Goal: Transaction & Acquisition: Purchase product/service

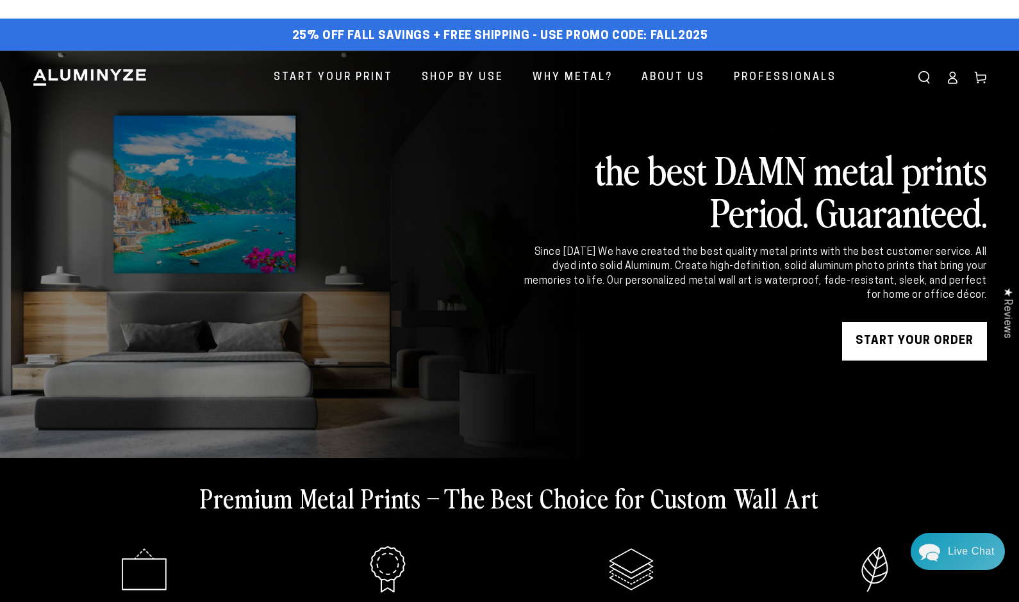
click at [889, 339] on div "Close dialog Get 35% Off + Free Shipping on Your First Order! Plus, enjoy early…" at bounding box center [509, 301] width 1019 height 602
click at [928, 342] on link "START YOUR Order" at bounding box center [914, 341] width 145 height 38
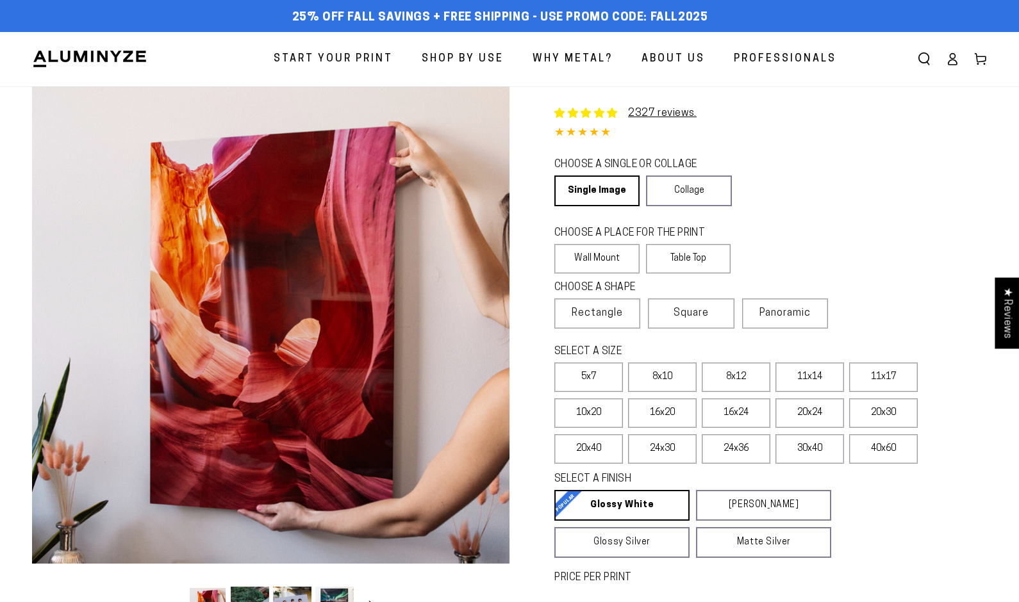
select select "**********"
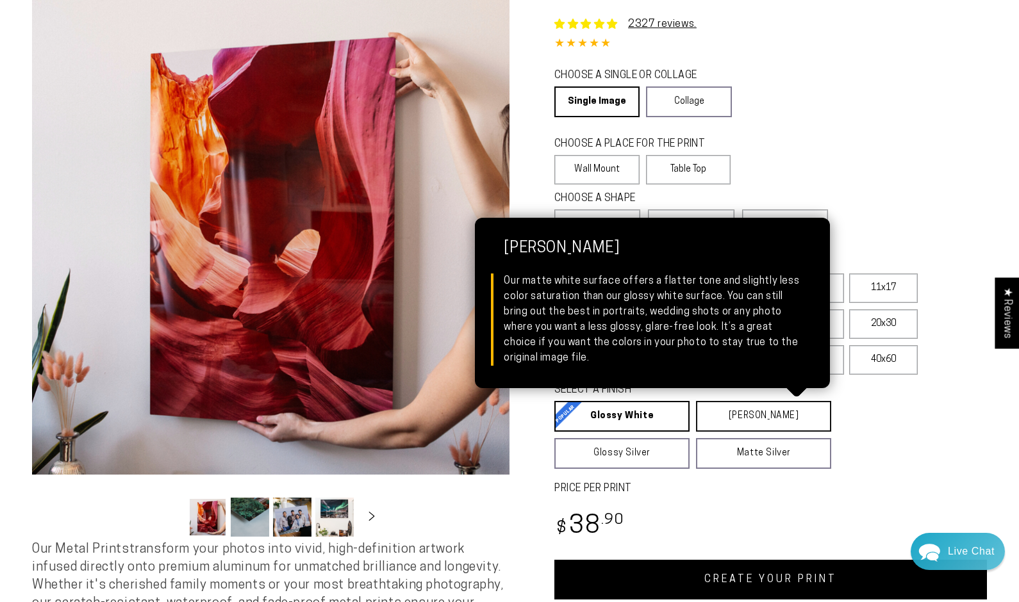
scroll to position [141, 0]
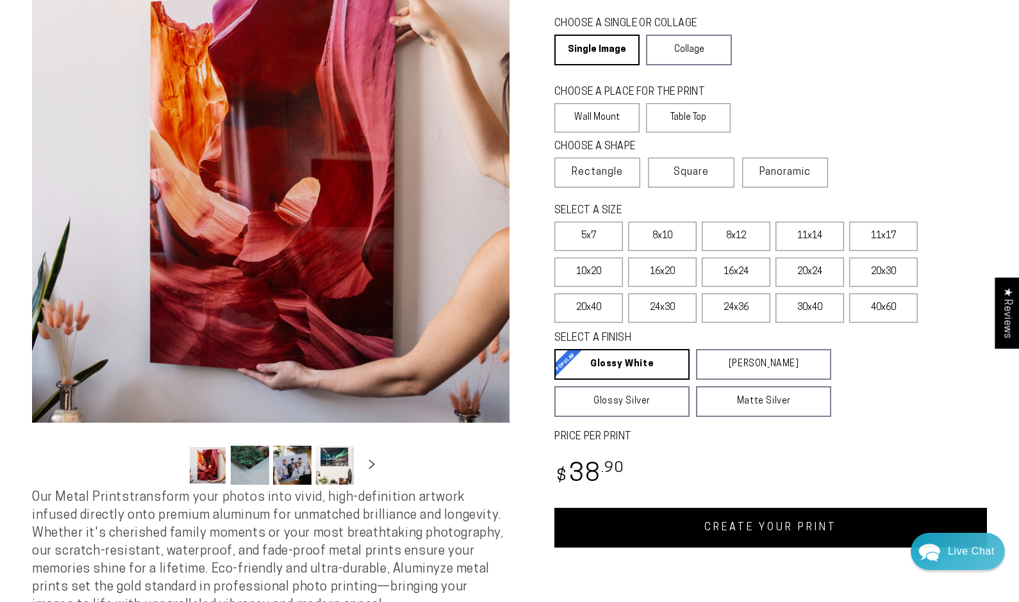
click at [748, 532] on link "CREATE YOUR PRINT" at bounding box center [770, 528] width 433 height 40
click at [665, 235] on label "8x10" at bounding box center [662, 236] width 69 height 29
click at [727, 528] on link "CREATE YOUR PRINT" at bounding box center [770, 528] width 433 height 40
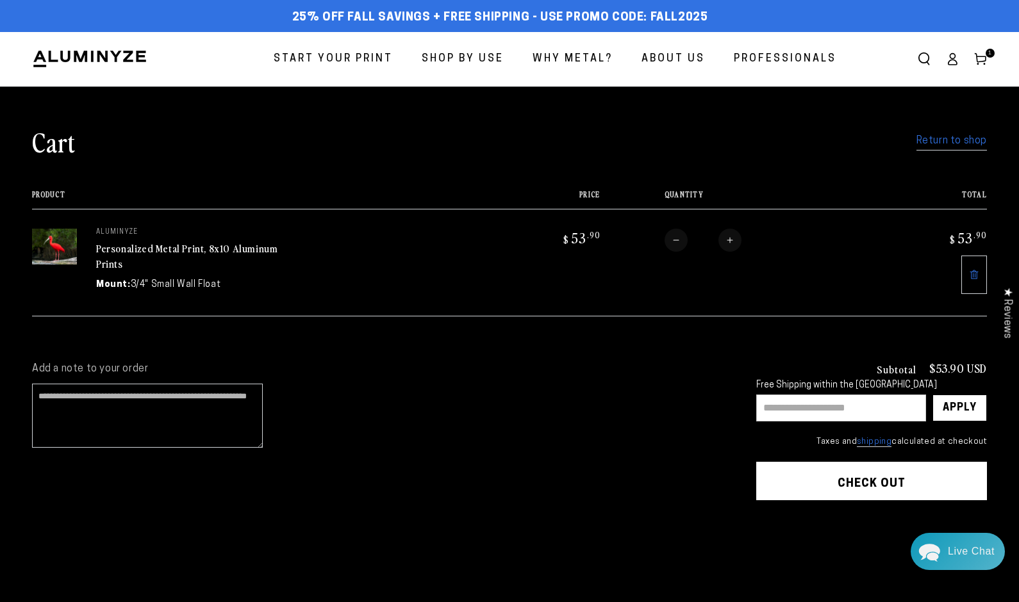
click at [947, 144] on link "Return to shop" at bounding box center [951, 141] width 70 height 19
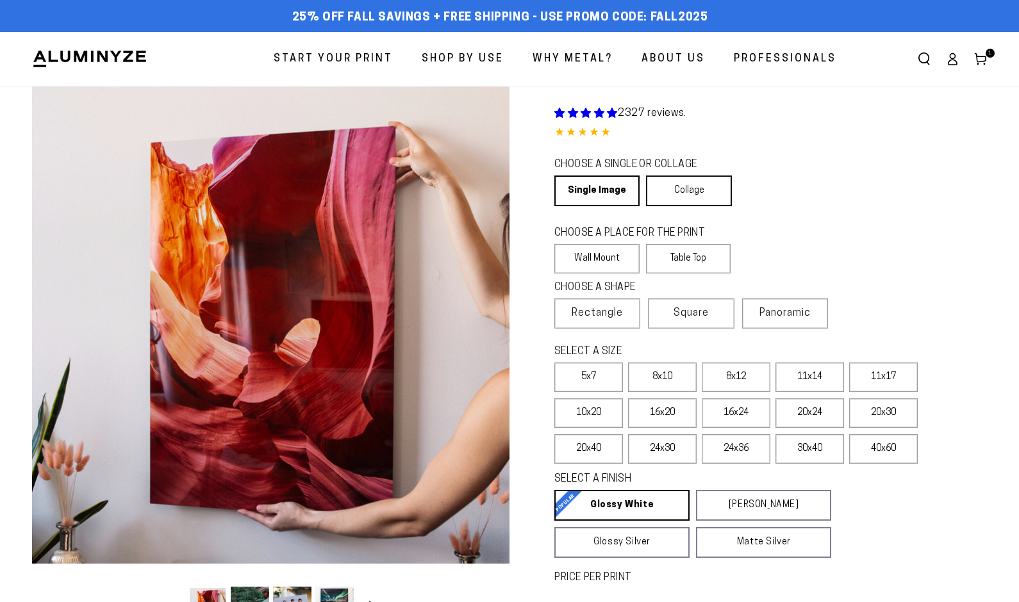
select select "**********"
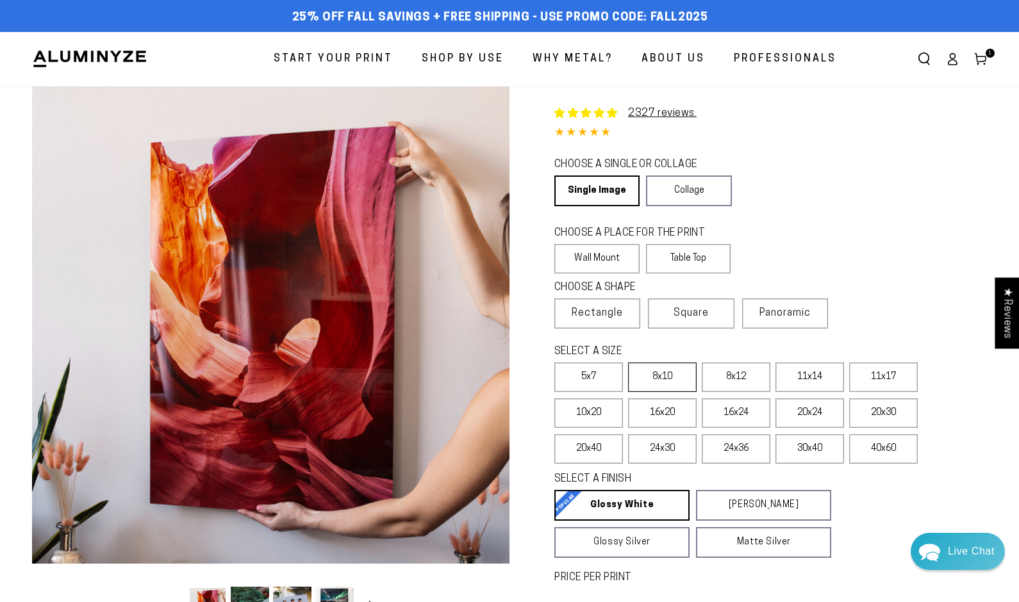
click at [665, 373] on label "8x10" at bounding box center [662, 377] width 69 height 29
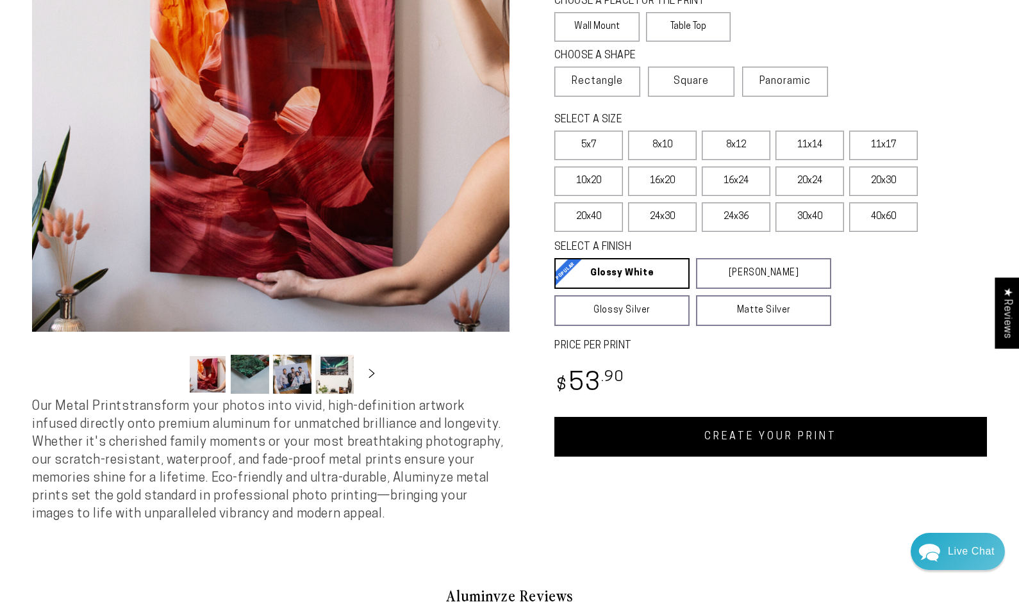
scroll to position [234, 0]
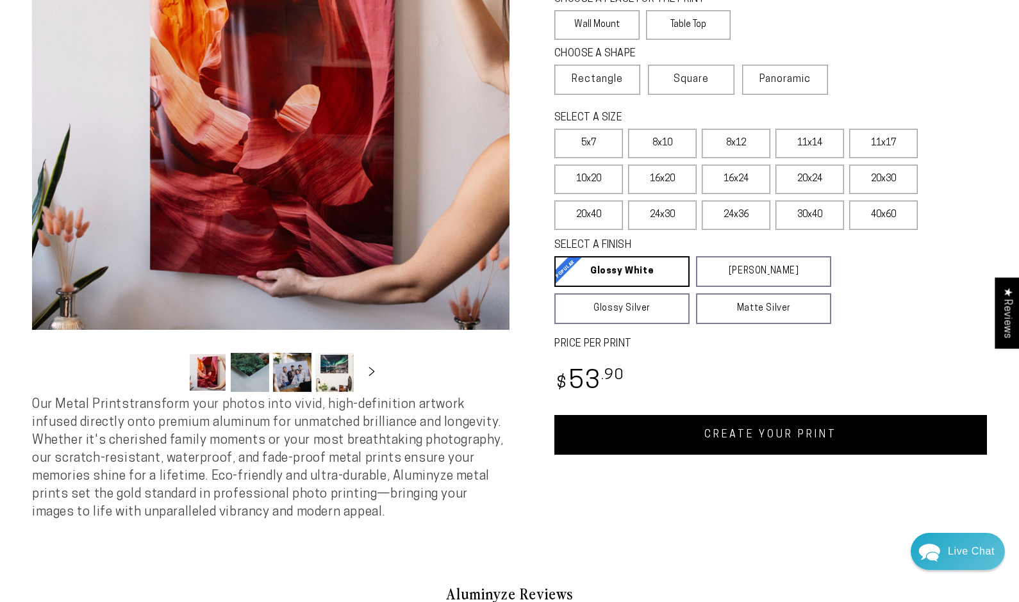
click at [768, 438] on link "CREATE YOUR PRINT" at bounding box center [770, 435] width 433 height 40
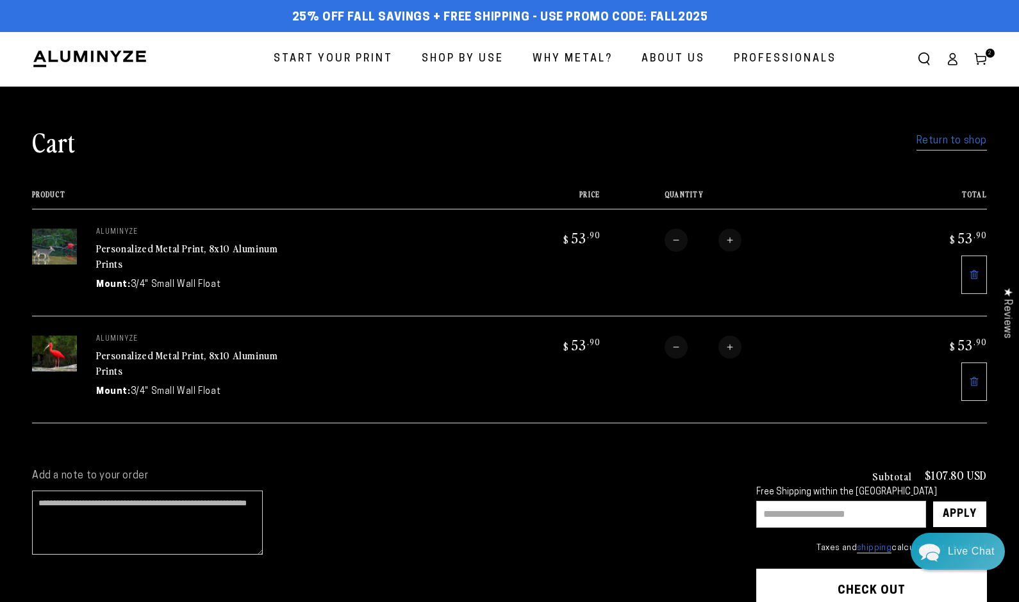
click at [132, 249] on link "Personalized Metal Print, 8x10 Aluminum Prints" at bounding box center [186, 256] width 181 height 31
click at [946, 140] on link "Return to shop" at bounding box center [951, 141] width 70 height 19
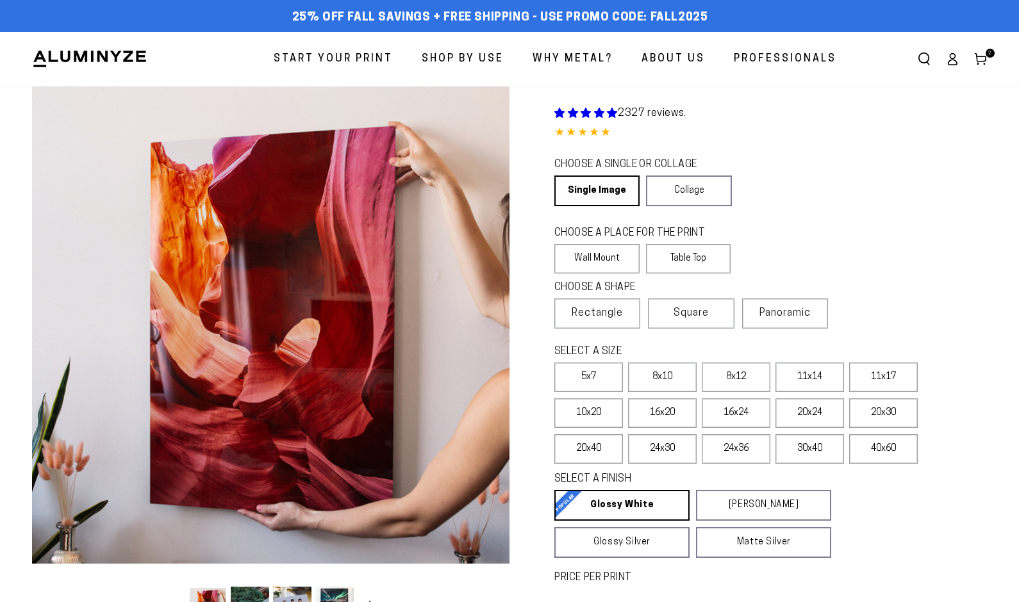
select select "**********"
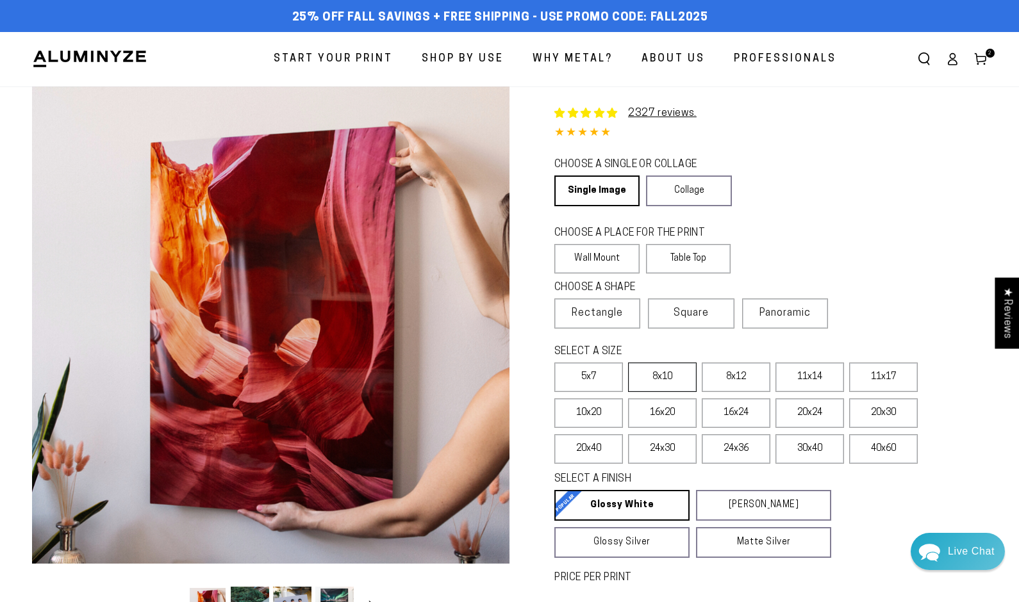
click at [663, 376] on label "8x10" at bounding box center [662, 377] width 69 height 29
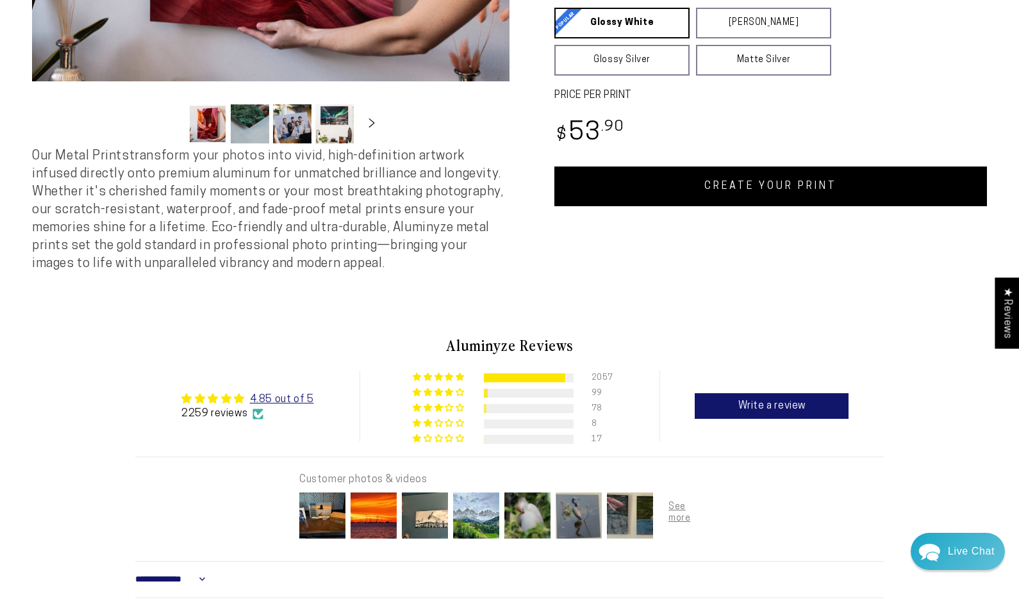
scroll to position [483, 0]
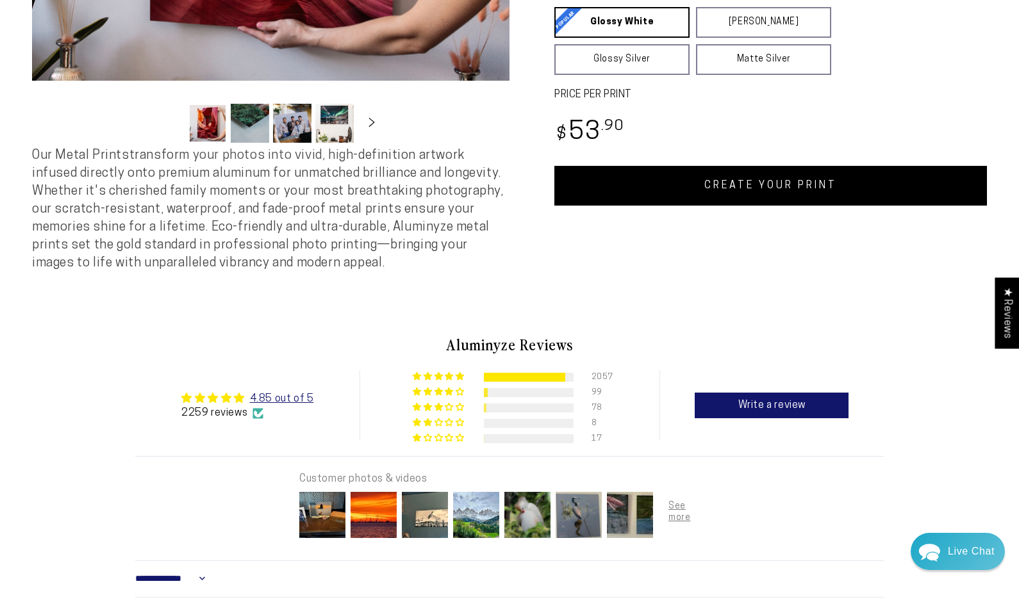
click at [781, 194] on link "CREATE YOUR PRINT" at bounding box center [770, 186] width 433 height 40
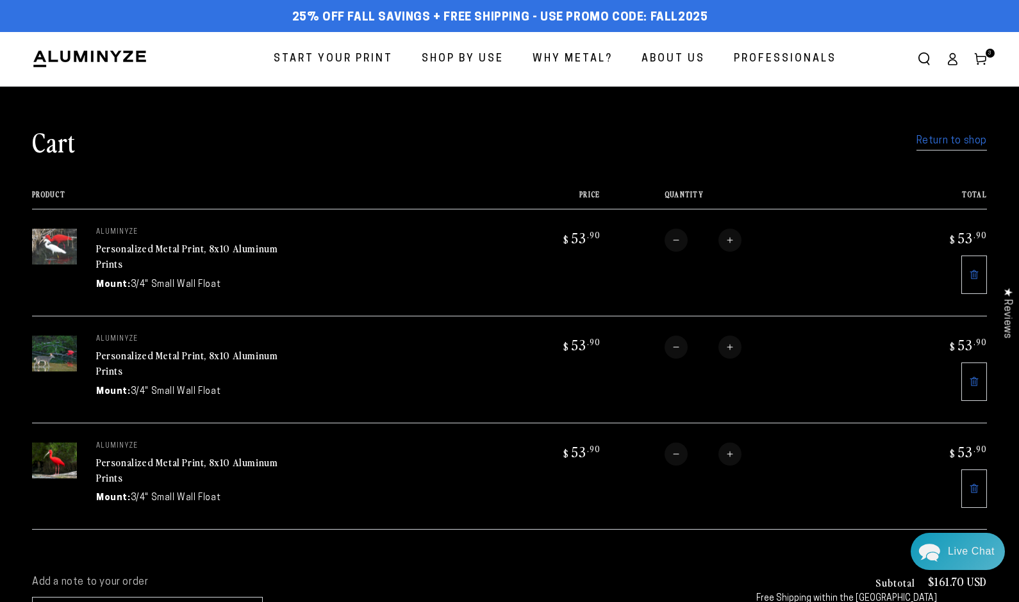
click at [955, 141] on link "Return to shop" at bounding box center [951, 141] width 70 height 19
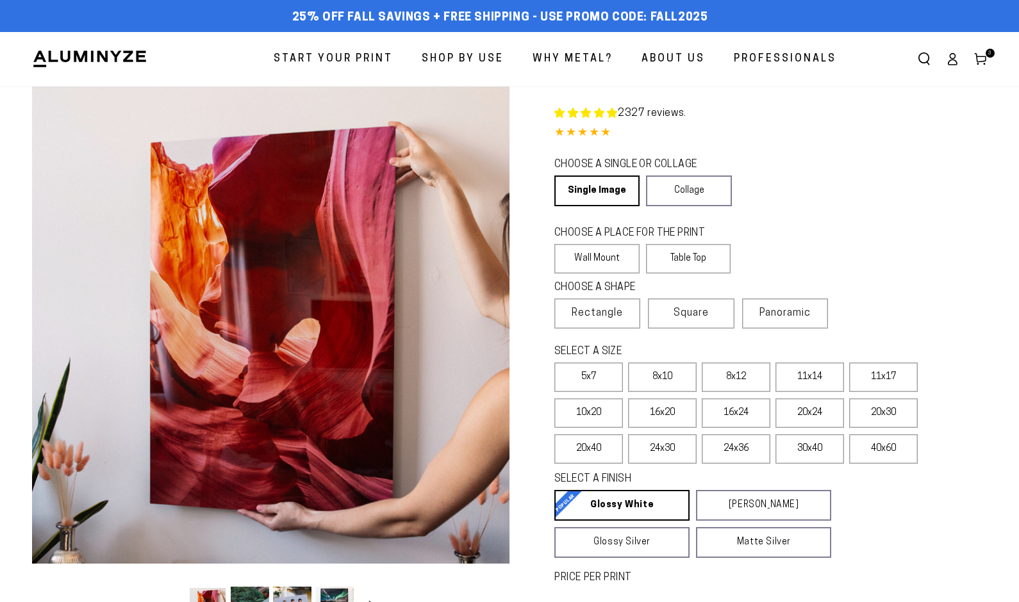
select select "**********"
click at [659, 374] on label "8x10" at bounding box center [662, 377] width 69 height 29
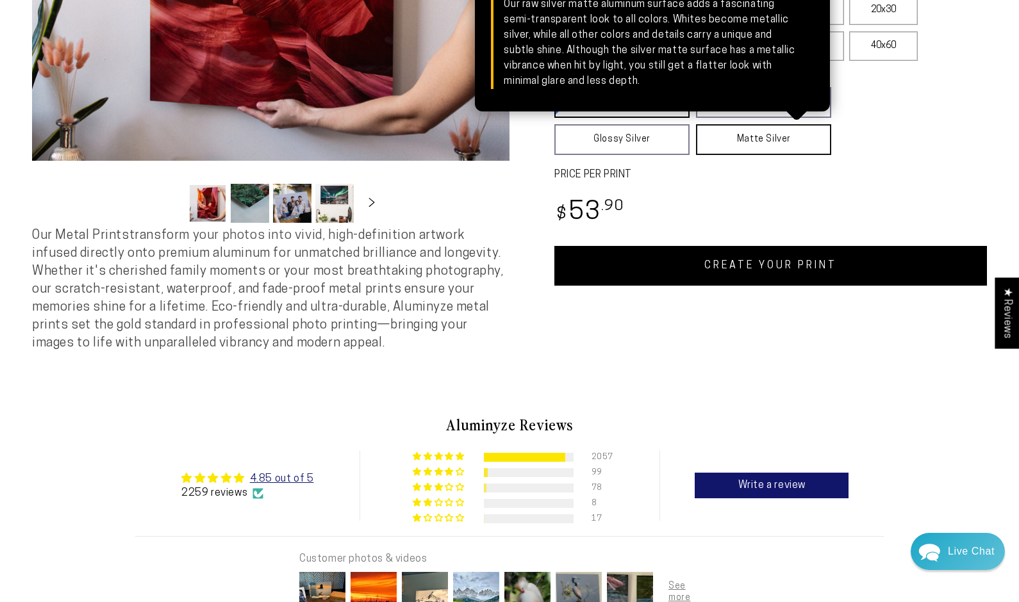
scroll to position [402, 0]
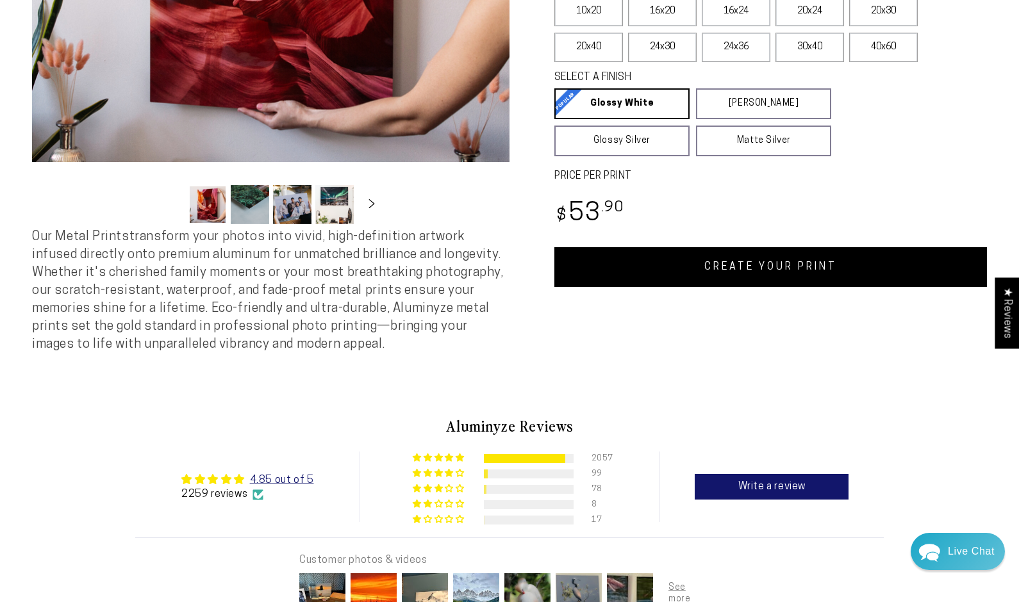
click at [770, 267] on link "CREATE YOUR PRINT" at bounding box center [770, 267] width 433 height 40
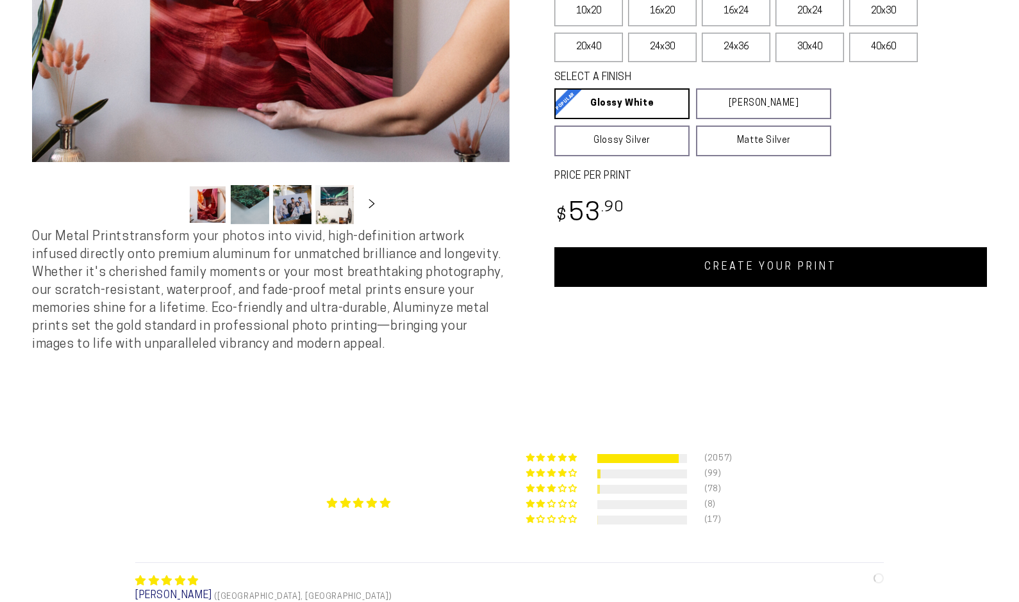
select select "**********"
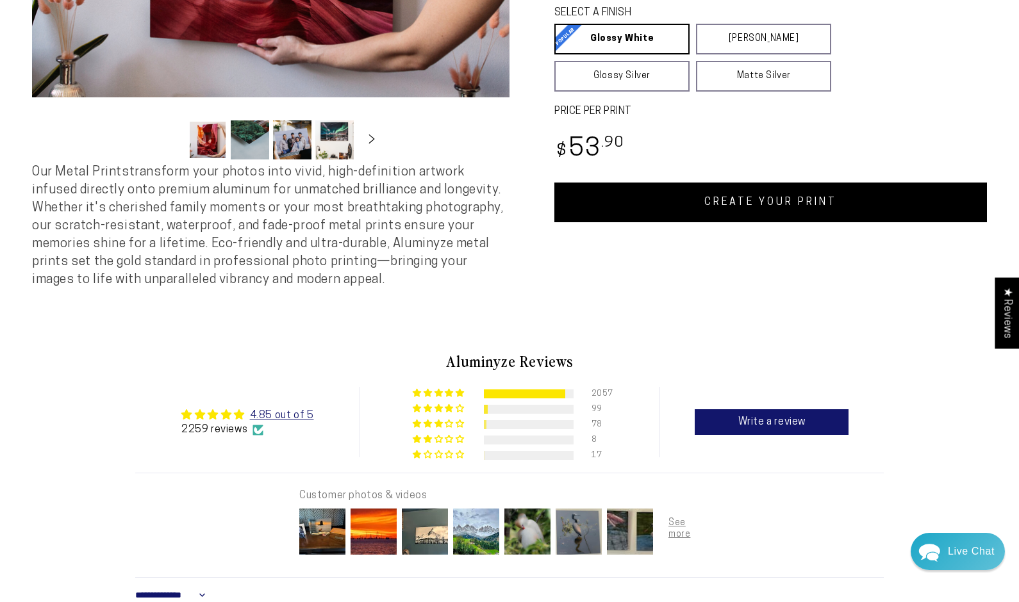
scroll to position [513, 0]
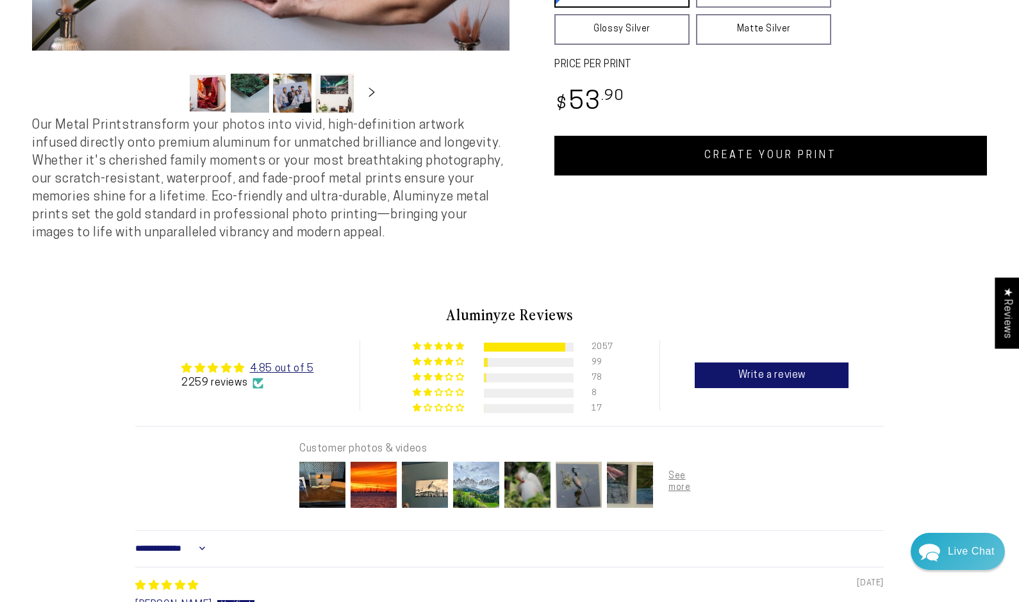
click at [727, 155] on link "CREATE YOUR PRINT" at bounding box center [770, 156] width 433 height 40
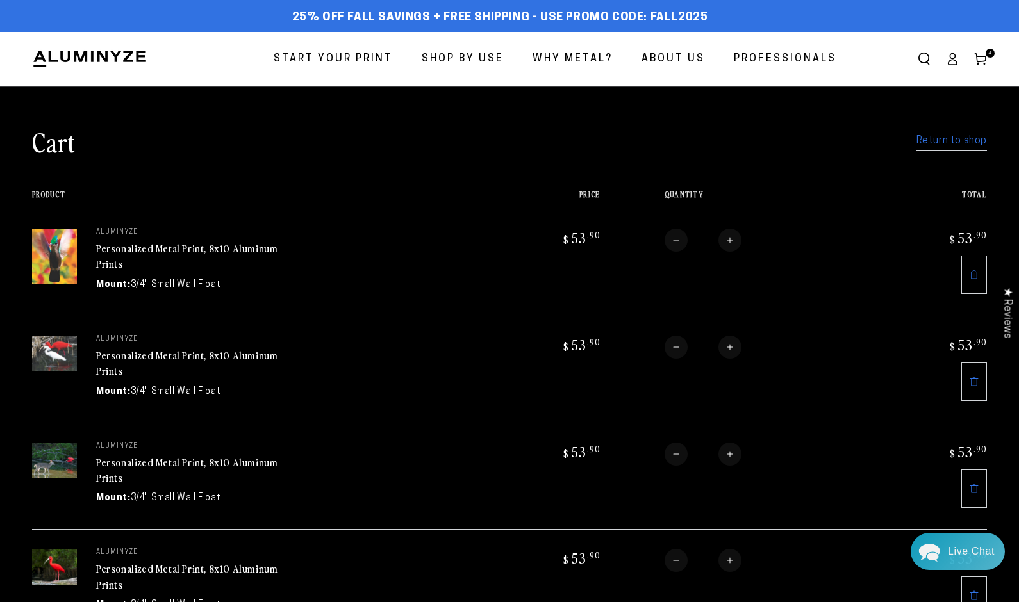
click at [961, 142] on link "Return to shop" at bounding box center [951, 141] width 70 height 19
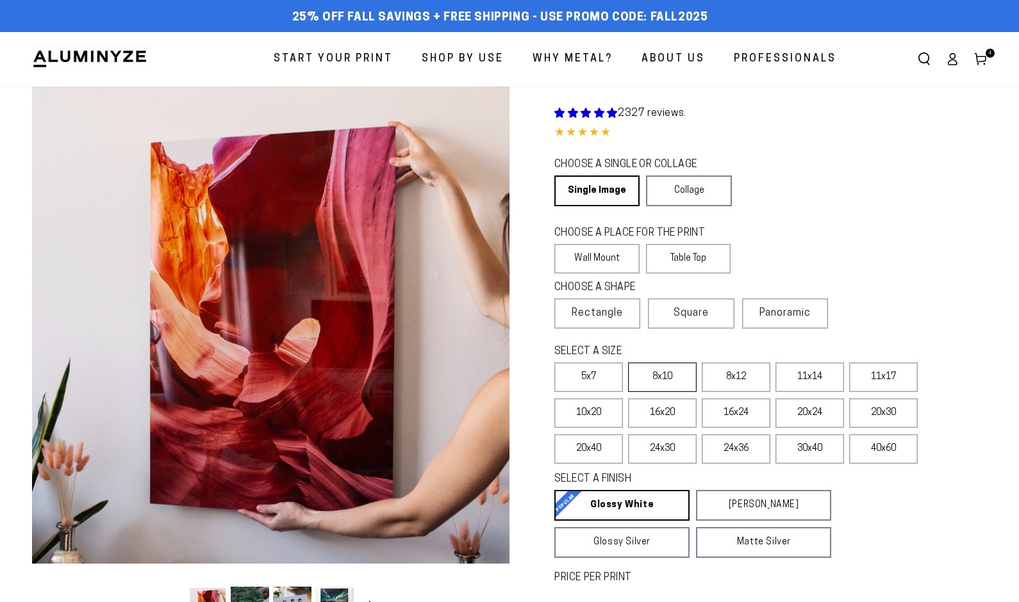
select select "**********"
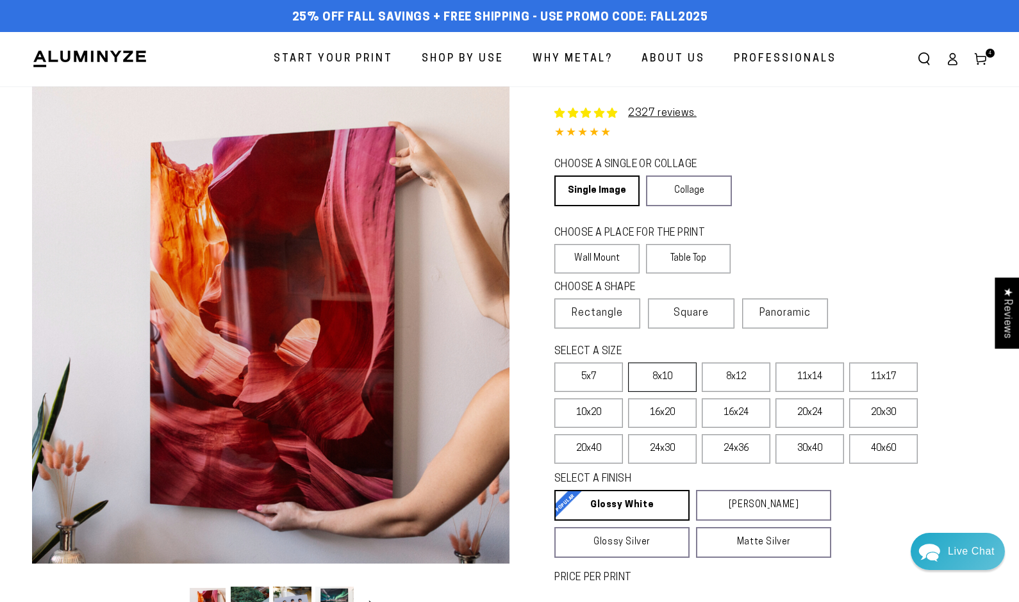
click at [661, 378] on label "8x10" at bounding box center [662, 377] width 69 height 29
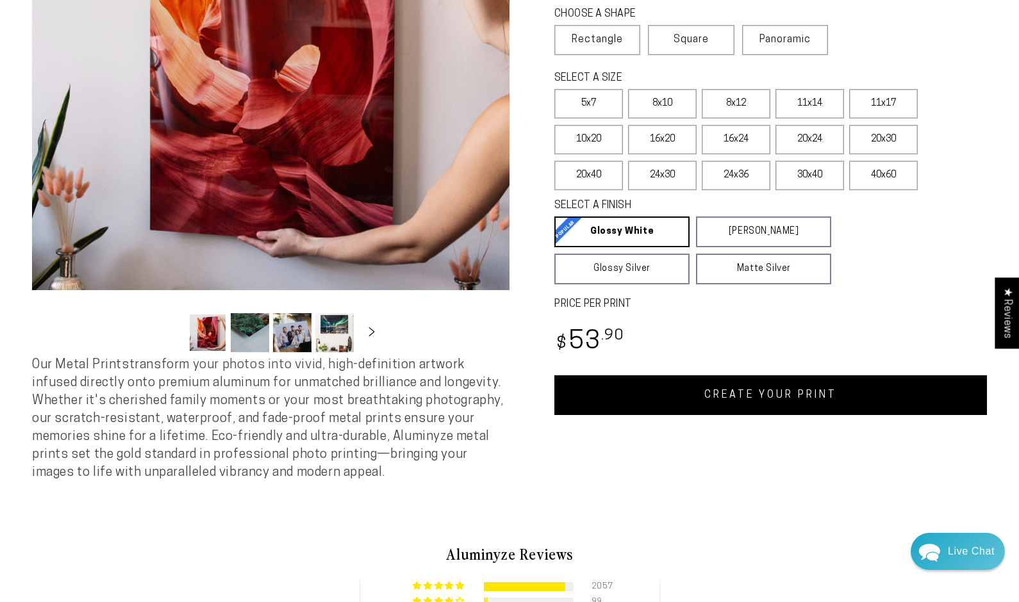
scroll to position [274, 0]
click at [795, 399] on link "CREATE YOUR PRINT" at bounding box center [770, 395] width 433 height 40
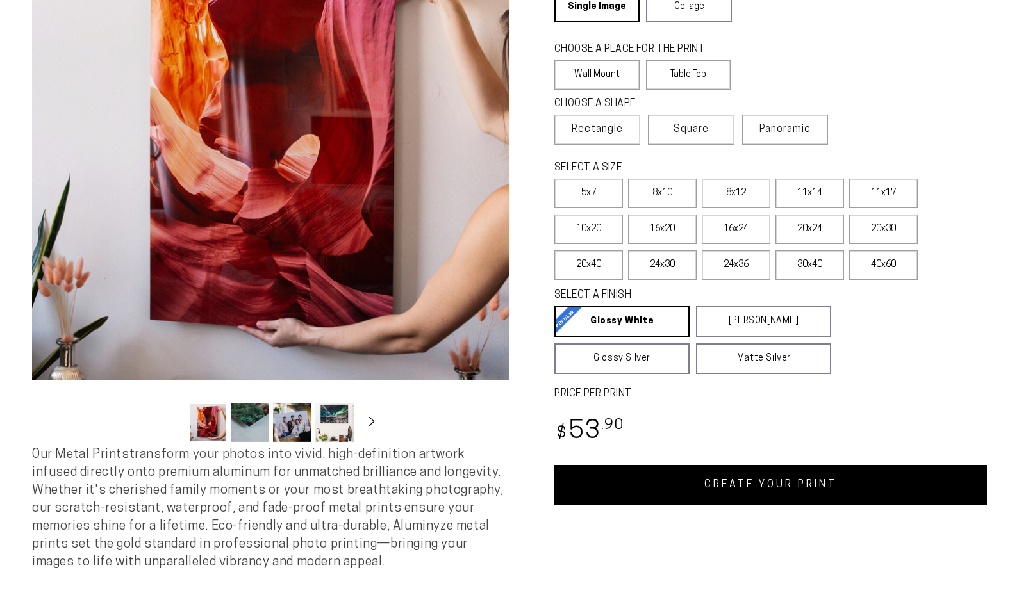
select select "**********"
click at [763, 485] on link "CREATE YOUR PRINT" at bounding box center [770, 485] width 433 height 40
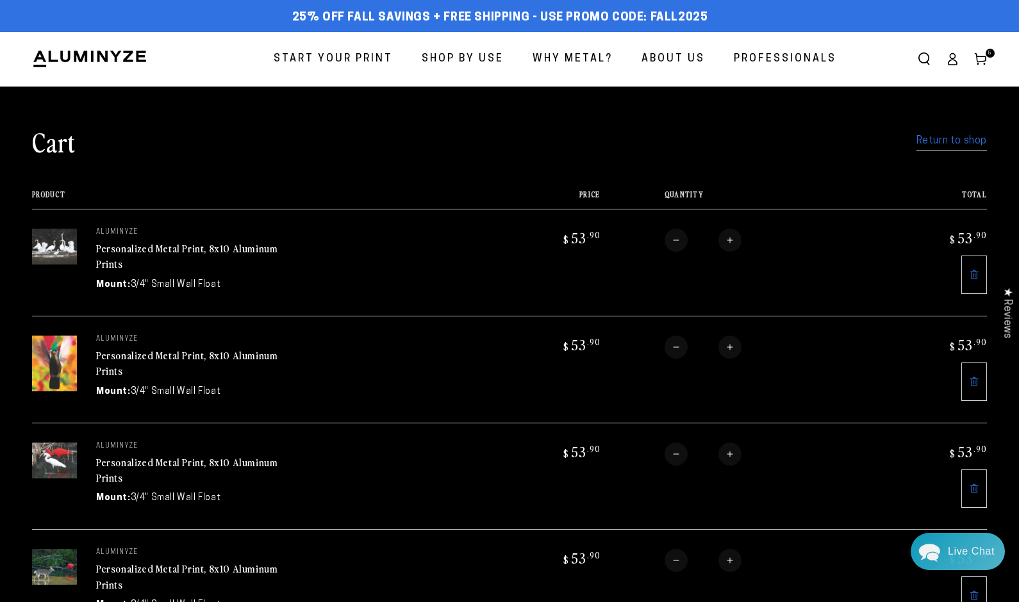
click at [946, 140] on link "Return to shop" at bounding box center [951, 141] width 70 height 19
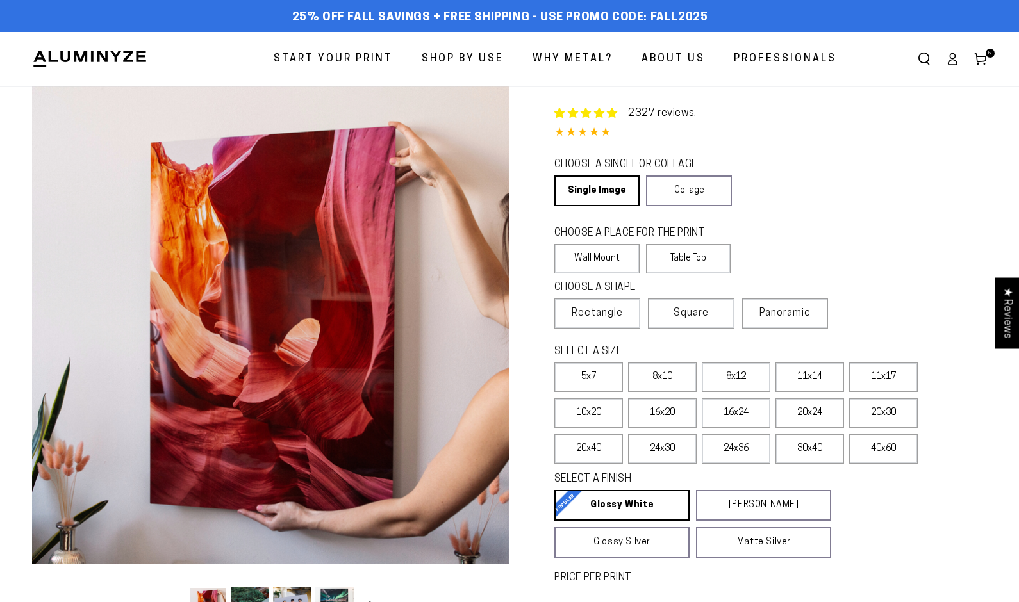
select select "**********"
click at [666, 379] on label "8x10" at bounding box center [662, 377] width 69 height 29
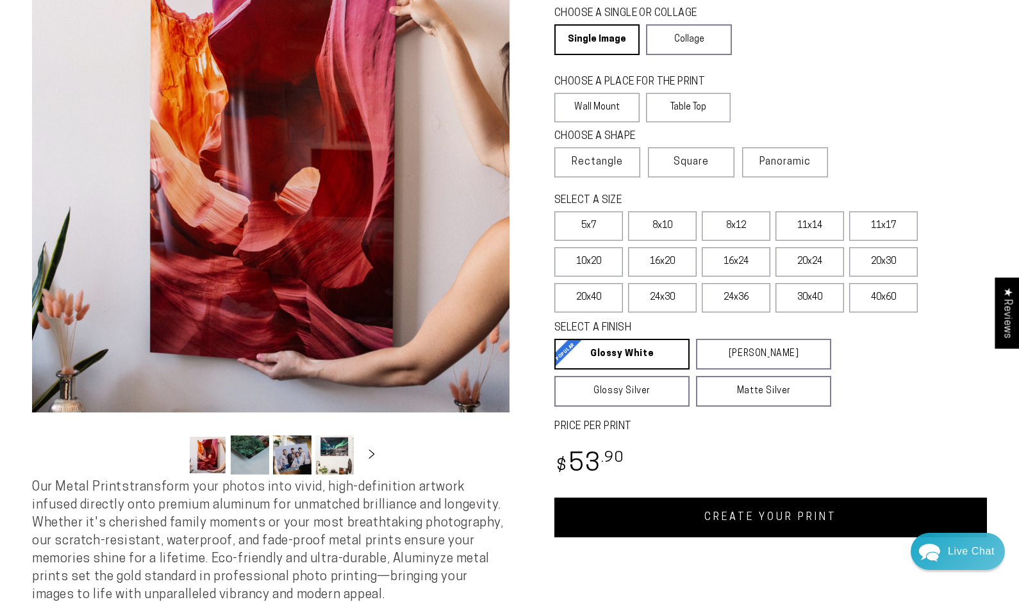
scroll to position [152, 0]
click at [835, 524] on link "CREATE YOUR PRINT" at bounding box center [770, 517] width 433 height 40
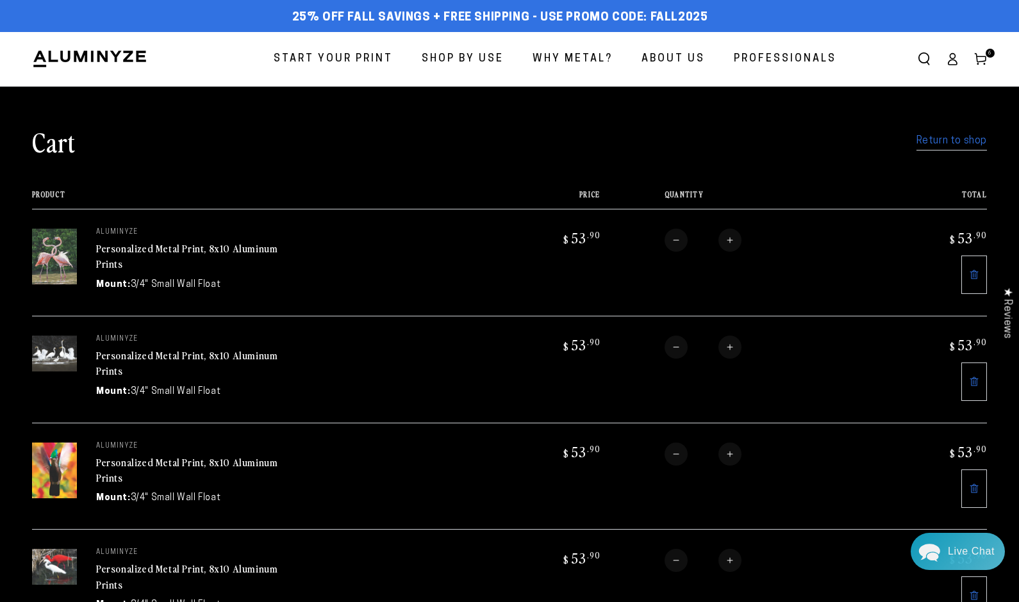
click at [941, 139] on link "Return to shop" at bounding box center [951, 141] width 70 height 19
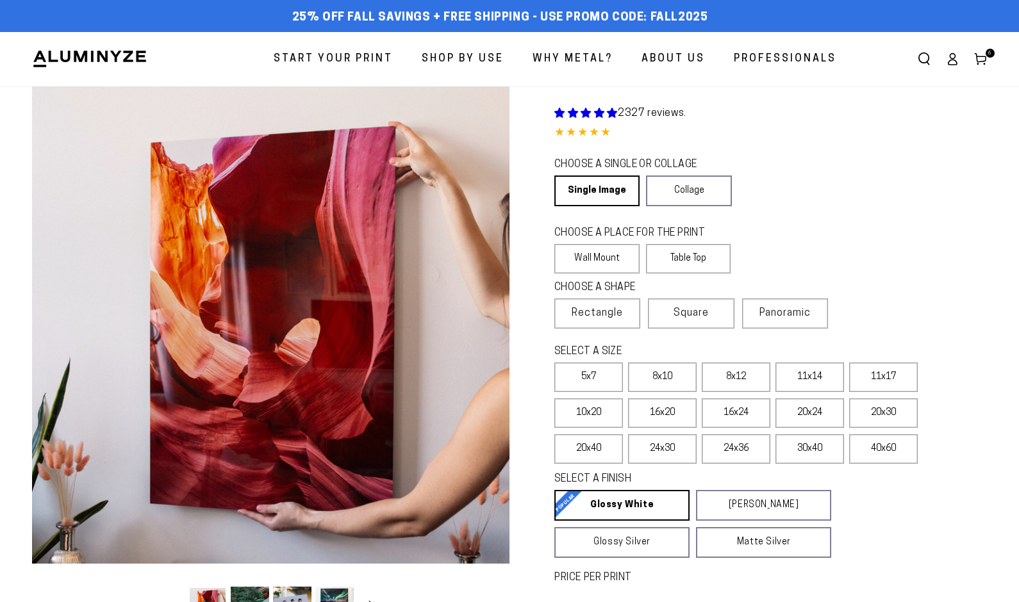
select select "**********"
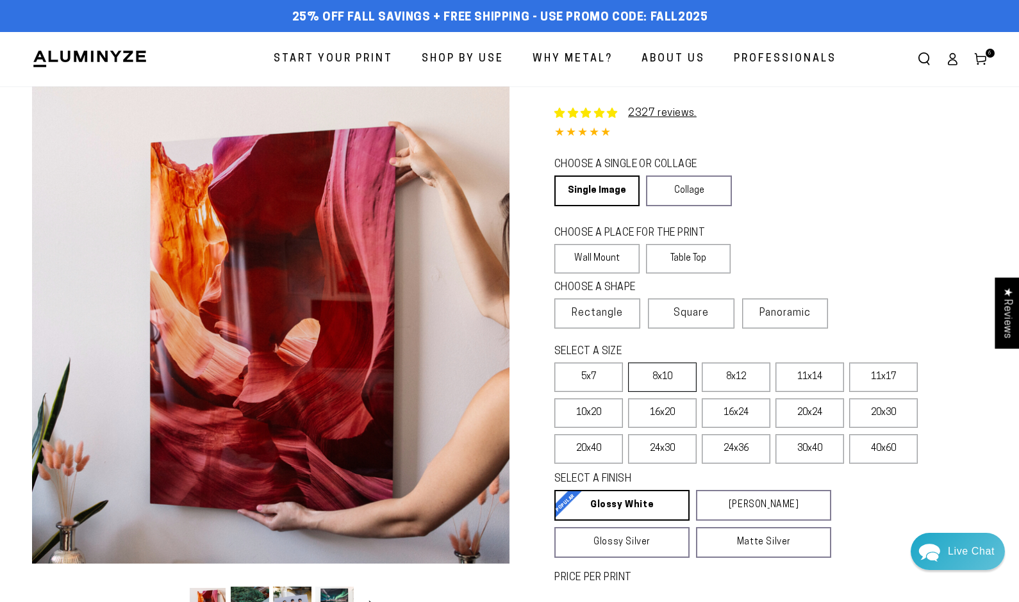
click at [670, 377] on label "8x10" at bounding box center [662, 377] width 69 height 29
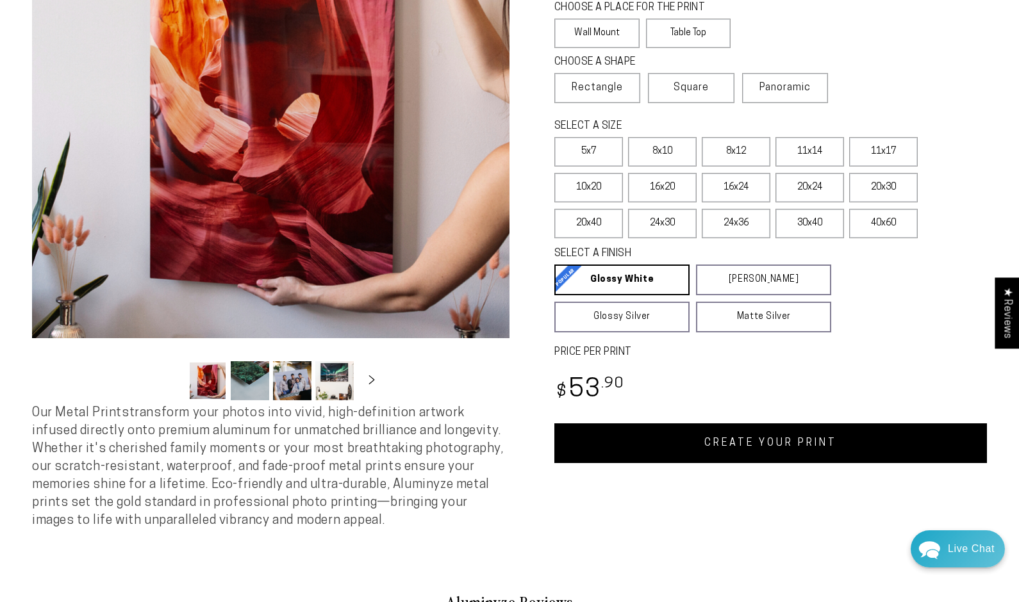
scroll to position [236, 0]
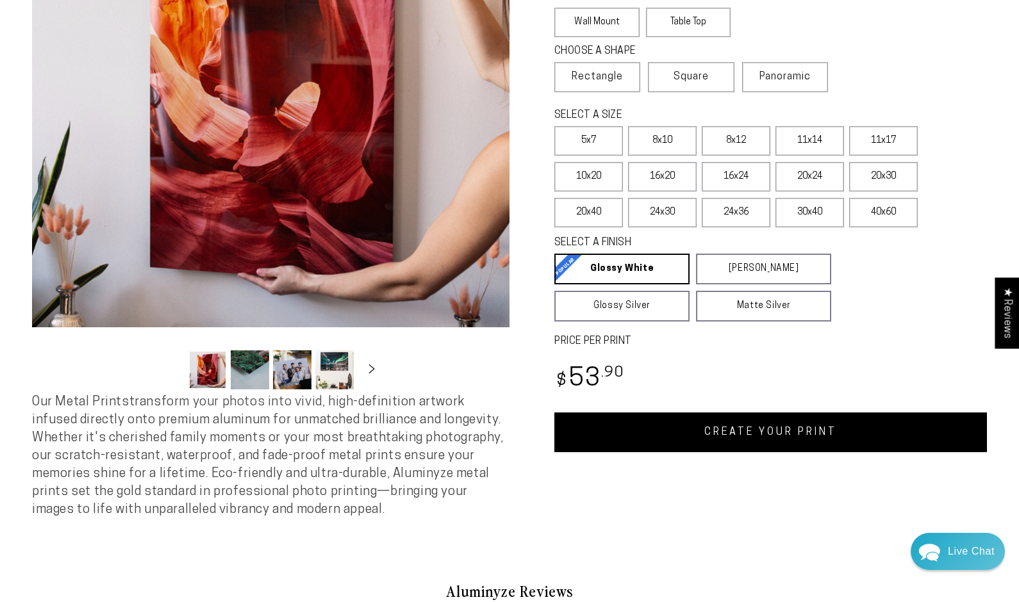
click at [887, 436] on link "CREATE YOUR PRINT" at bounding box center [770, 433] width 433 height 40
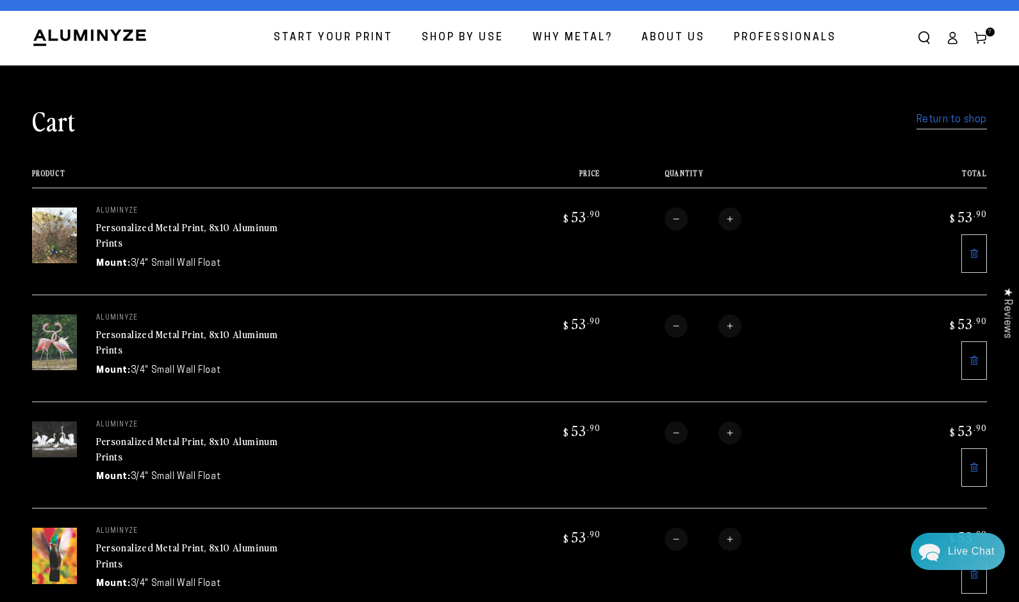
scroll to position [13, 0]
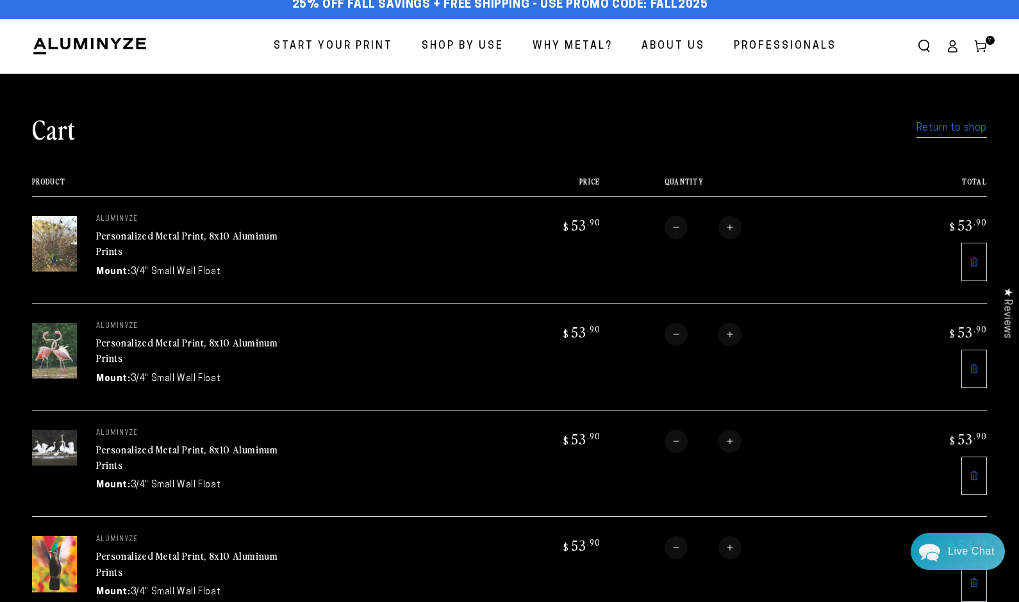
click at [957, 128] on link "Return to shop" at bounding box center [951, 128] width 70 height 19
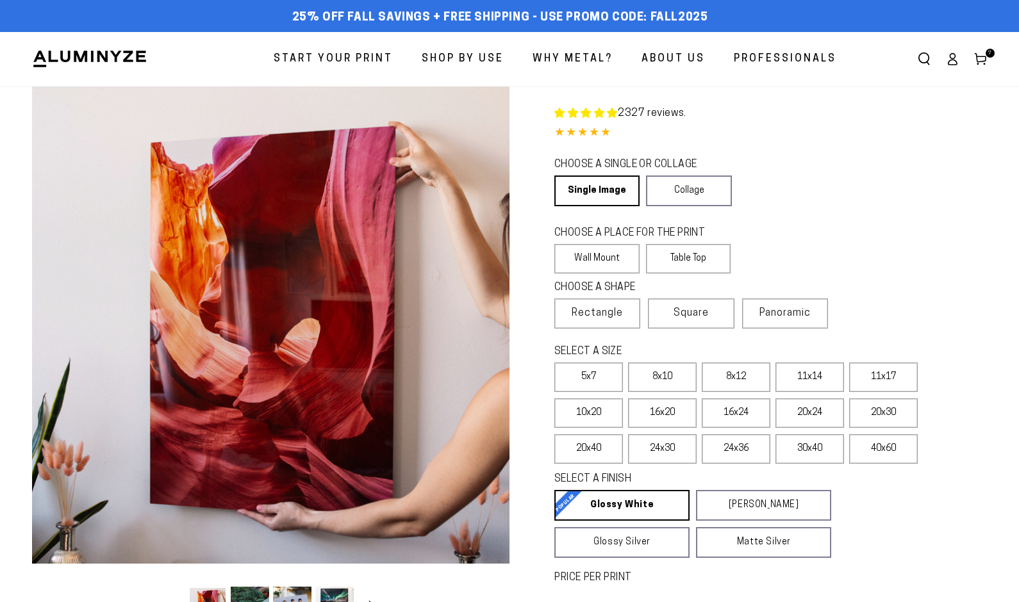
select select "**********"
click at [661, 377] on label "8x10" at bounding box center [662, 377] width 69 height 29
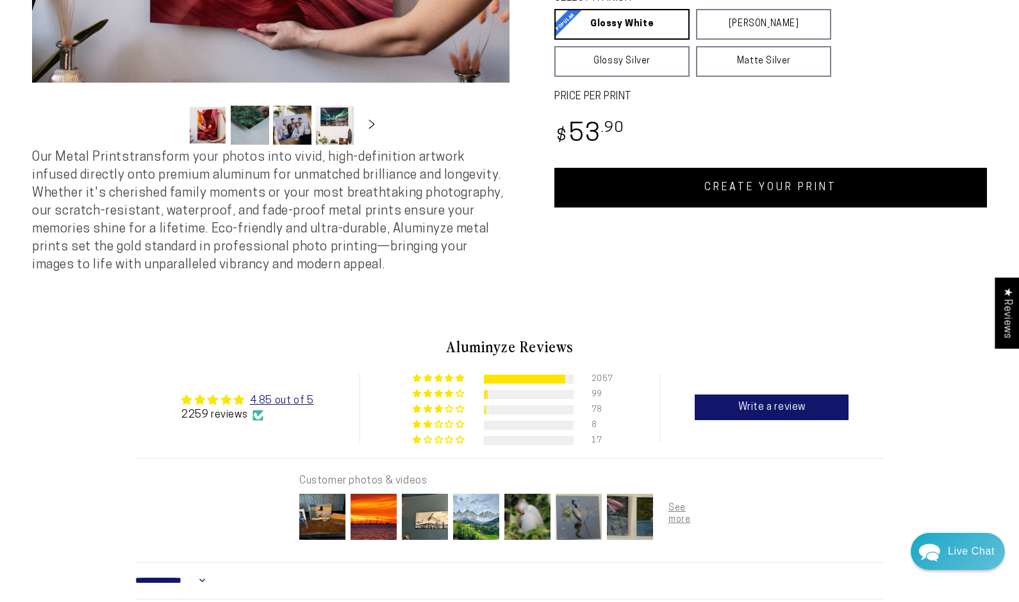
scroll to position [482, 0]
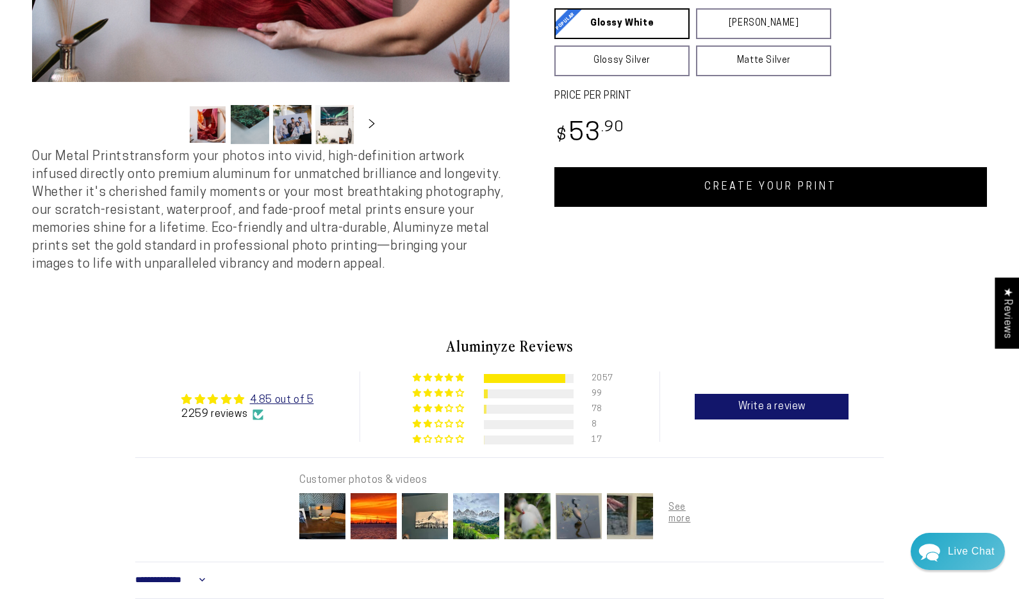
click at [842, 184] on link "CREATE YOUR PRINT" at bounding box center [770, 187] width 433 height 40
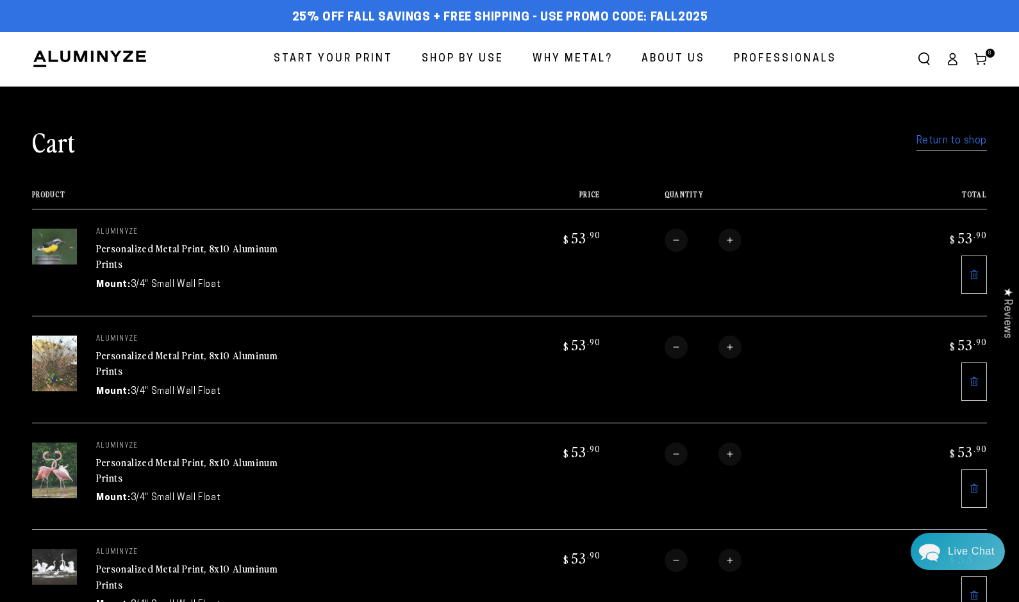
click at [945, 139] on link "Return to shop" at bounding box center [951, 141] width 70 height 19
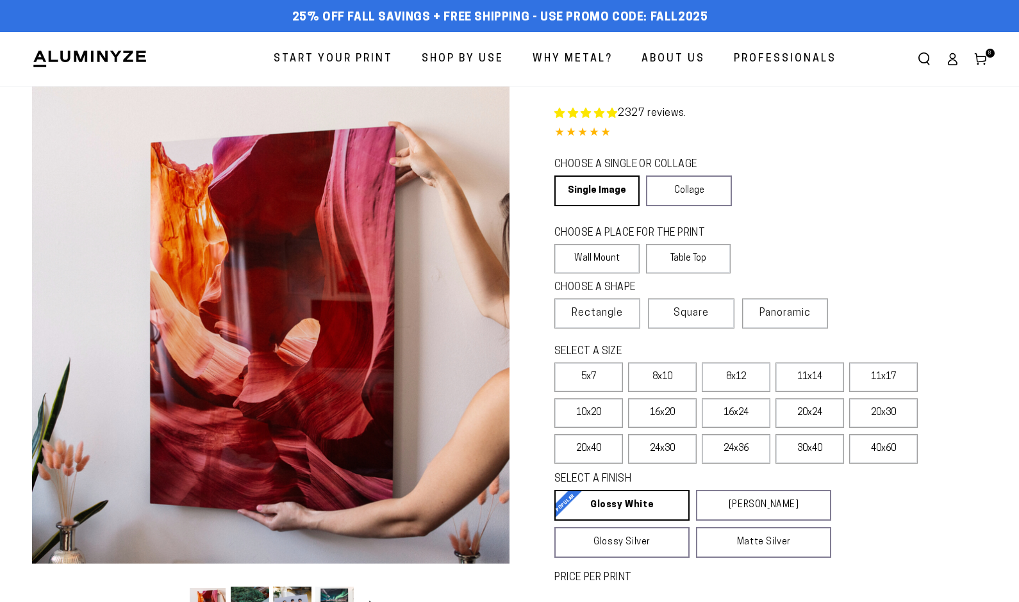
select select "**********"
click at [657, 375] on label "8x10" at bounding box center [662, 377] width 69 height 29
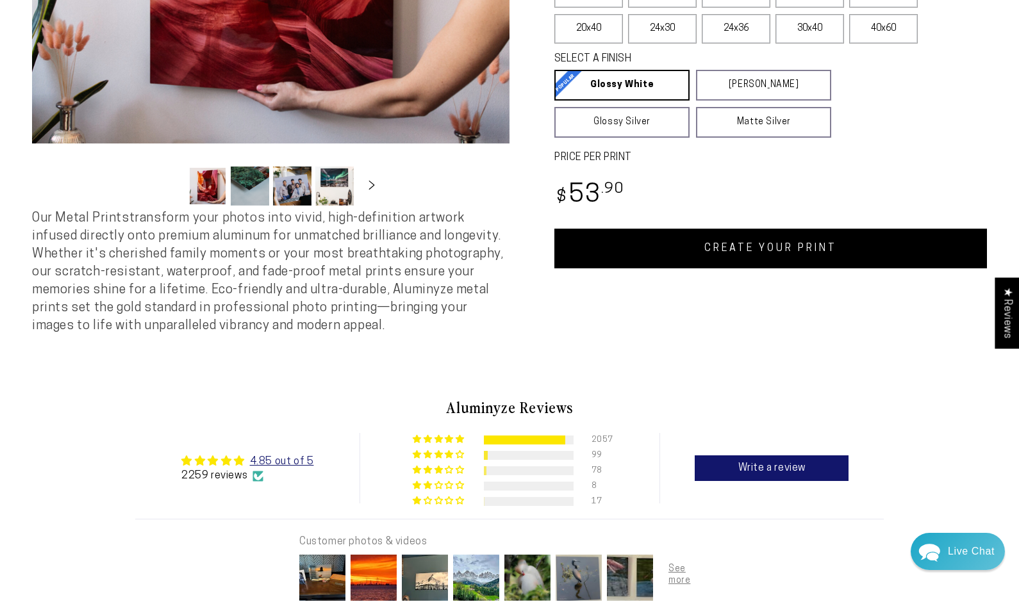
scroll to position [425, 0]
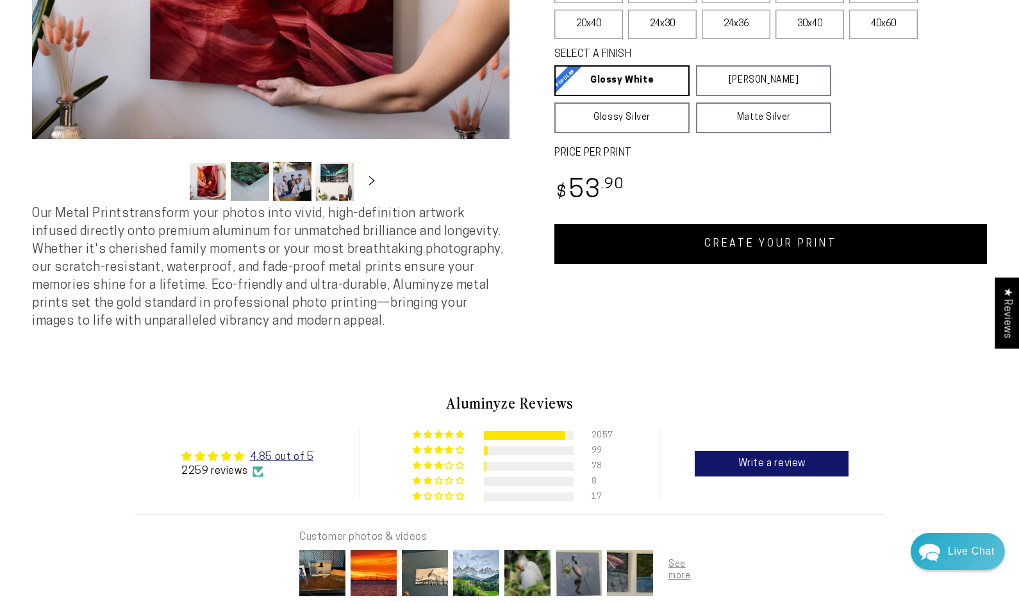
click at [846, 251] on link "CREATE YOUR PRINT" at bounding box center [770, 244] width 433 height 40
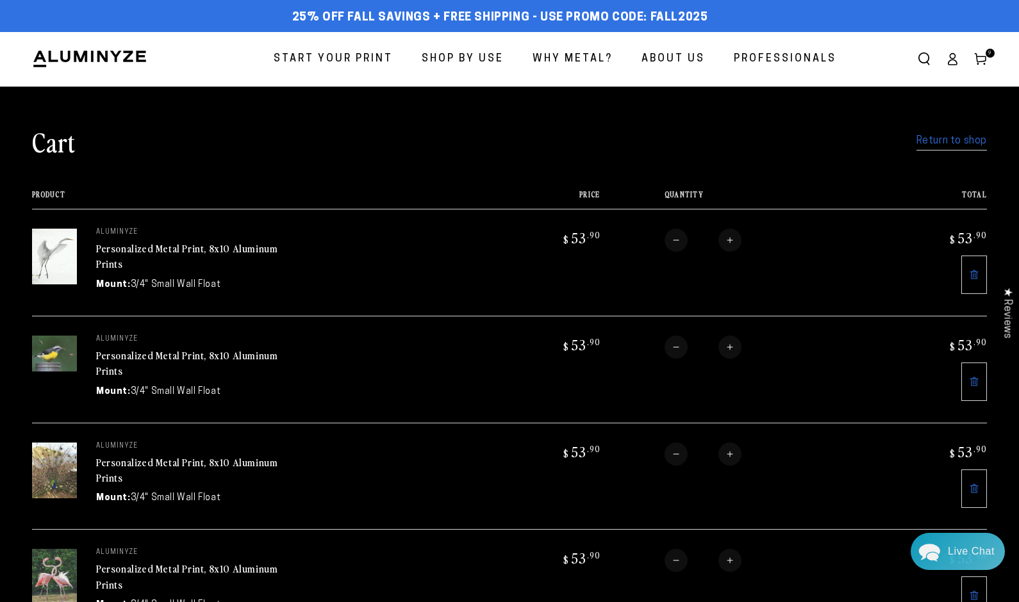
click at [937, 138] on link "Return to shop" at bounding box center [951, 141] width 70 height 19
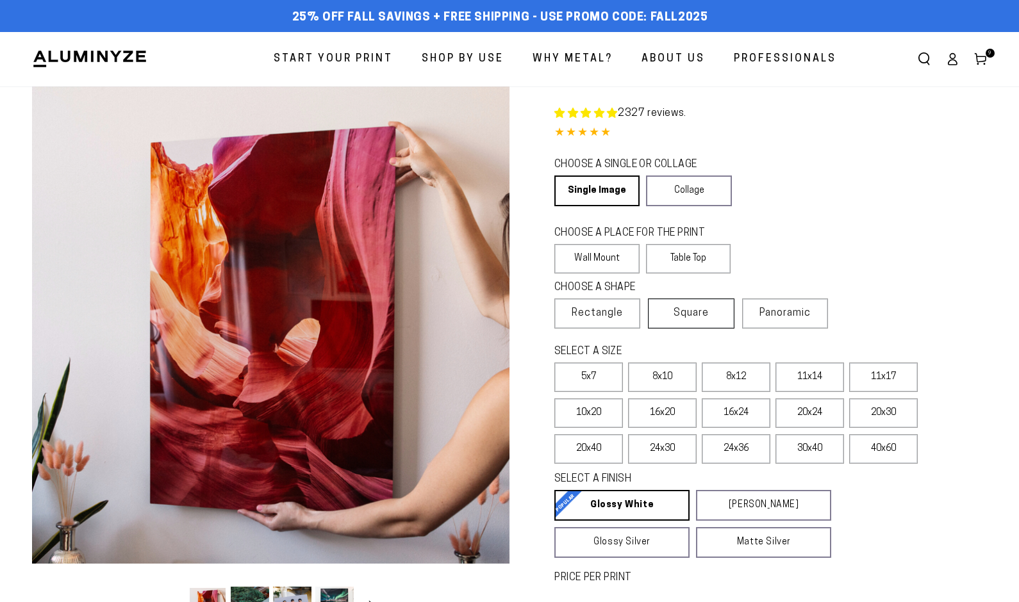
select select "**********"
click at [663, 379] on label "8x10" at bounding box center [662, 377] width 69 height 29
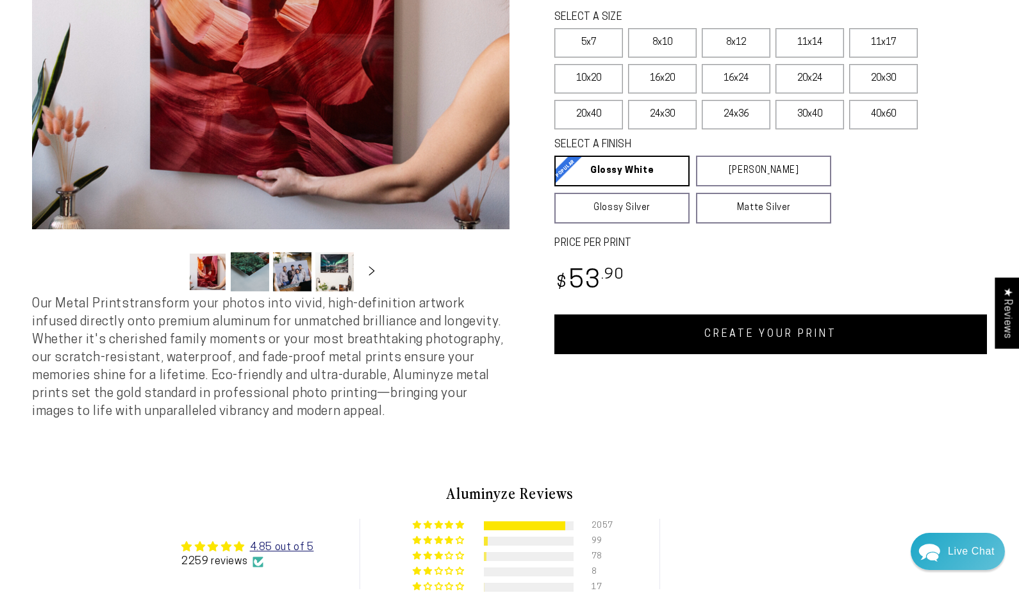
scroll to position [340, 0]
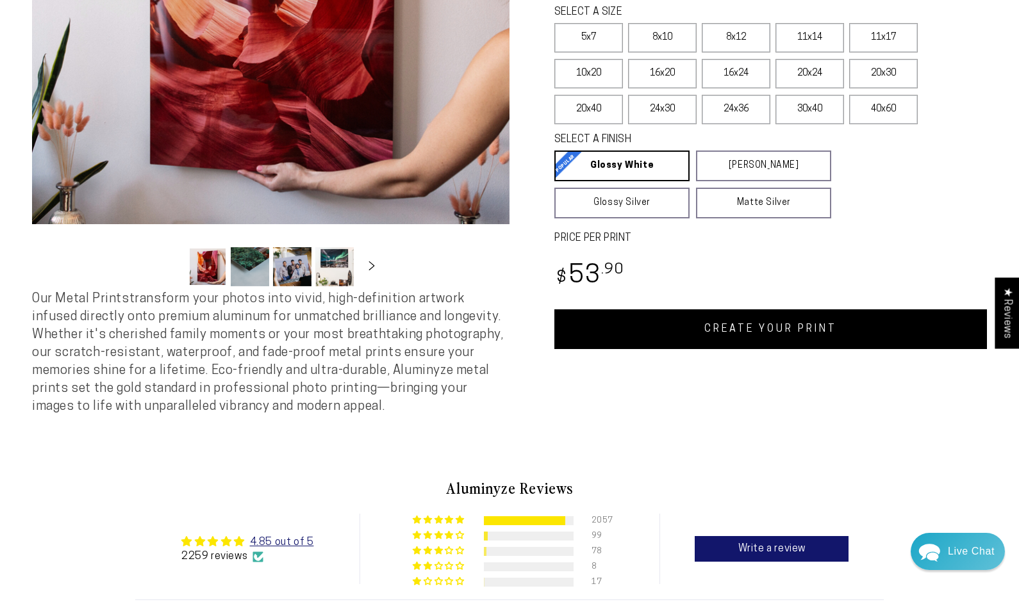
click at [818, 331] on link "CREATE YOUR PRINT" at bounding box center [770, 329] width 433 height 40
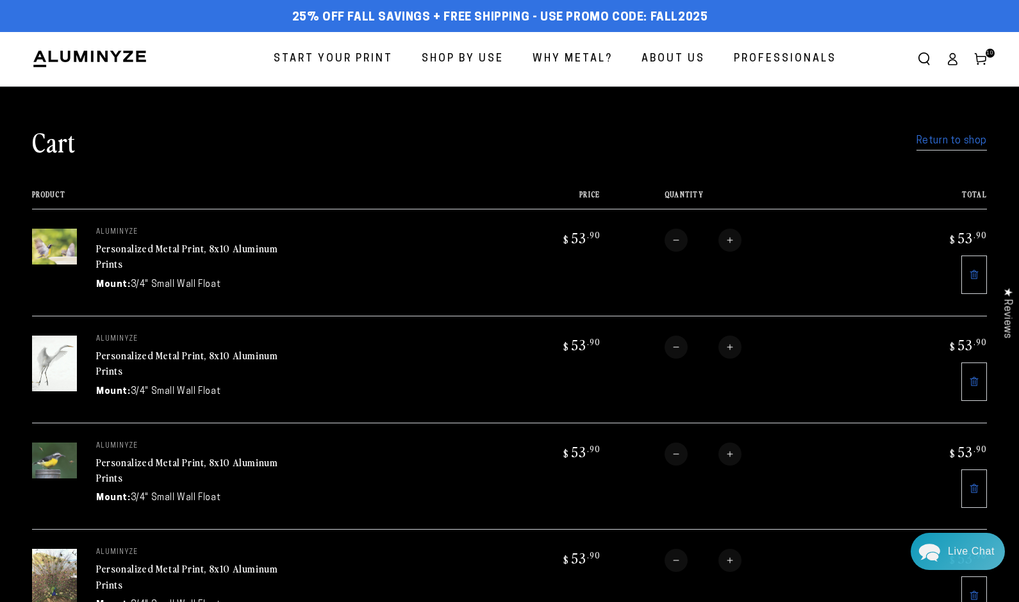
click at [959, 142] on link "Return to shop" at bounding box center [951, 141] width 70 height 19
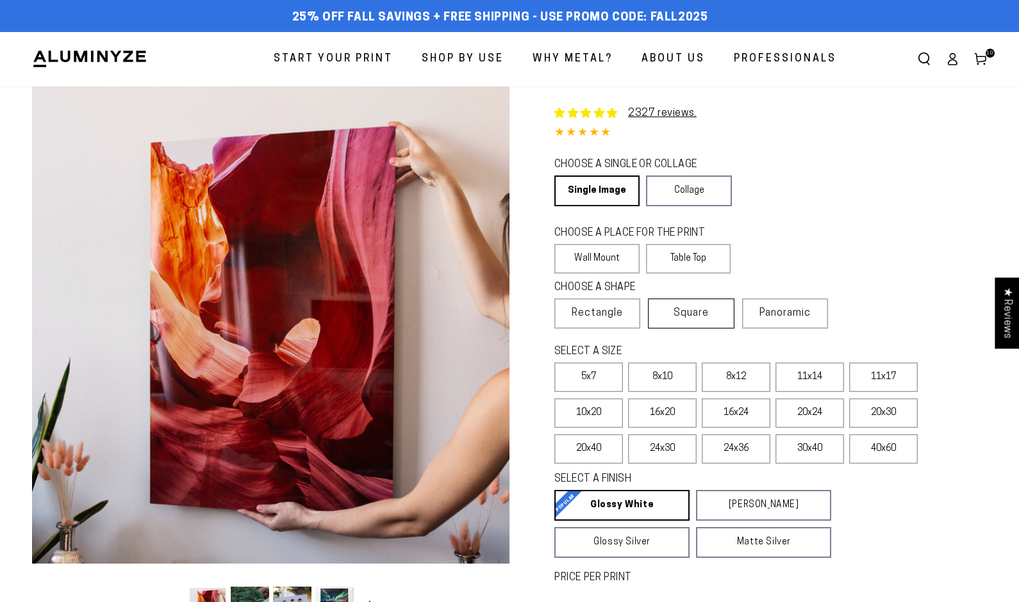
select select "**********"
click at [664, 375] on label "8x10" at bounding box center [662, 377] width 69 height 29
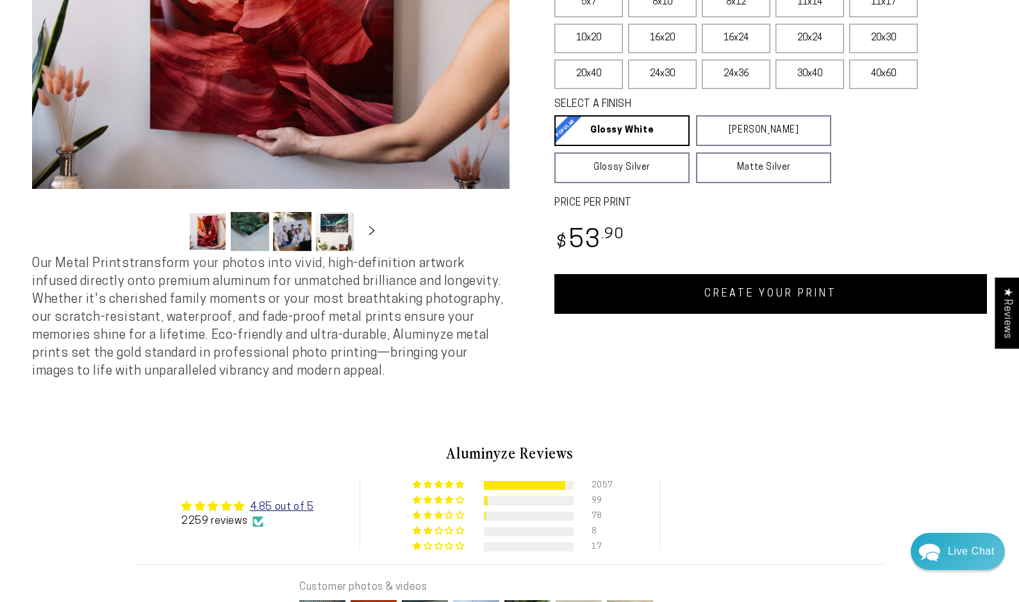
scroll to position [404, 0]
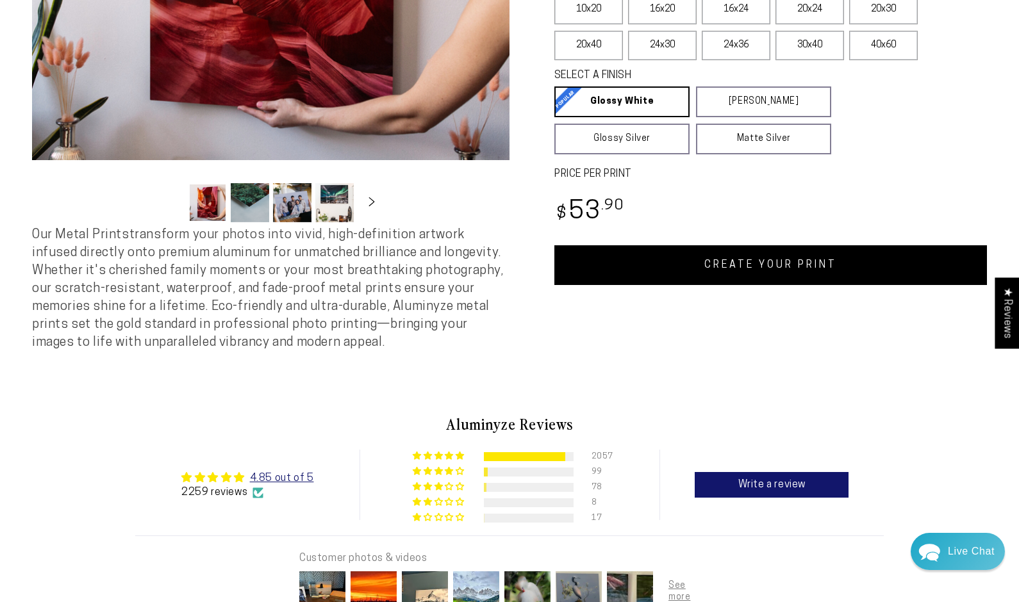
click at [789, 268] on link "CREATE YOUR PRINT" at bounding box center [770, 265] width 433 height 40
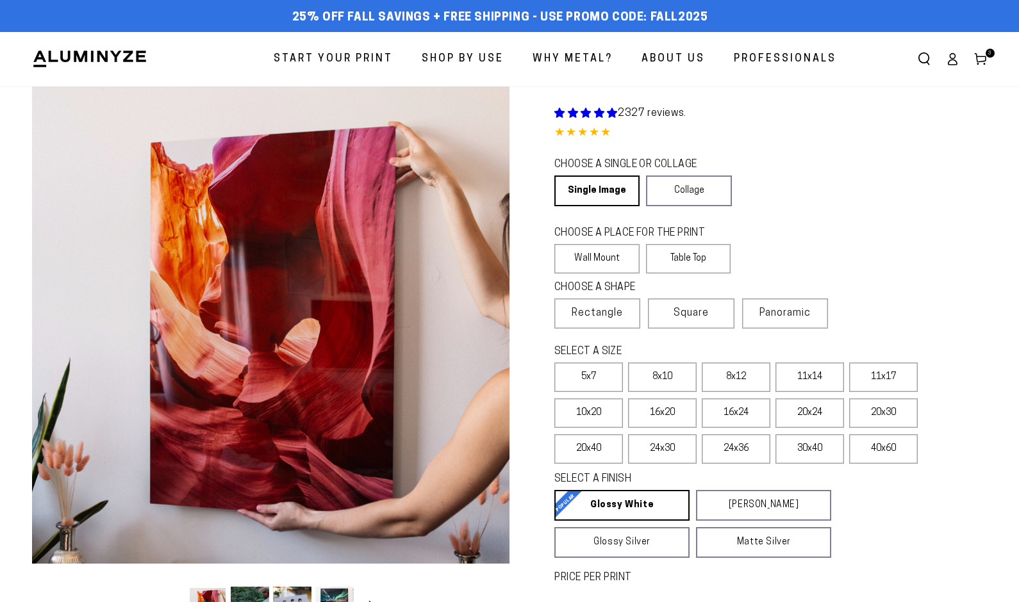
scroll to position [184, 0]
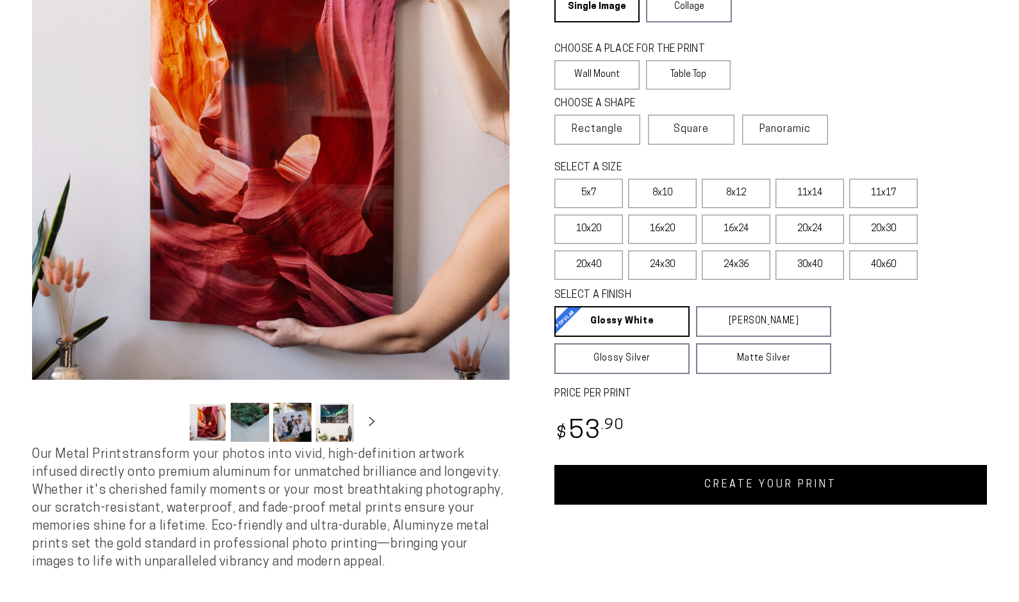
select select "**********"
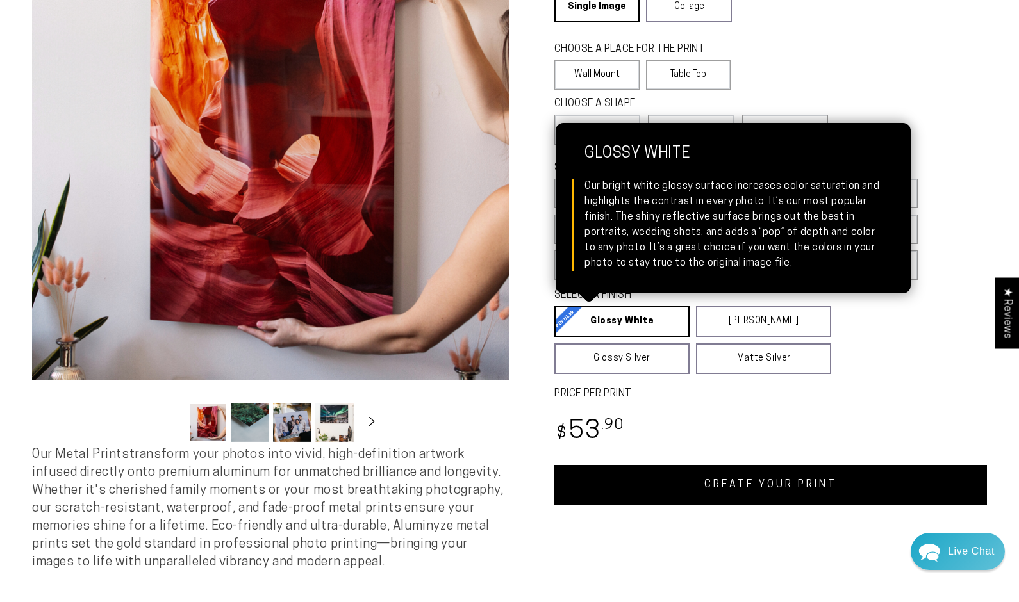
click at [637, 325] on link "Glossy White Glossy White Our bright white glossy surface increases color satur…" at bounding box center [621, 321] width 135 height 31
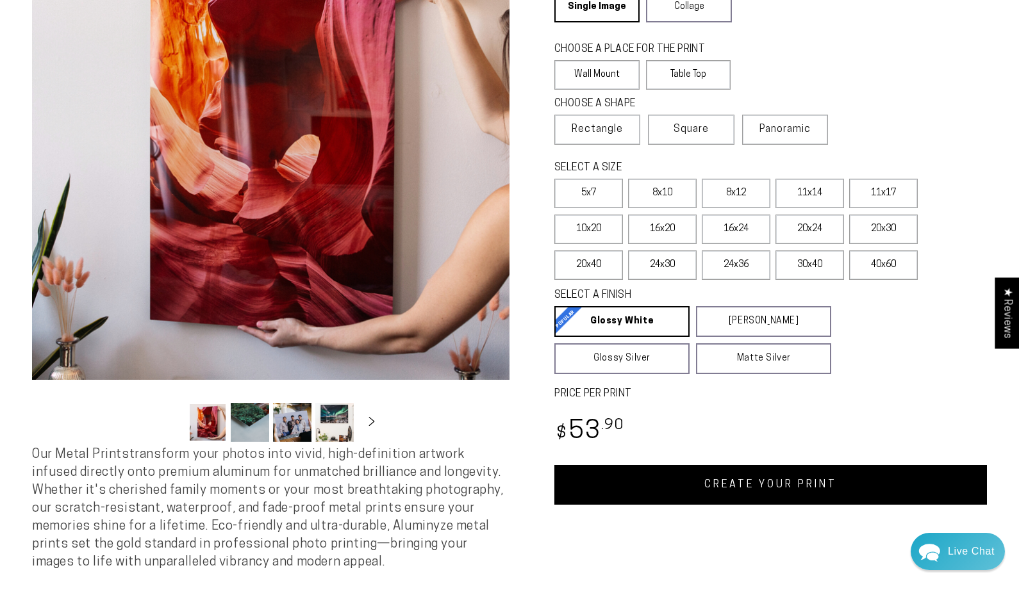
click at [800, 484] on link "CREATE YOUR PRINT" at bounding box center [770, 485] width 433 height 40
select select "**********"
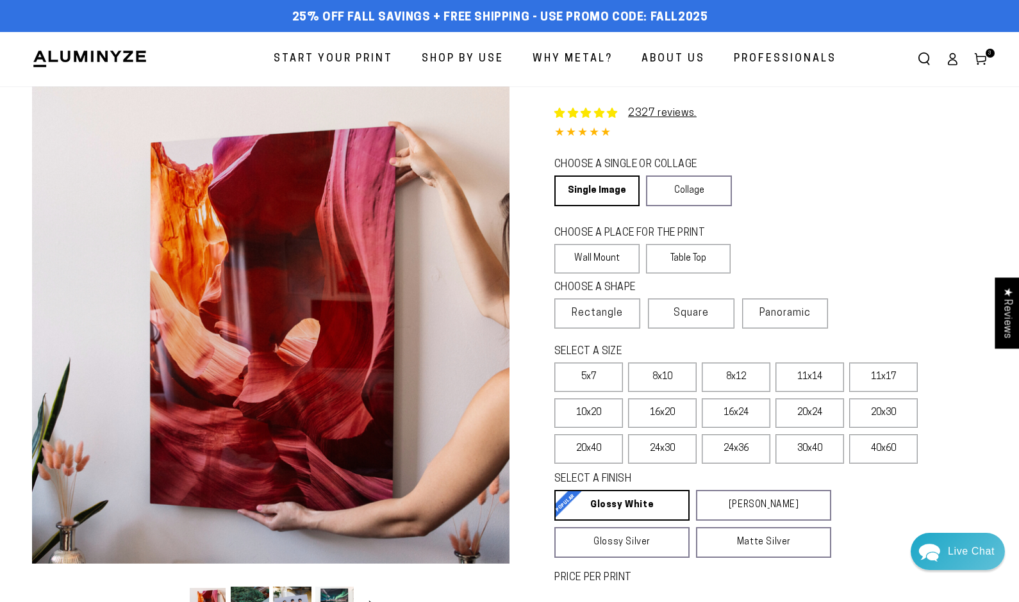
scroll to position [0, 0]
click at [984, 55] on icon at bounding box center [980, 59] width 13 height 13
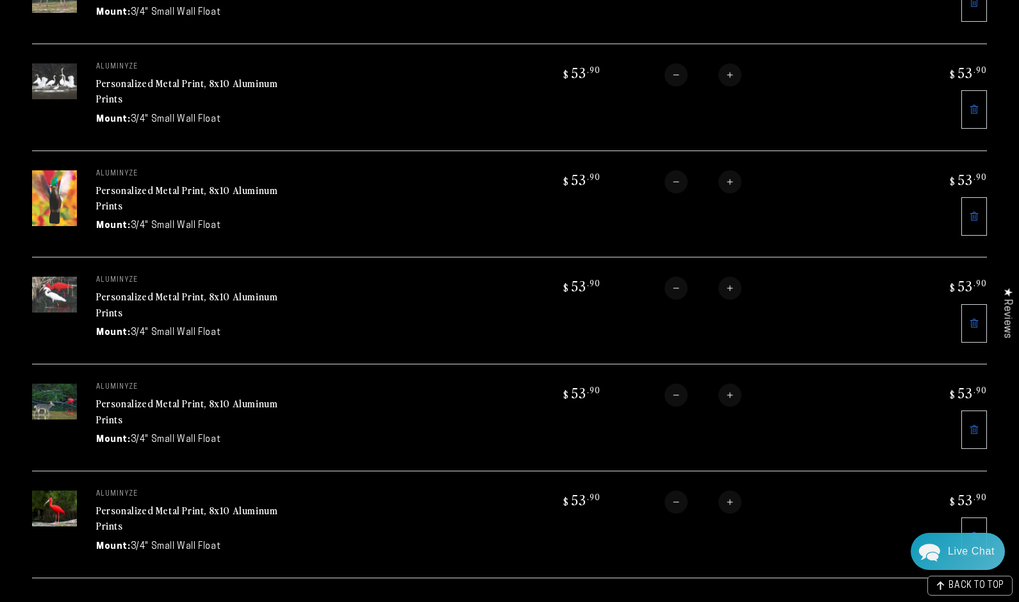
scroll to position [697, 0]
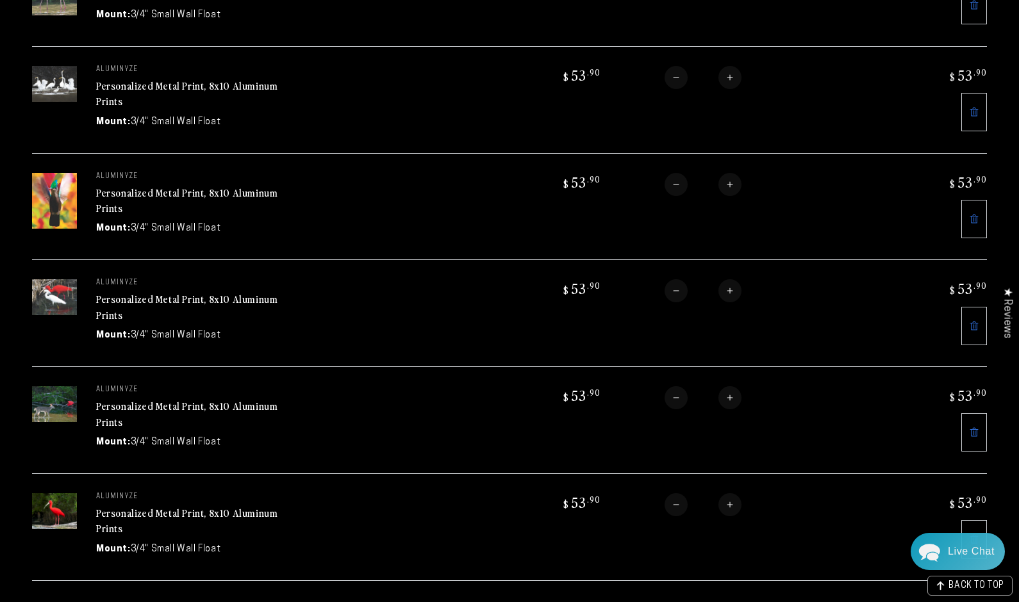
click at [732, 288] on button "Increase quantity for Personalized Metal Print, 8x10 Aluminum Prints" at bounding box center [729, 290] width 23 height 23
type input "*"
click at [725, 390] on button "Increase quantity for Personalized Metal Print, 8x10 Aluminum Prints" at bounding box center [724, 397] width 23 height 23
type input "*"
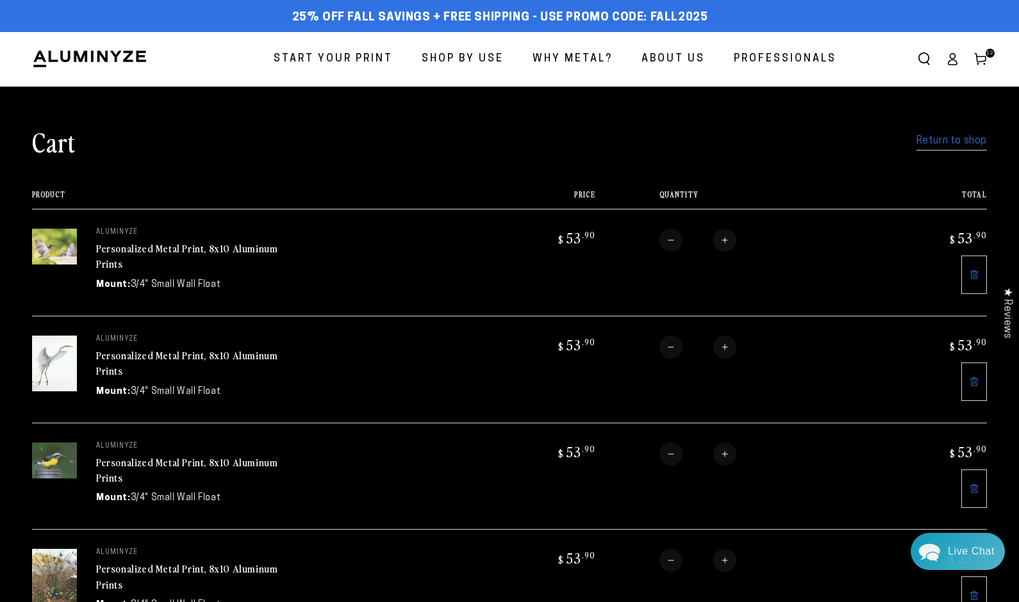
click at [985, 54] on icon at bounding box center [980, 59] width 13 height 13
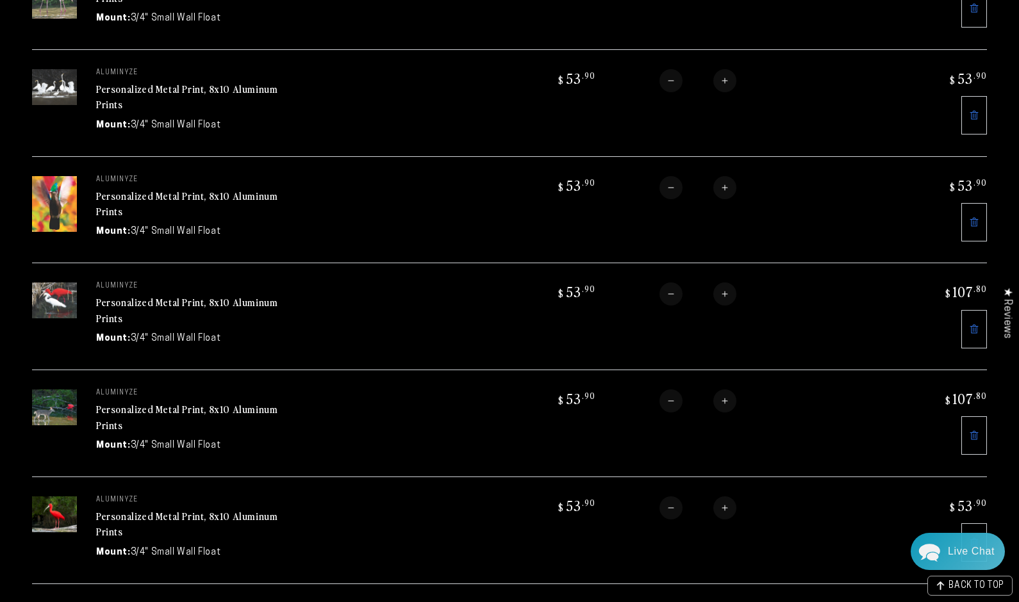
scroll to position [700, 0]
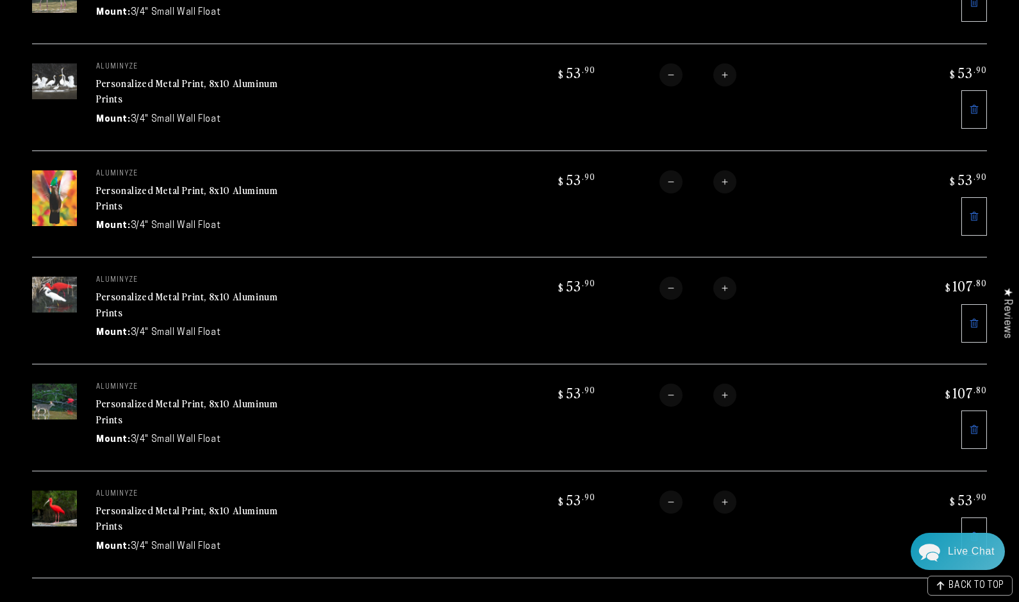
click at [723, 73] on button "Increase quantity for Personalized Metal Print, 8x10 Aluminum Prints" at bounding box center [724, 74] width 23 height 23
type input "*"
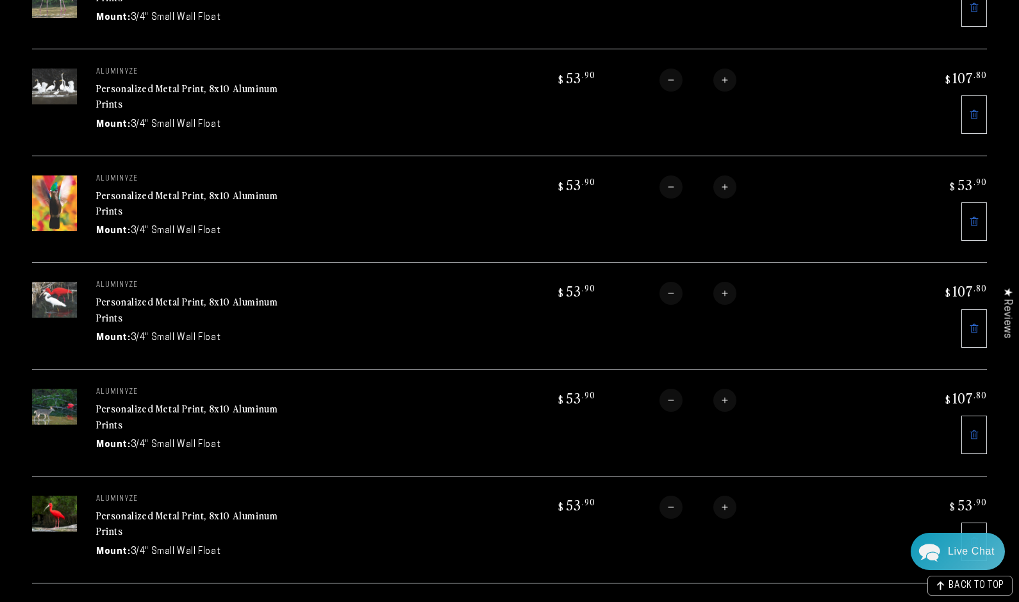
scroll to position [694, 0]
click at [727, 185] on button "Increase quantity for Personalized Metal Print, 8x10 Aluminum Prints" at bounding box center [724, 187] width 23 height 23
type input "*"
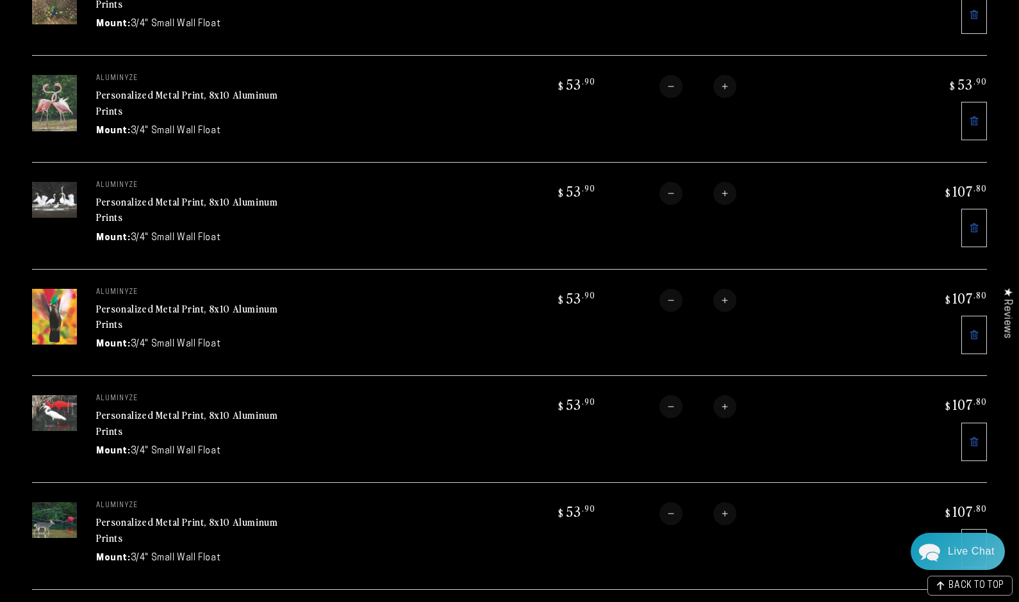
scroll to position [581, 0]
click at [725, 87] on button "Increase quantity for Personalized Metal Print, 8x10 Aluminum Prints" at bounding box center [724, 87] width 23 height 23
type input "*"
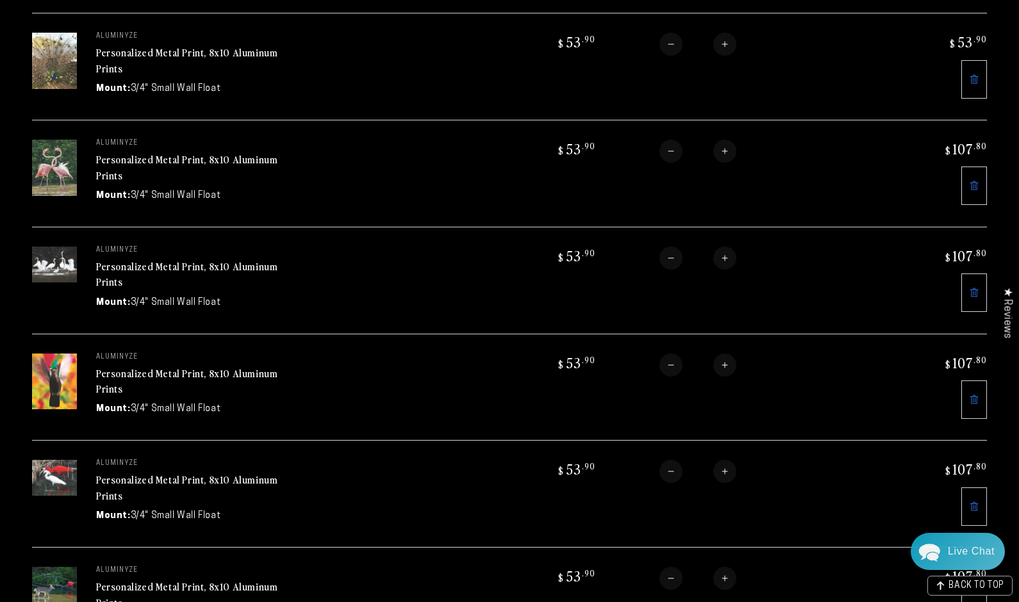
scroll to position [507, 0]
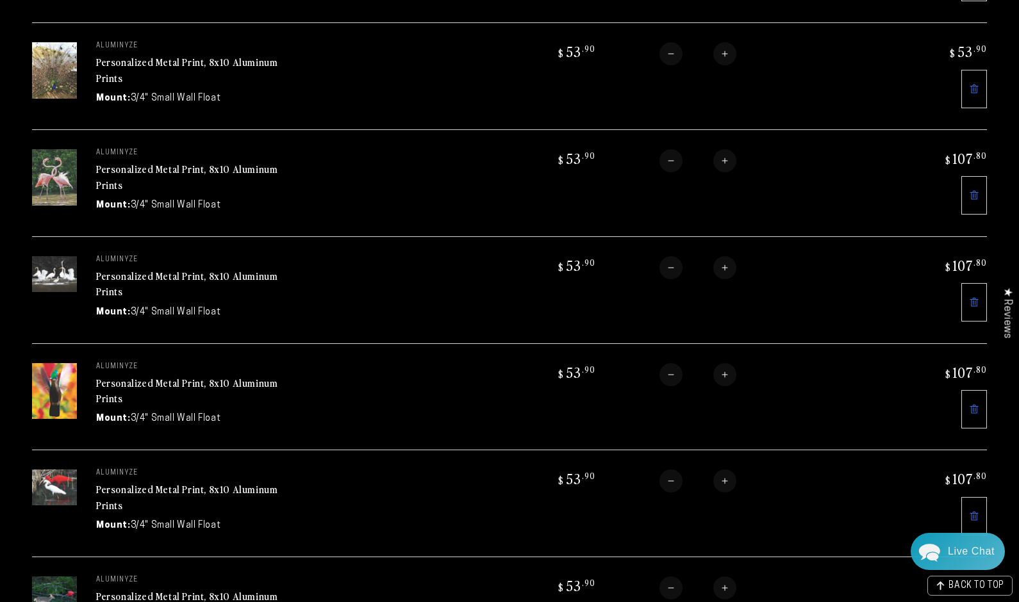
click at [671, 157] on button "Decrease quantity for Personalized Metal Print, 8x10 Aluminum Prints" at bounding box center [670, 160] width 23 height 23
type input "*"
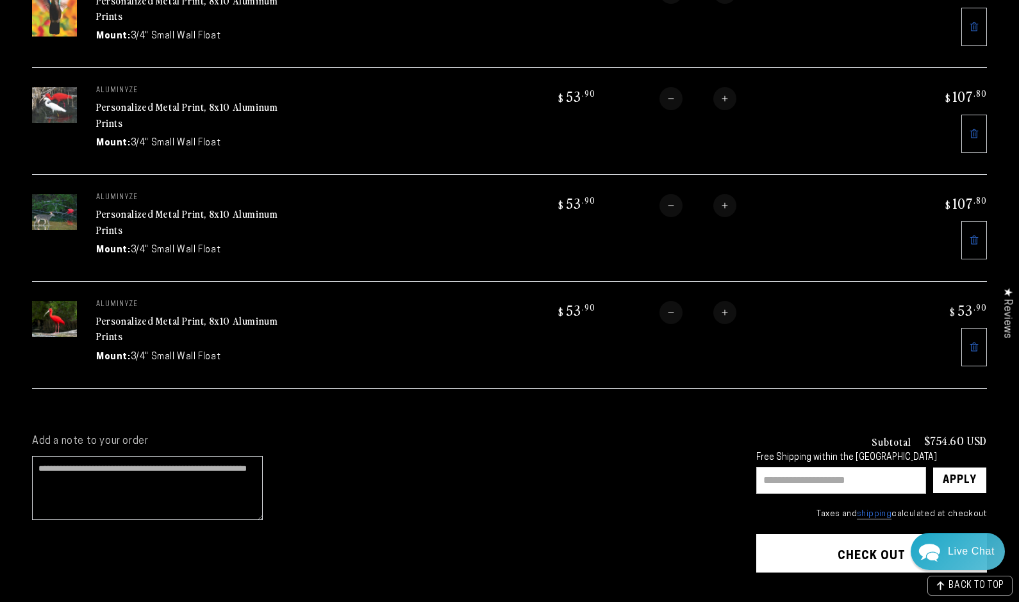
scroll to position [891, 0]
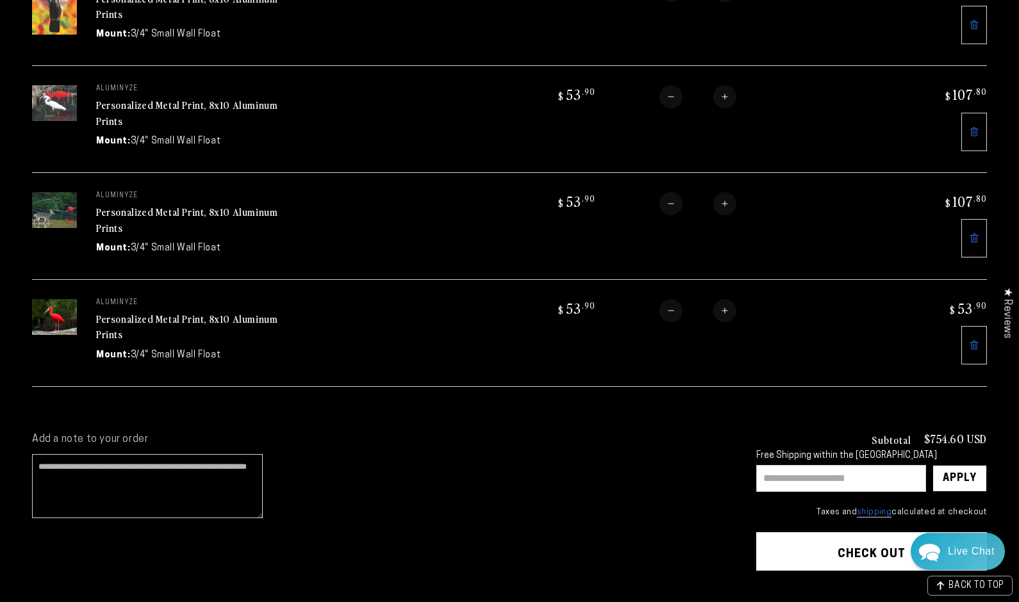
click at [855, 472] on input "text" at bounding box center [841, 478] width 170 height 27
type input "*******"
click at [954, 472] on div "Apply" at bounding box center [960, 479] width 34 height 26
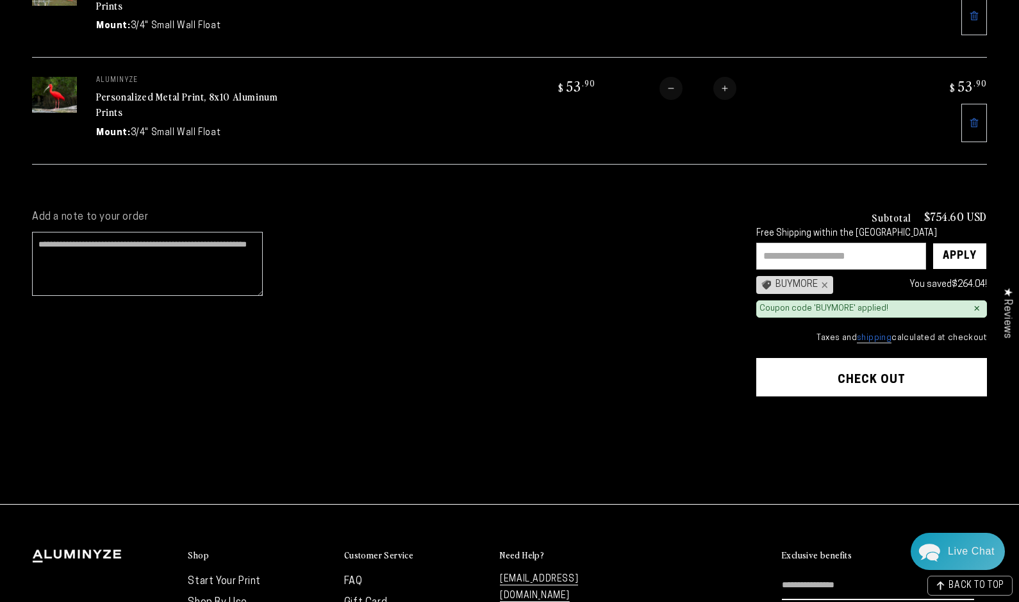
scroll to position [1118, 0]
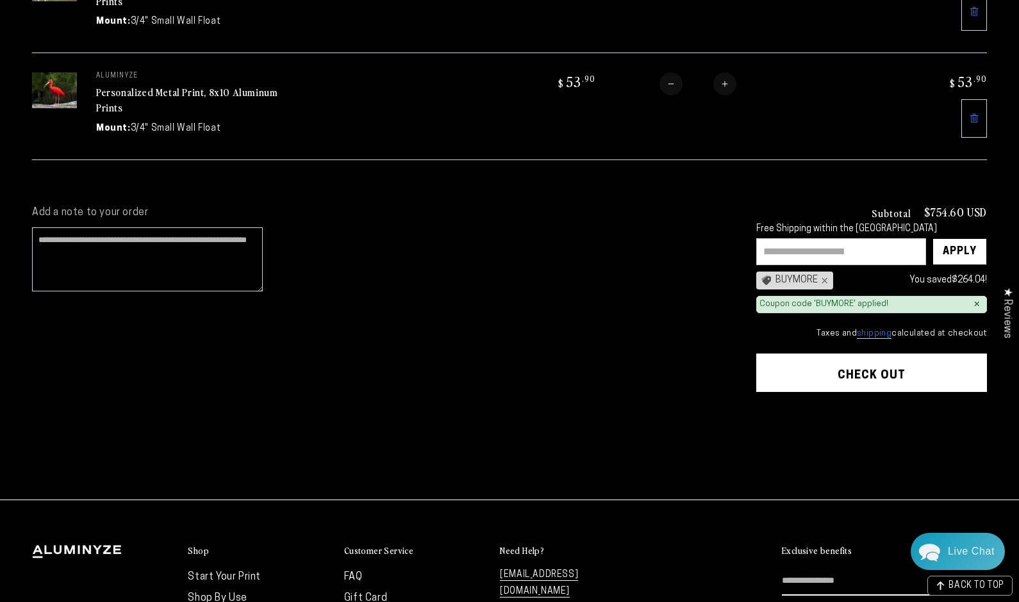
click at [887, 367] on button "Check out" at bounding box center [871, 373] width 231 height 38
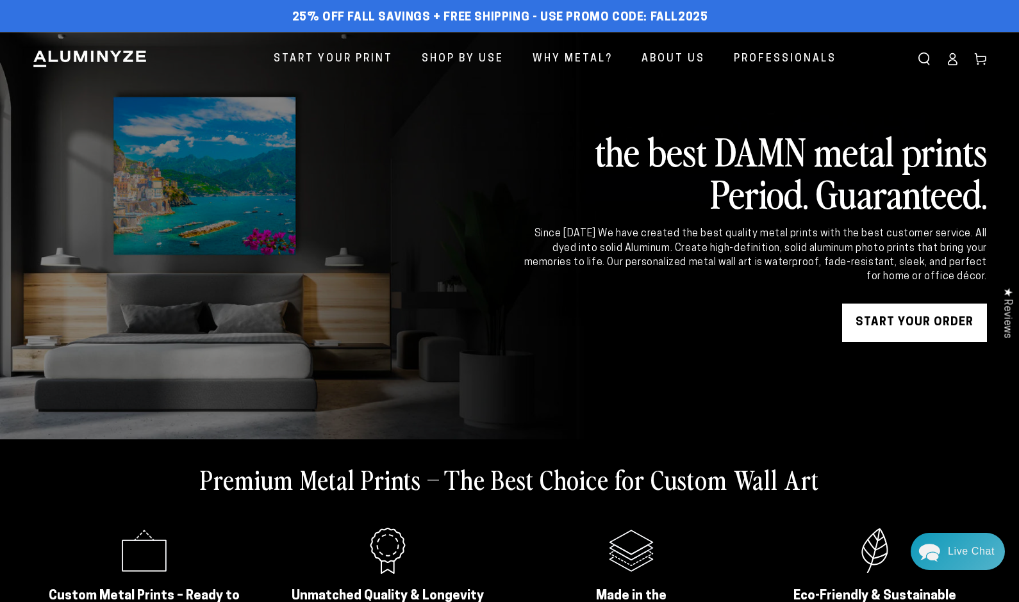
click at [983, 58] on icon at bounding box center [980, 59] width 13 height 13
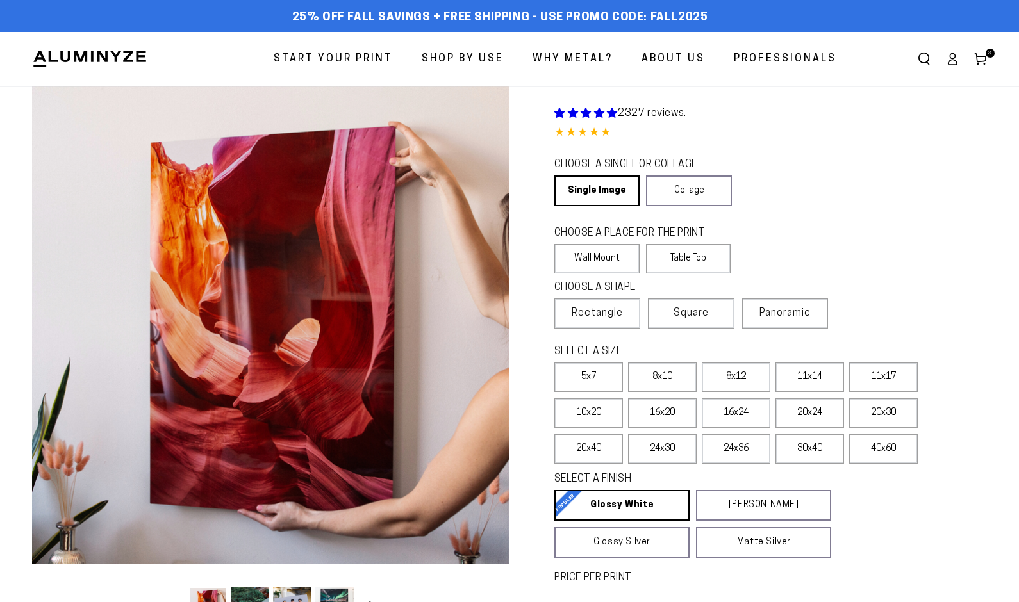
select select "**********"
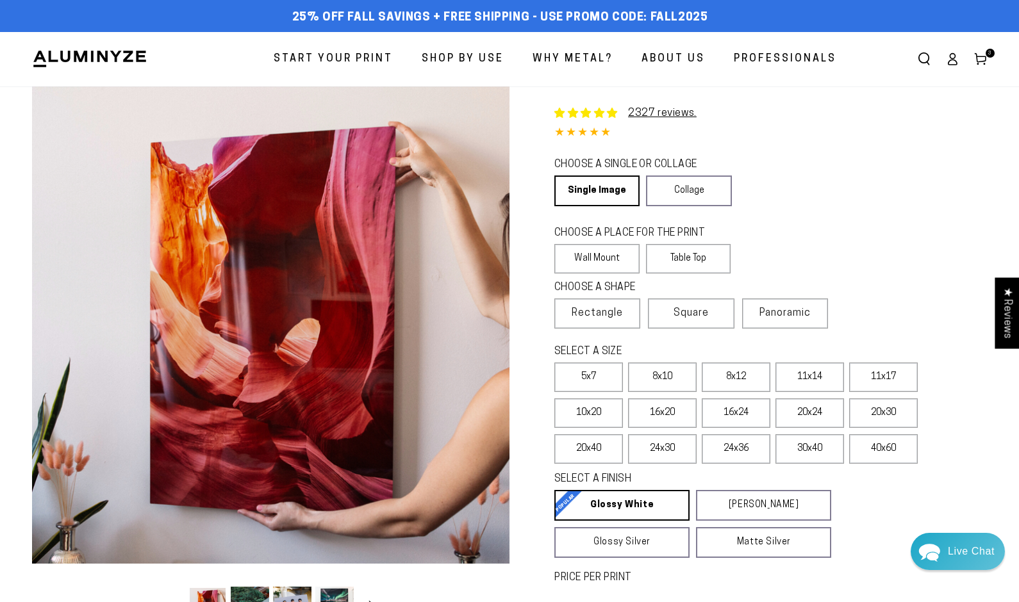
click at [983, 57] on icon at bounding box center [980, 59] width 13 height 13
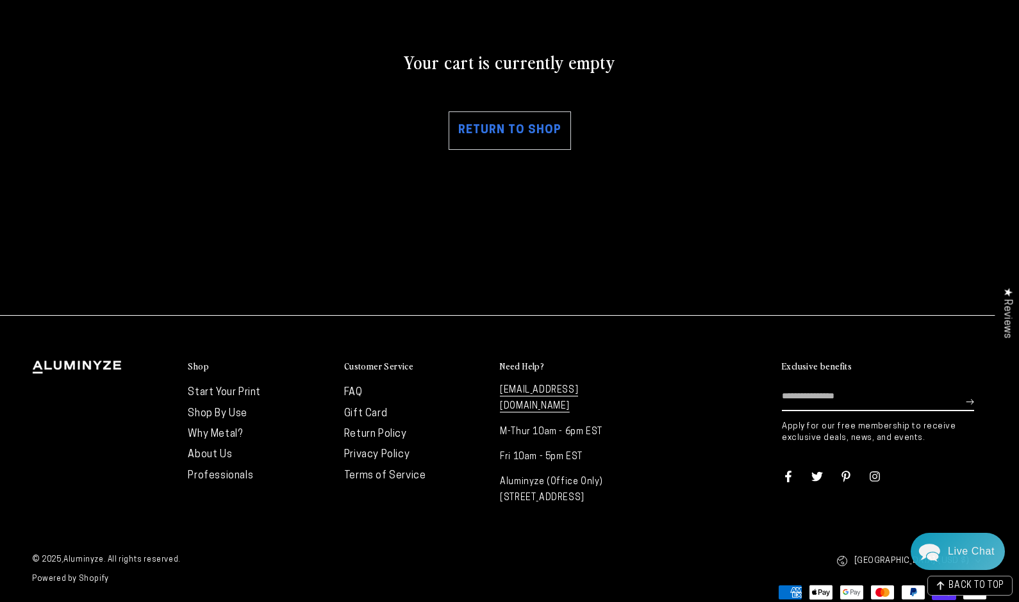
scroll to position [170, 0]
click at [506, 129] on link "Return to shop" at bounding box center [510, 131] width 122 height 38
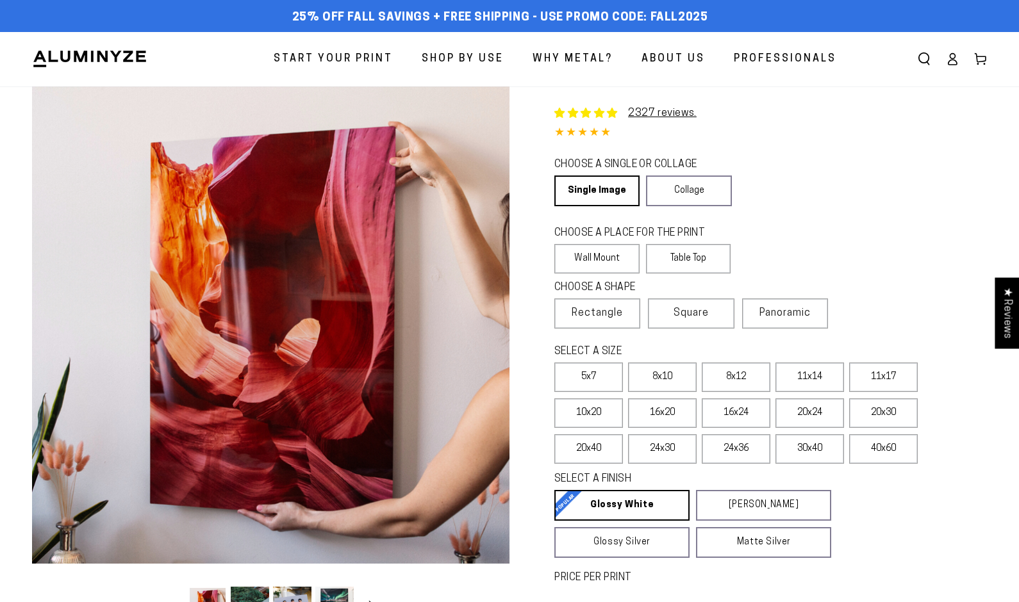
select select "**********"
click at [959, 543] on div "Live Chat" at bounding box center [971, 549] width 47 height 37
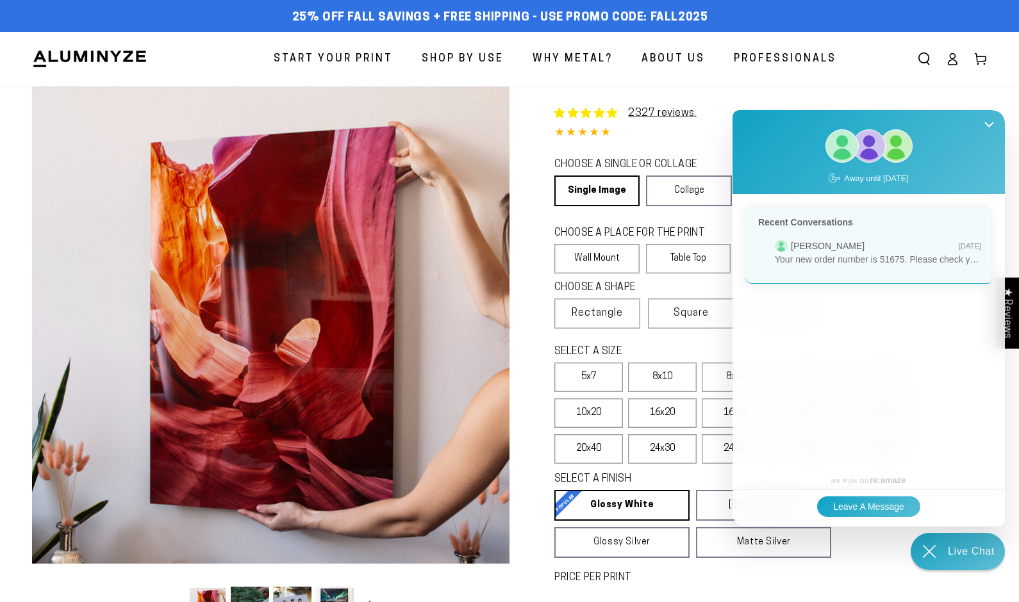
click at [786, 312] on div "Recent Conversations Marie J Feb 6 Your new order number is 51675. Please check…" at bounding box center [867, 332] width 271 height 277
click at [709, 83] on header "Start Your Print Shop By Use Shop By Use For Home For Business" at bounding box center [509, 59] width 1019 height 54
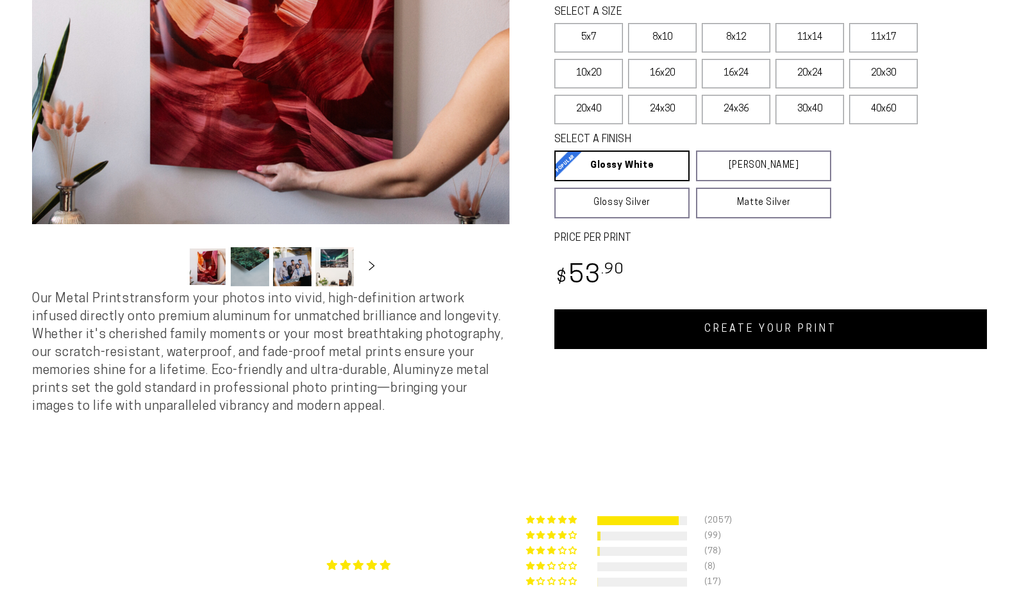
select select "**********"
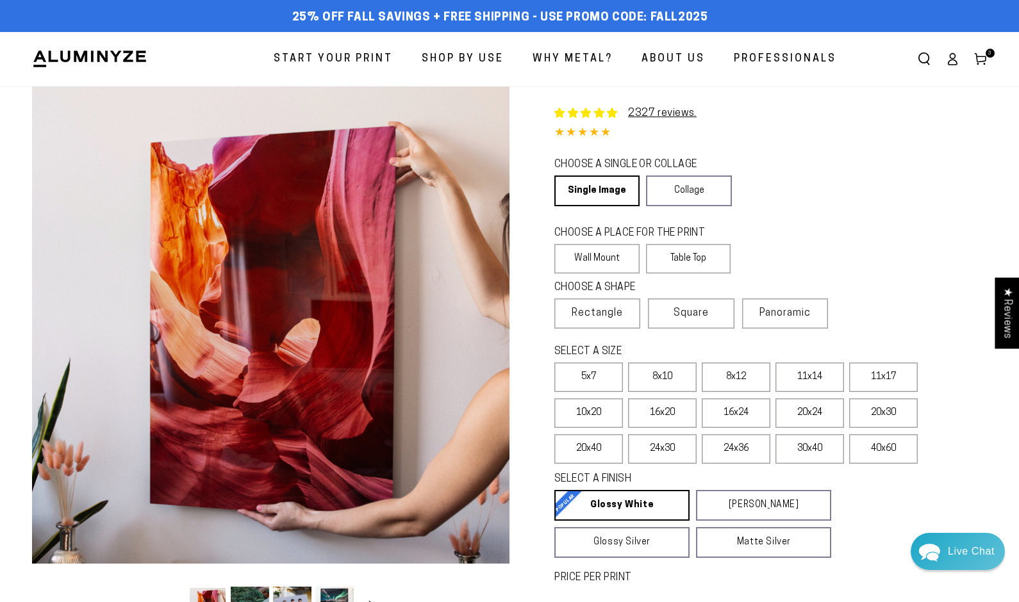
click at [984, 56] on use at bounding box center [980, 60] width 11 height 12
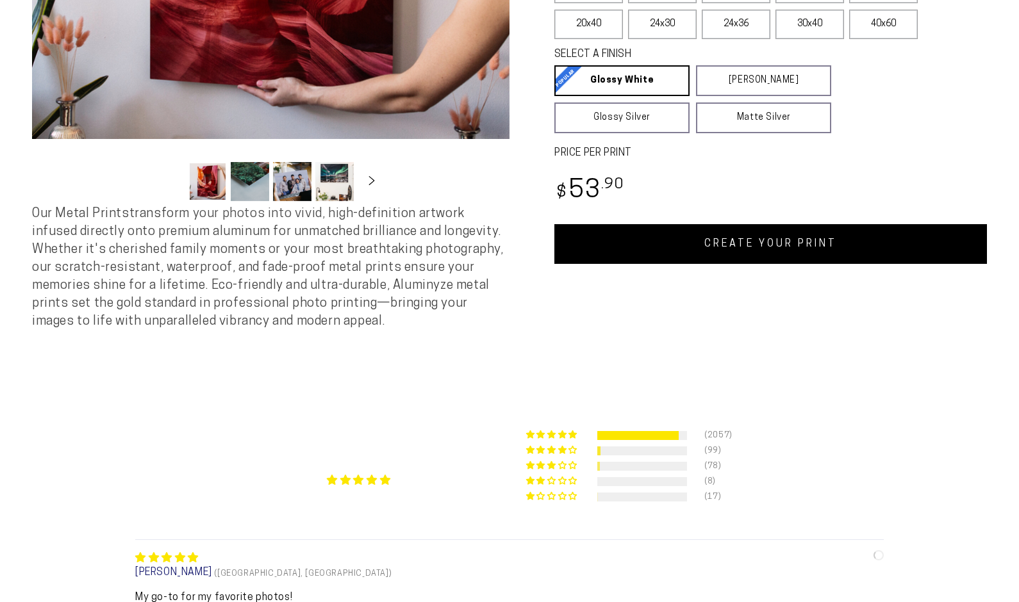
select select "**********"
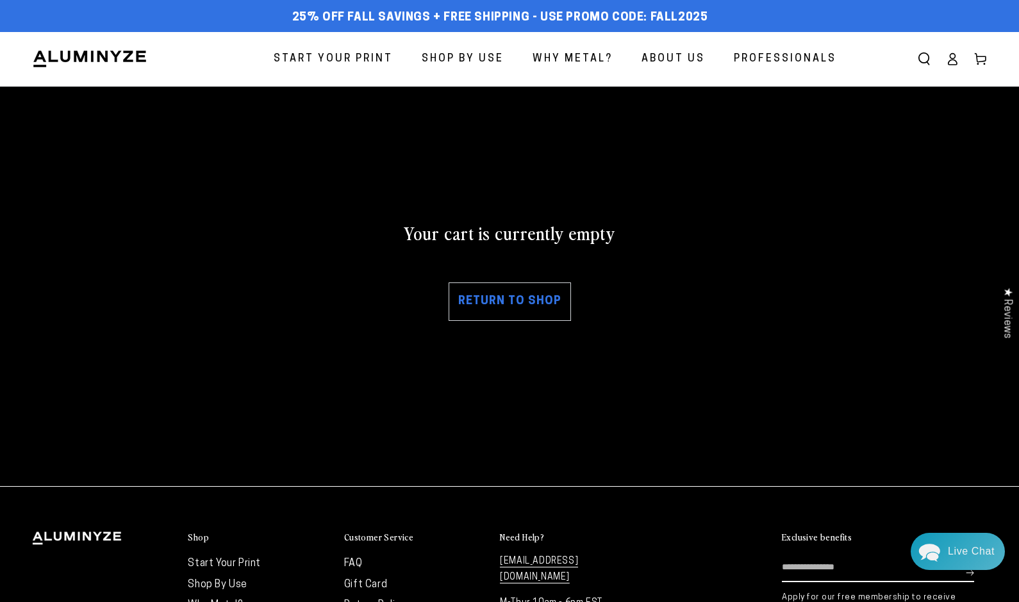
click at [953, 63] on icon at bounding box center [952, 59] width 13 height 13
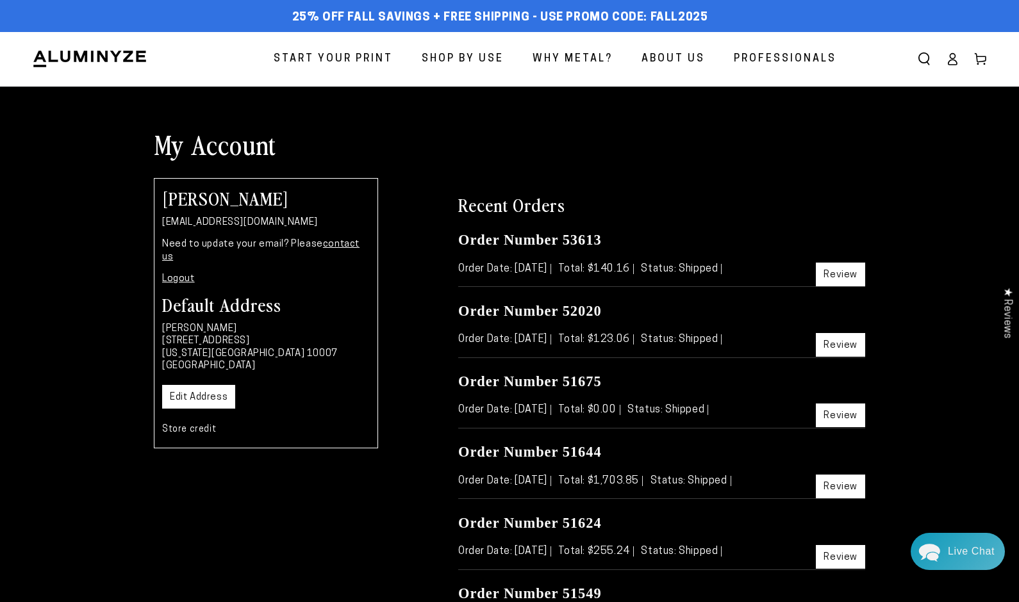
click at [984, 59] on icon at bounding box center [980, 59] width 13 height 13
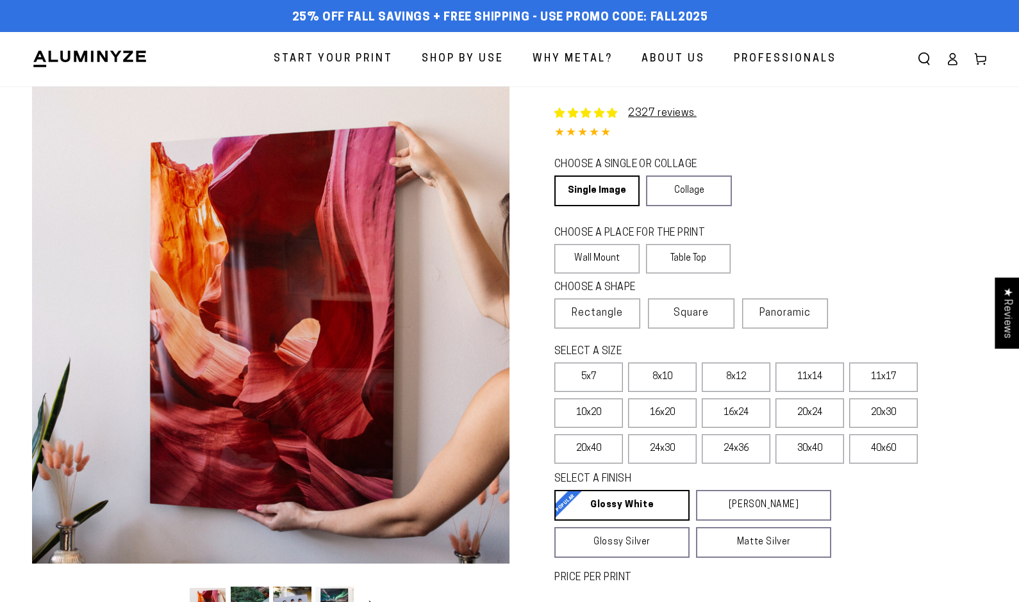
select select "**********"
click at [677, 371] on label "8x10" at bounding box center [662, 377] width 69 height 29
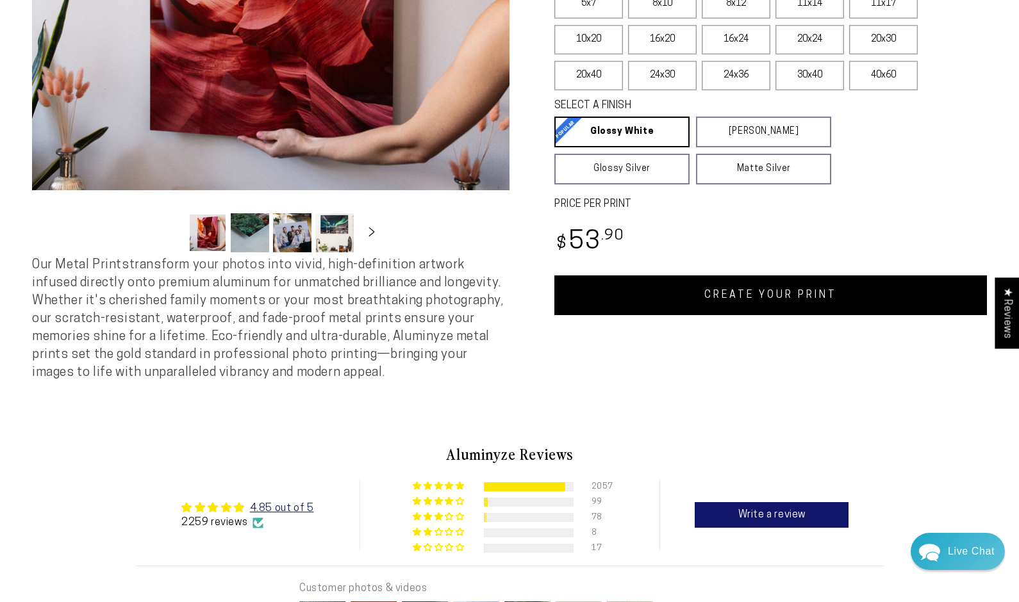
scroll to position [374, 0]
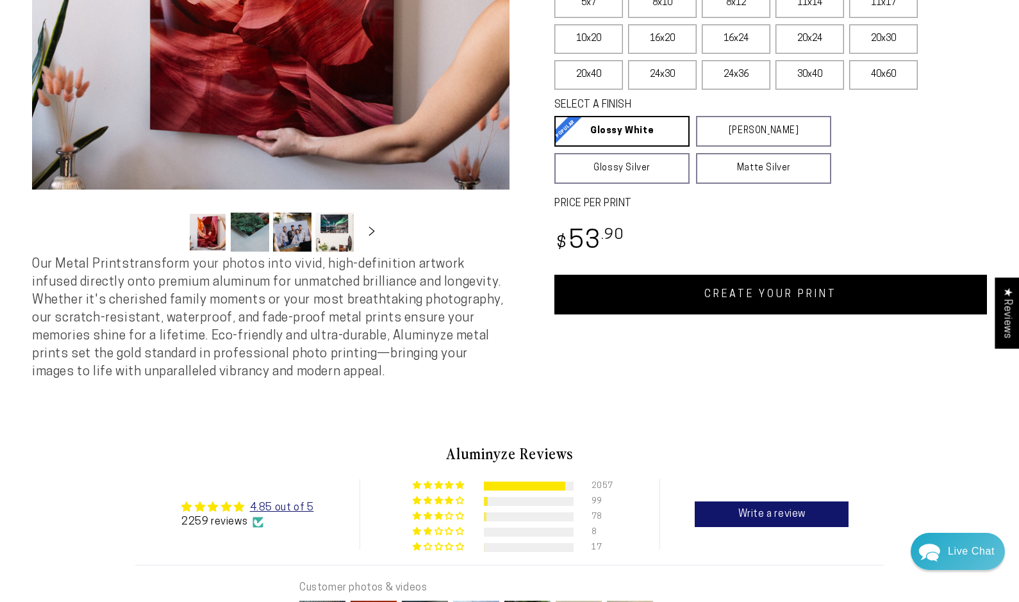
click at [815, 296] on link "CREATE YOUR PRINT" at bounding box center [770, 295] width 433 height 40
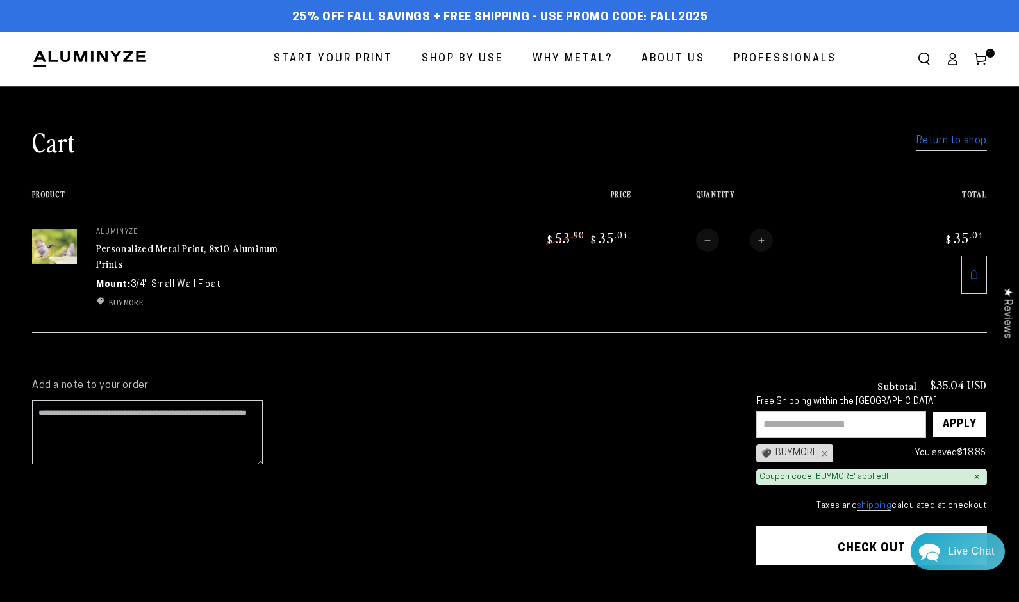
click at [953, 62] on icon at bounding box center [952, 59] width 13 height 13
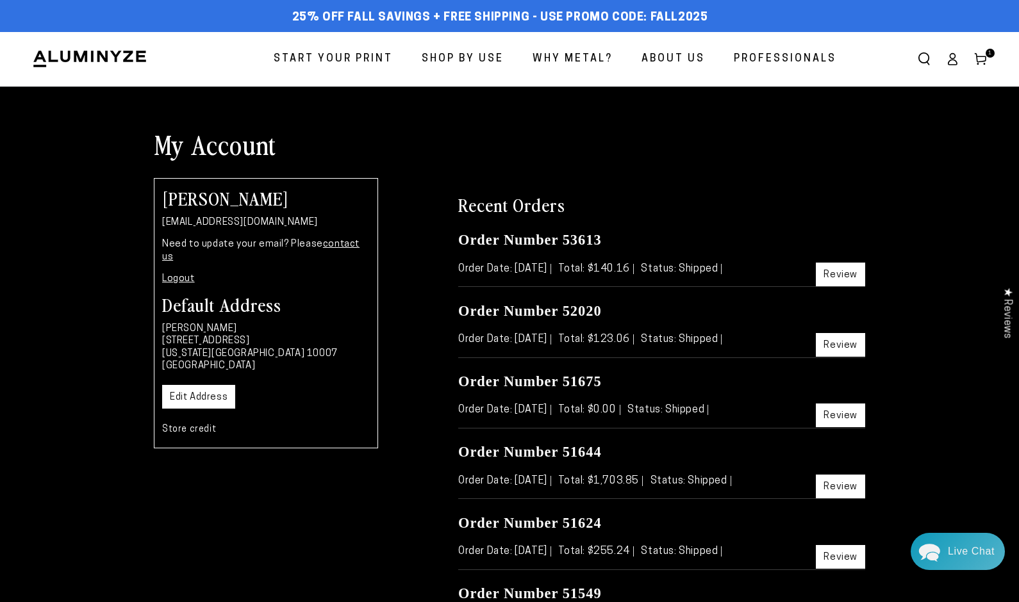
click at [992, 54] on span "1 1 item" at bounding box center [989, 53] width 9 height 9
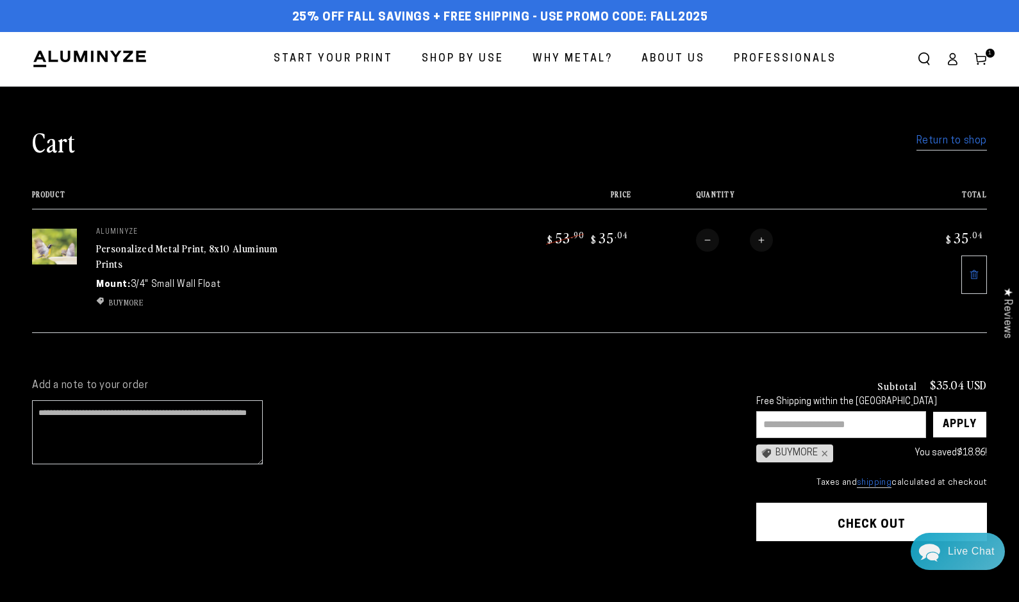
click at [950, 142] on link "Return to shop" at bounding box center [951, 141] width 70 height 19
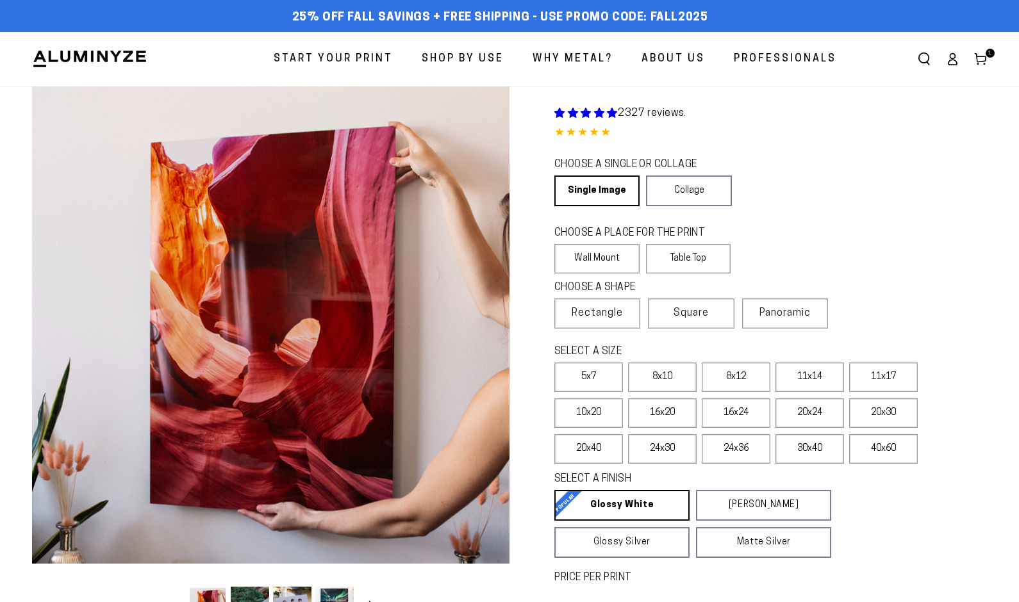
select select "**********"
click at [656, 379] on label "8x10" at bounding box center [662, 377] width 69 height 29
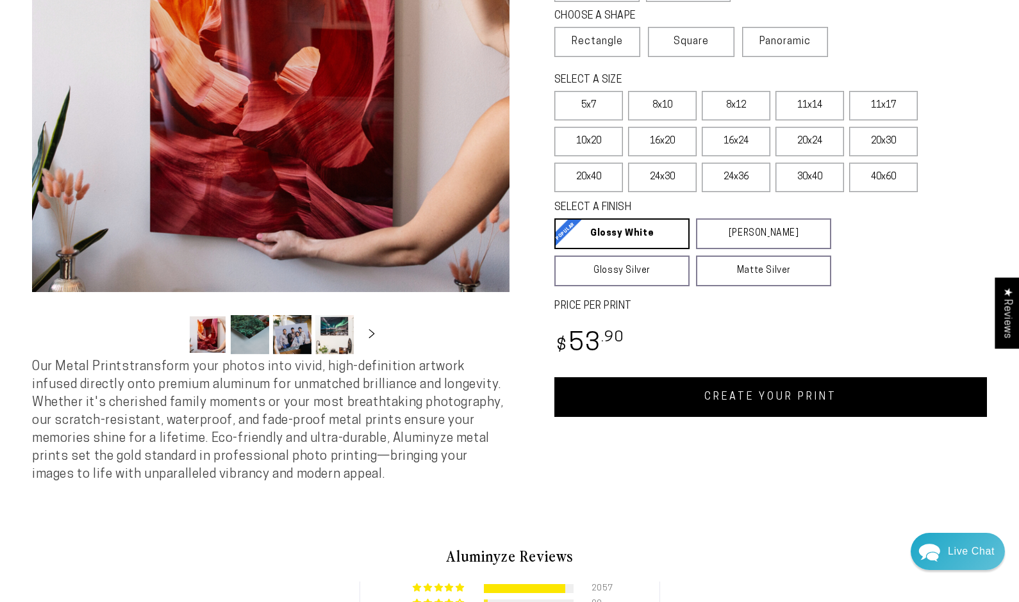
click at [761, 400] on link "CREATE YOUR PRINT" at bounding box center [770, 397] width 433 height 40
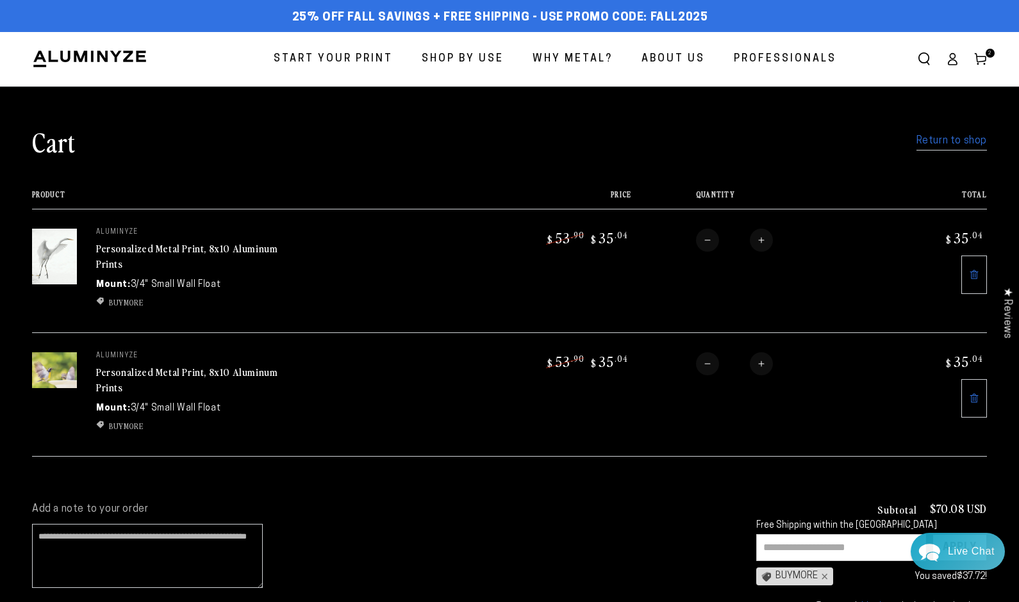
click at [951, 139] on link "Return to shop" at bounding box center [951, 141] width 70 height 19
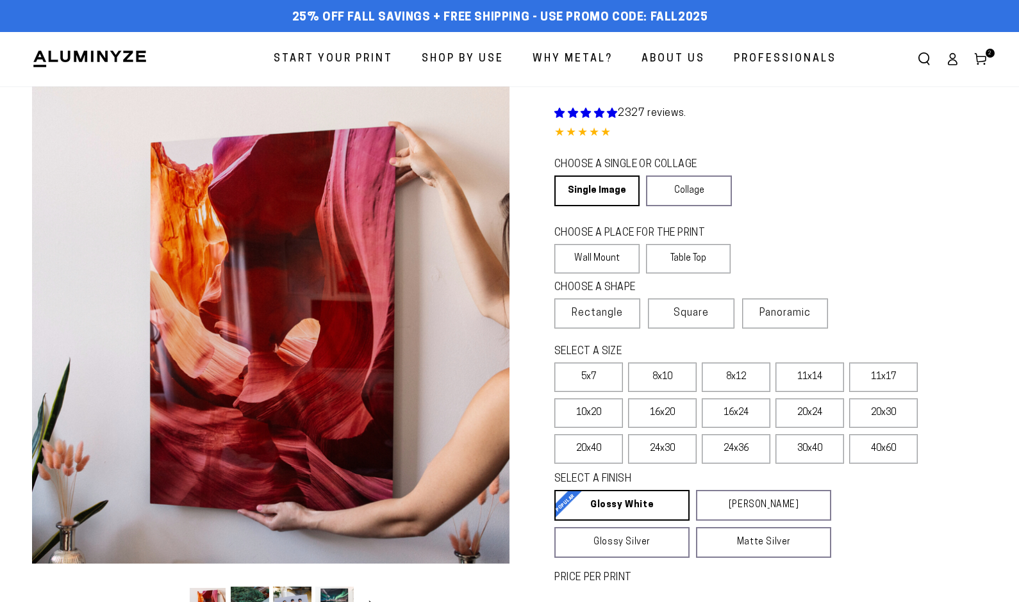
select select "**********"
click at [662, 384] on label "8x10" at bounding box center [662, 377] width 69 height 29
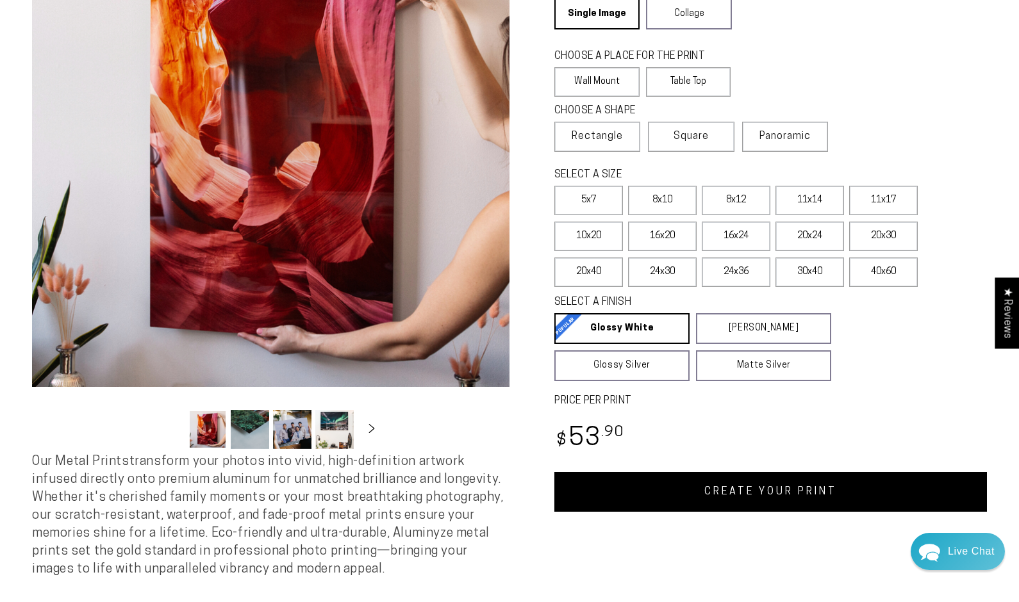
scroll to position [216, 0]
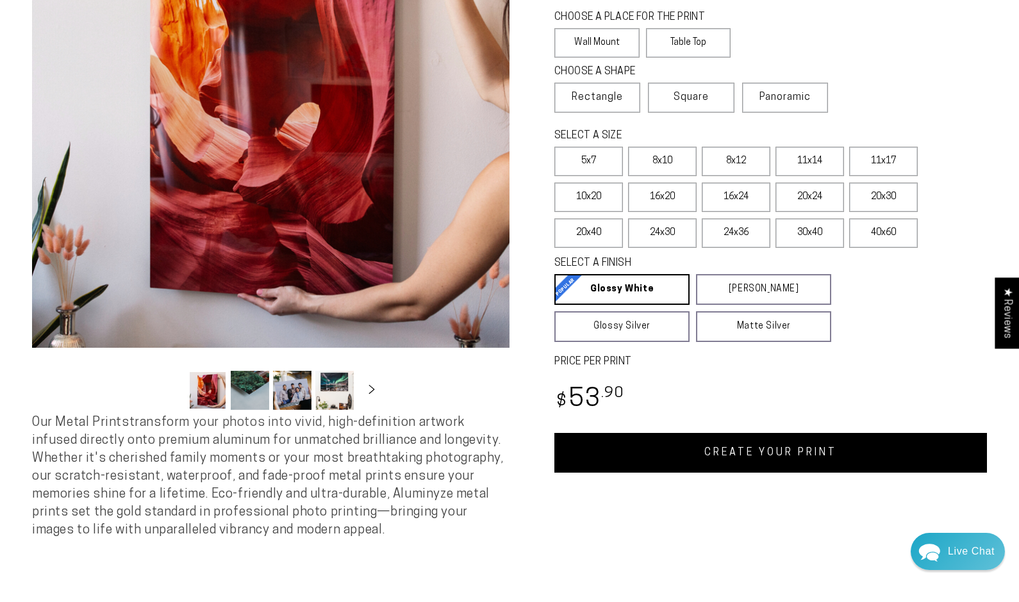
click at [812, 456] on link "CREATE YOUR PRINT" at bounding box center [770, 453] width 433 height 40
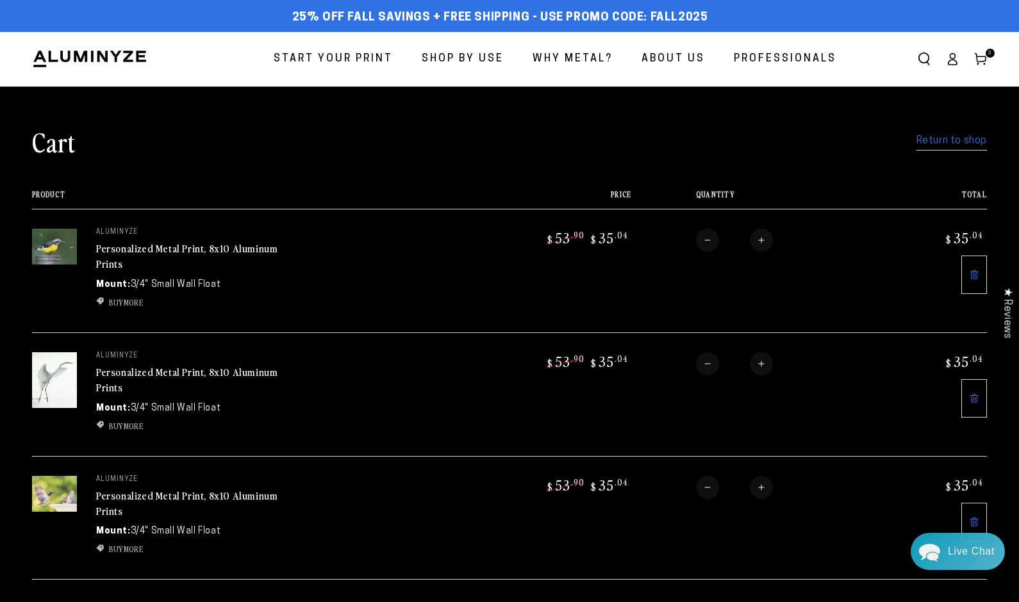
click at [939, 143] on link "Return to shop" at bounding box center [951, 141] width 70 height 19
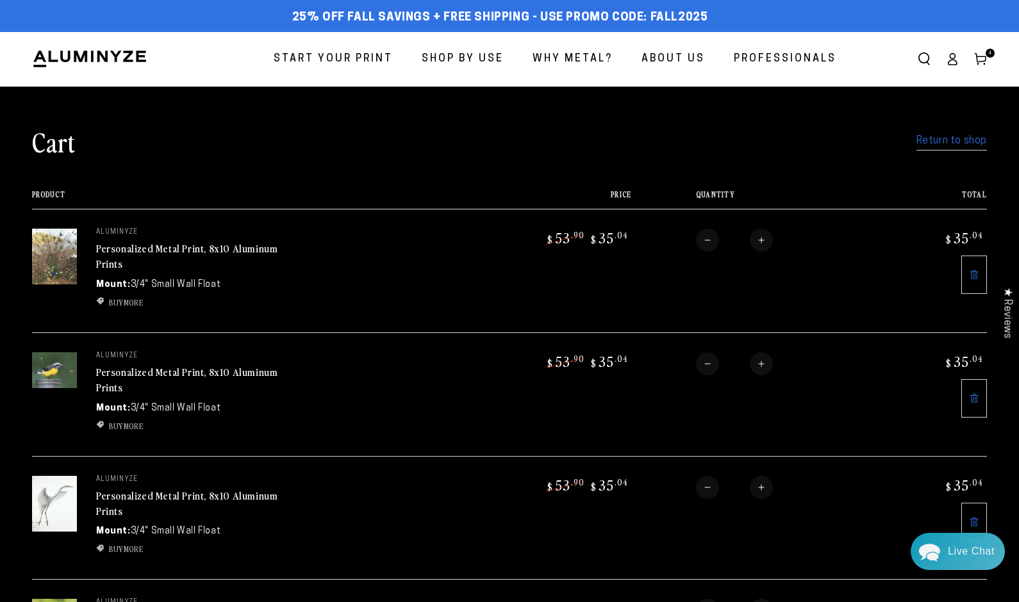
click at [937, 143] on link "Return to shop" at bounding box center [951, 141] width 70 height 19
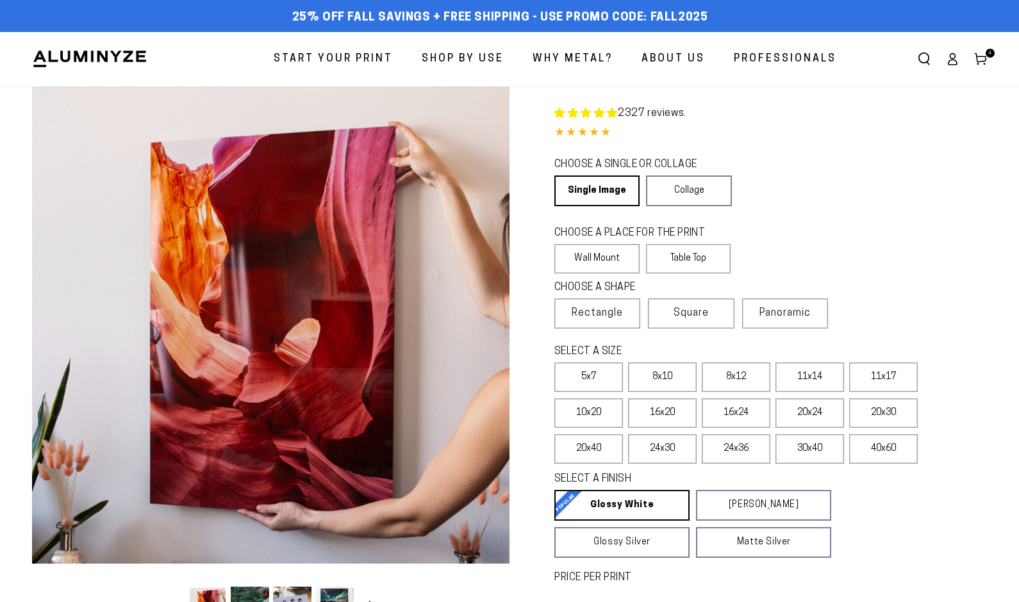
select select "**********"
click at [672, 376] on label "8x10" at bounding box center [662, 377] width 69 height 29
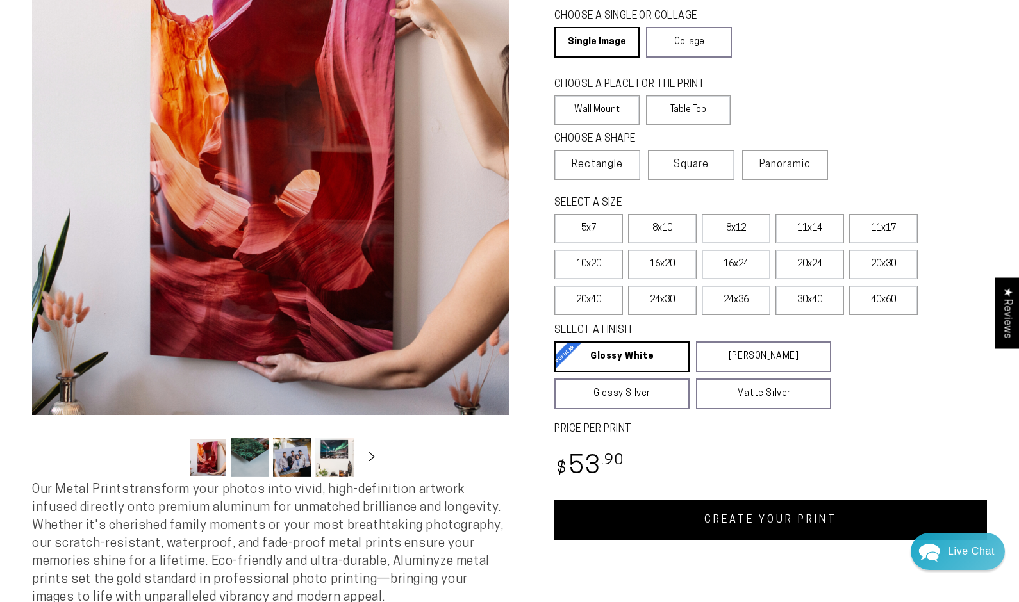
scroll to position [149, 0]
click at [855, 525] on link "CREATE YOUR PRINT" at bounding box center [770, 520] width 433 height 40
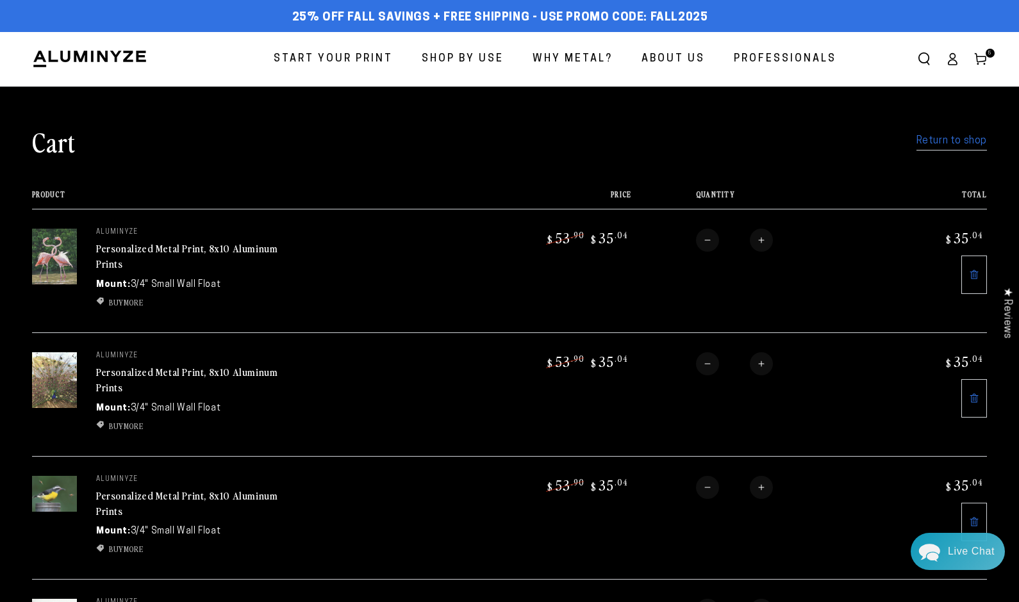
click at [950, 143] on link "Return to shop" at bounding box center [951, 141] width 70 height 19
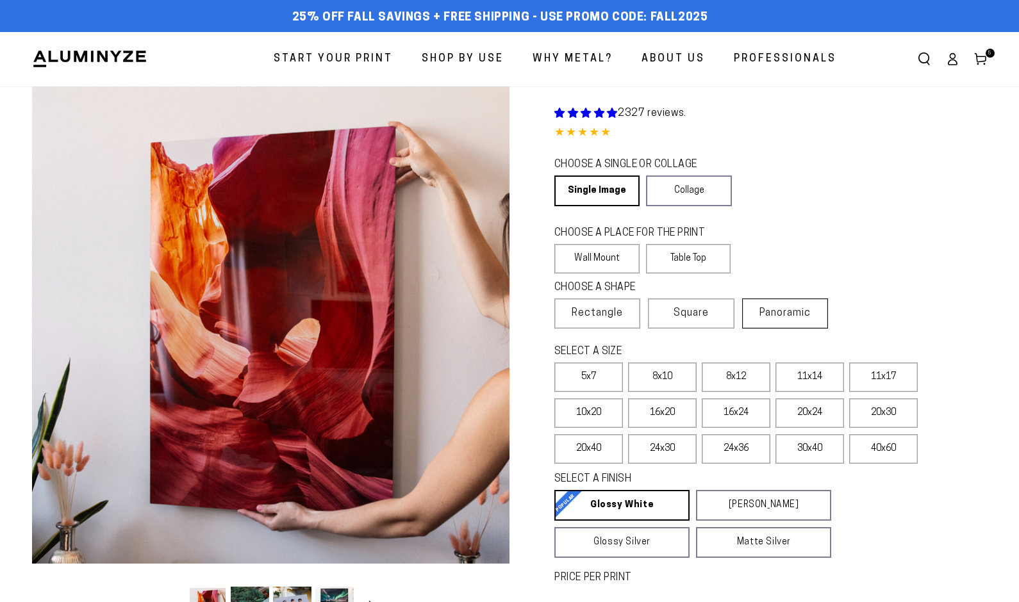
select select "**********"
click at [679, 374] on label "8x10" at bounding box center [662, 377] width 69 height 29
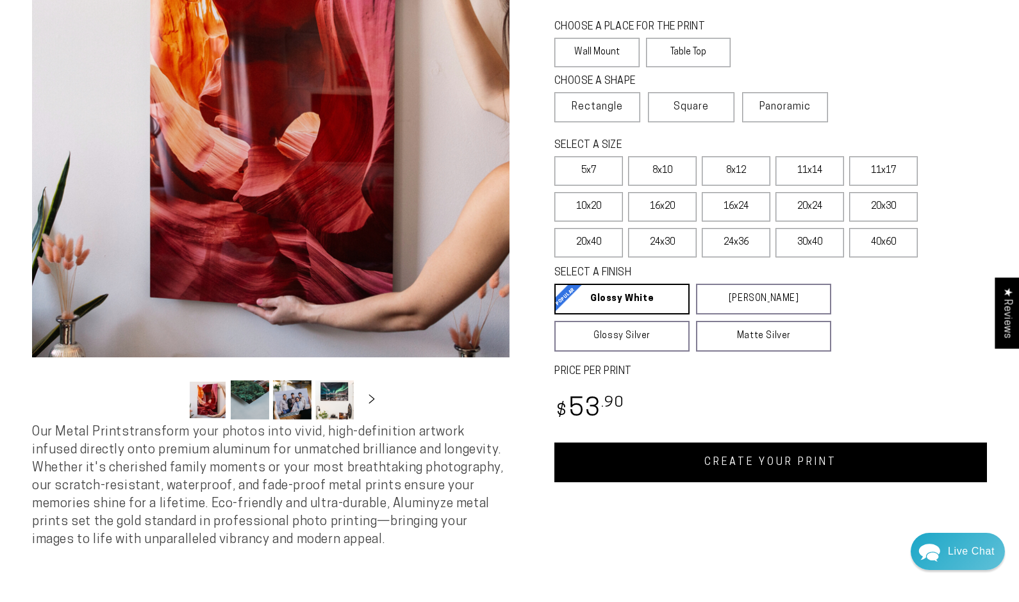
click at [850, 464] on link "CREATE YOUR PRINT" at bounding box center [770, 463] width 433 height 40
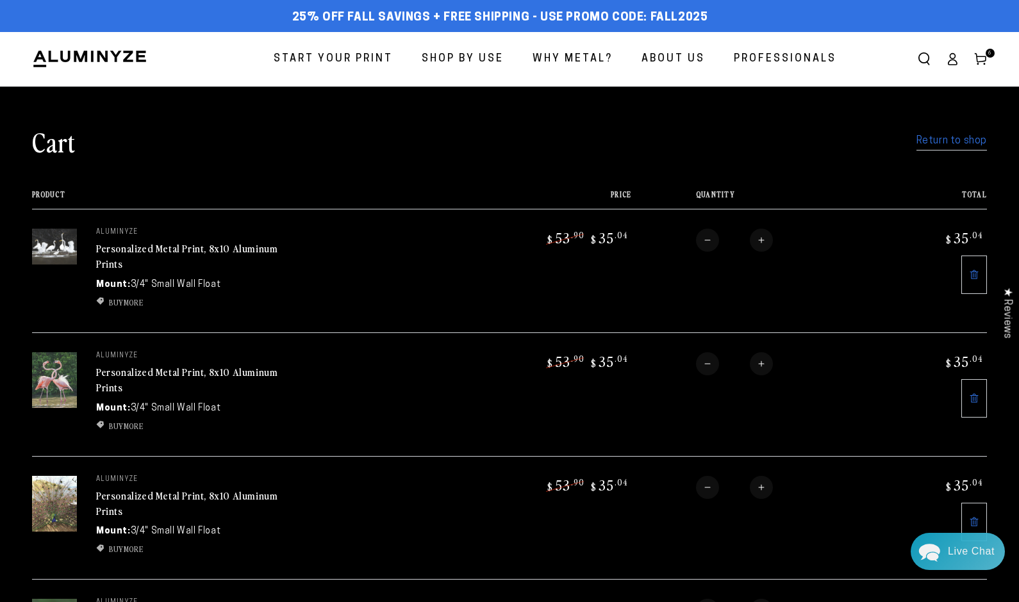
click at [946, 144] on link "Return to shop" at bounding box center [951, 141] width 70 height 19
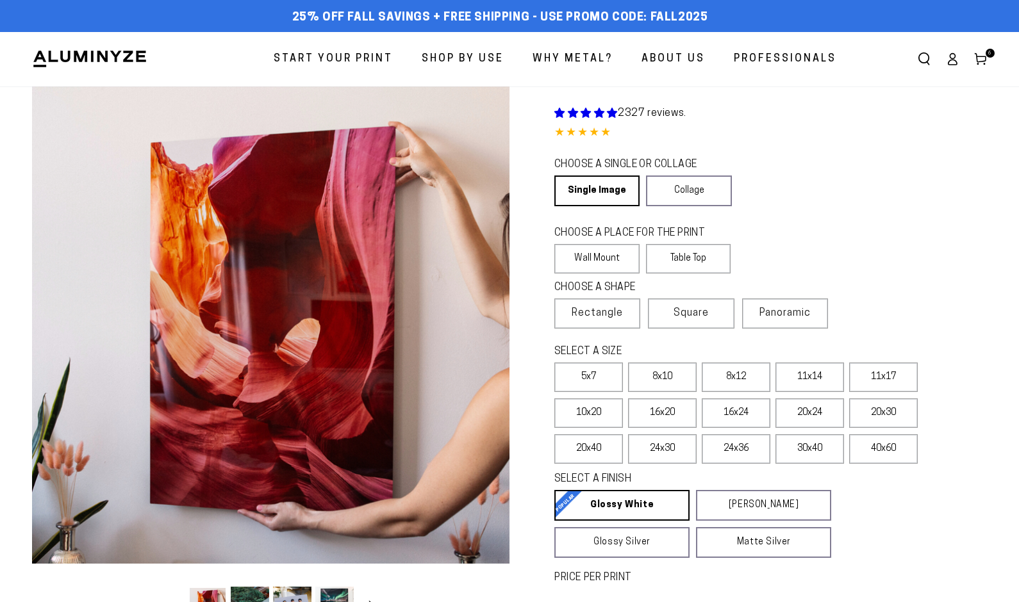
select select "**********"
click at [662, 382] on label "8x10" at bounding box center [662, 377] width 69 height 29
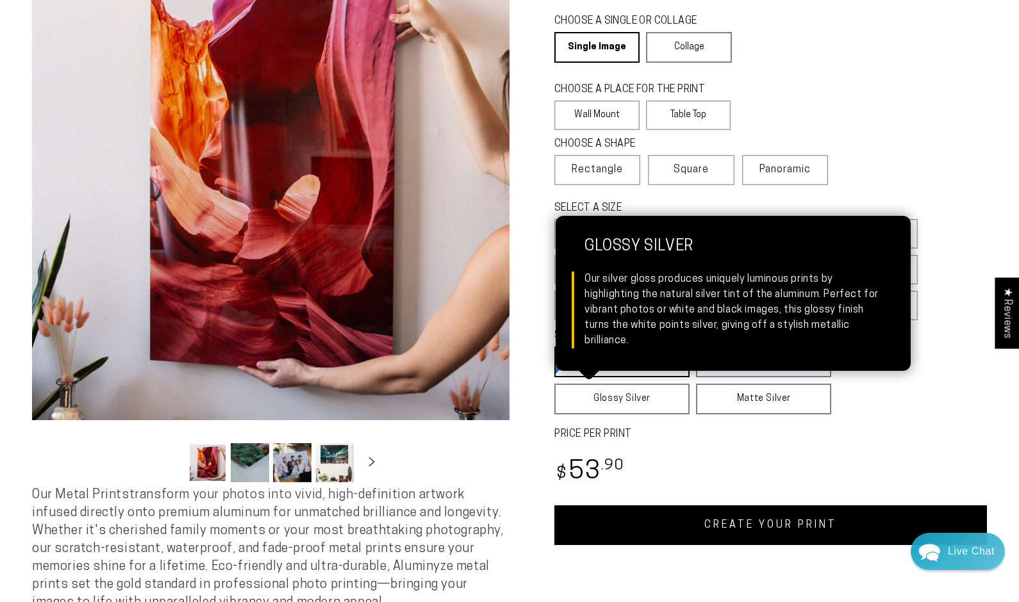
scroll to position [144, 0]
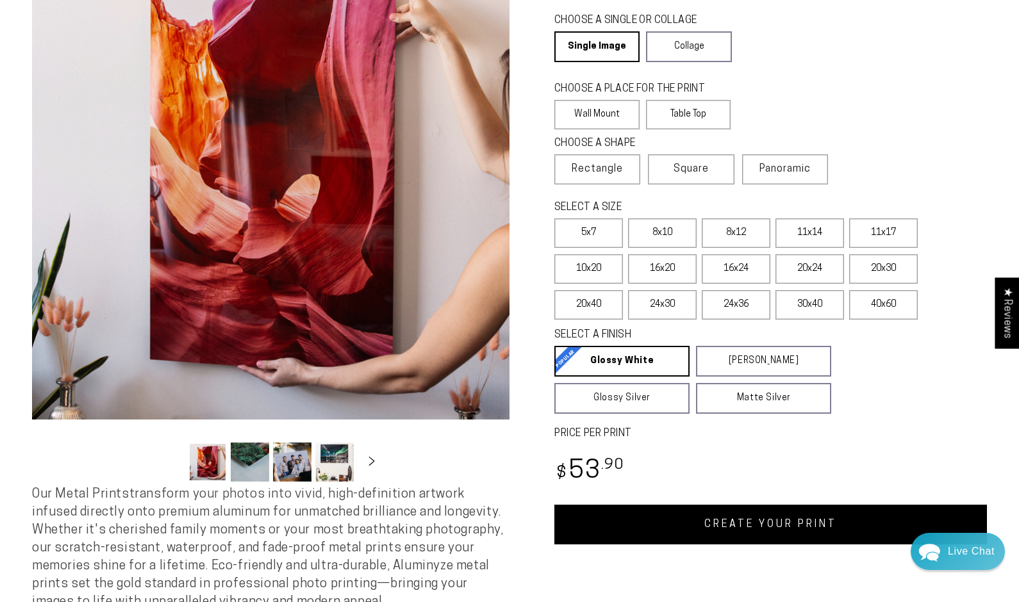
click at [752, 531] on link "CREATE YOUR PRINT" at bounding box center [770, 525] width 433 height 40
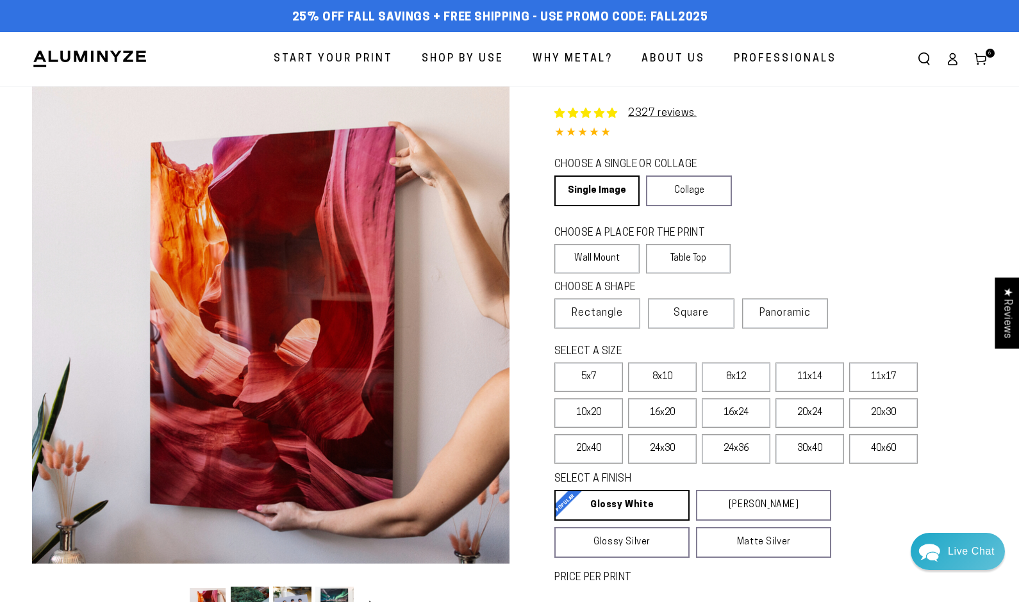
scroll to position [0, 0]
click at [984, 56] on icon at bounding box center [980, 59] width 13 height 13
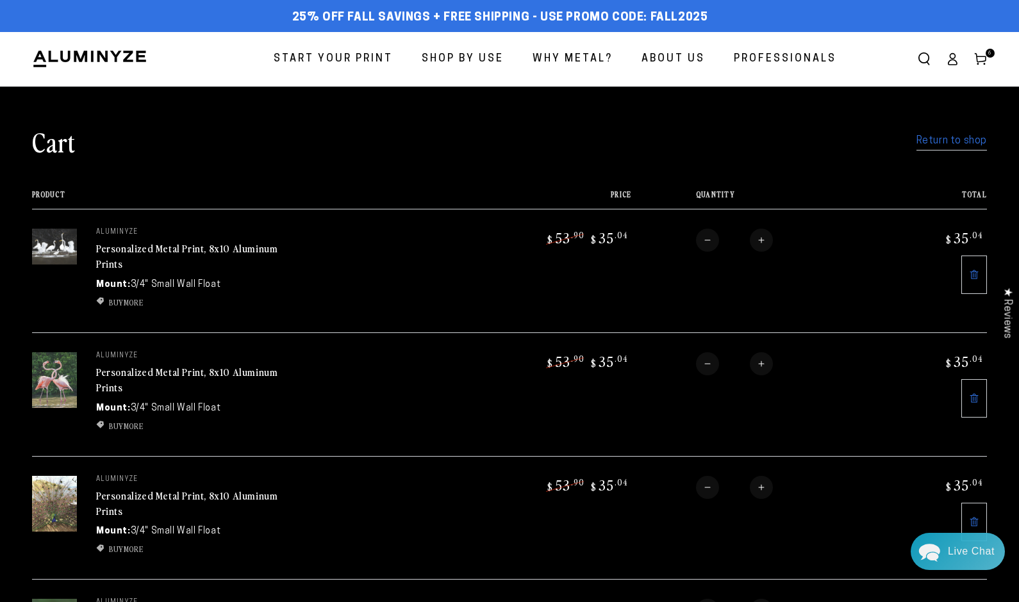
click at [957, 142] on link "Return to shop" at bounding box center [951, 141] width 70 height 19
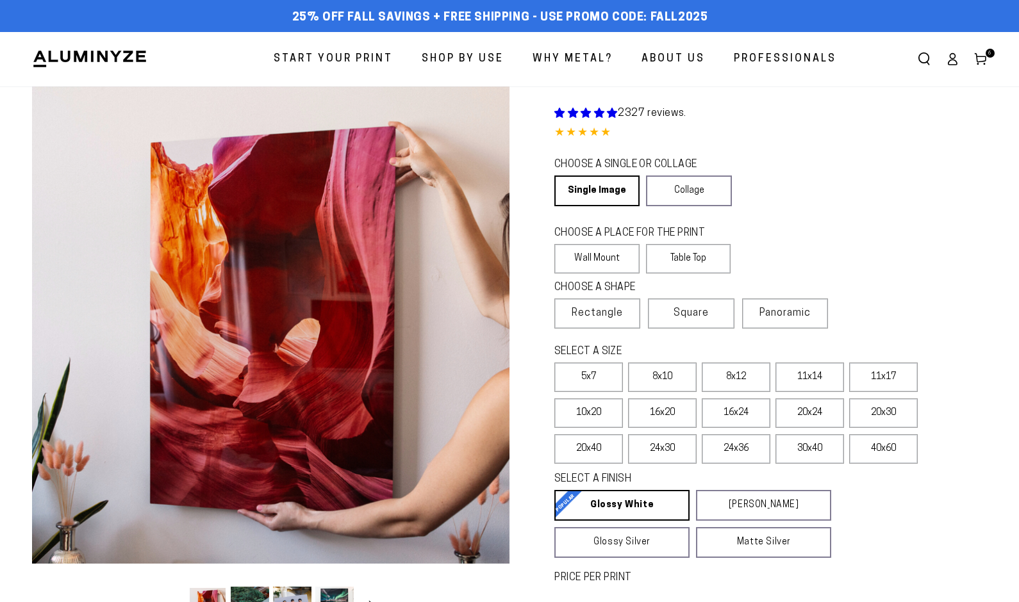
select select "**********"
click at [668, 381] on label "8x10" at bounding box center [662, 377] width 69 height 29
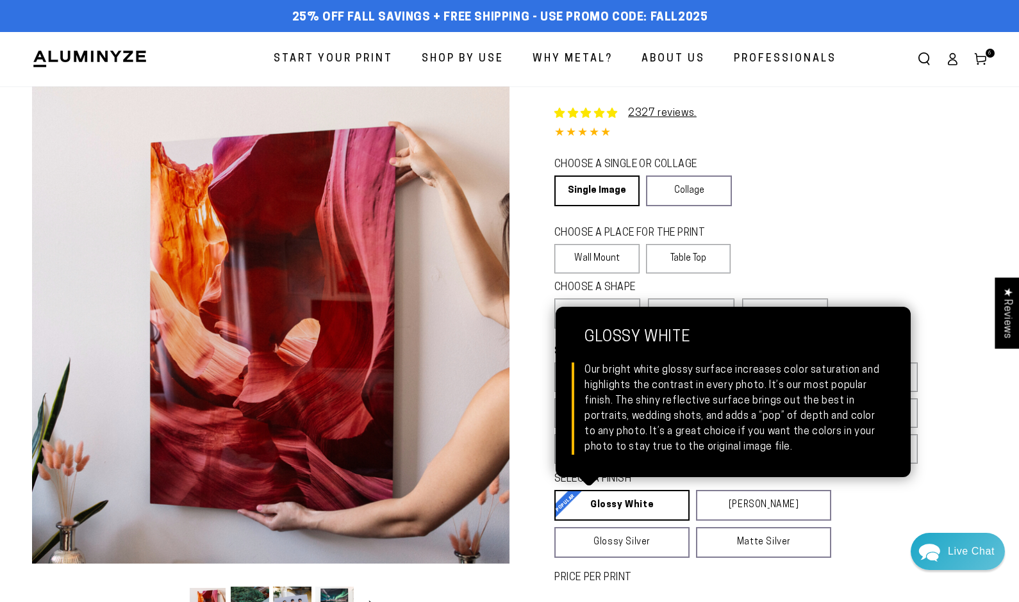
click at [593, 504] on link "Glossy White Glossy White Our bright white glossy surface increases color satur…" at bounding box center [621, 505] width 135 height 31
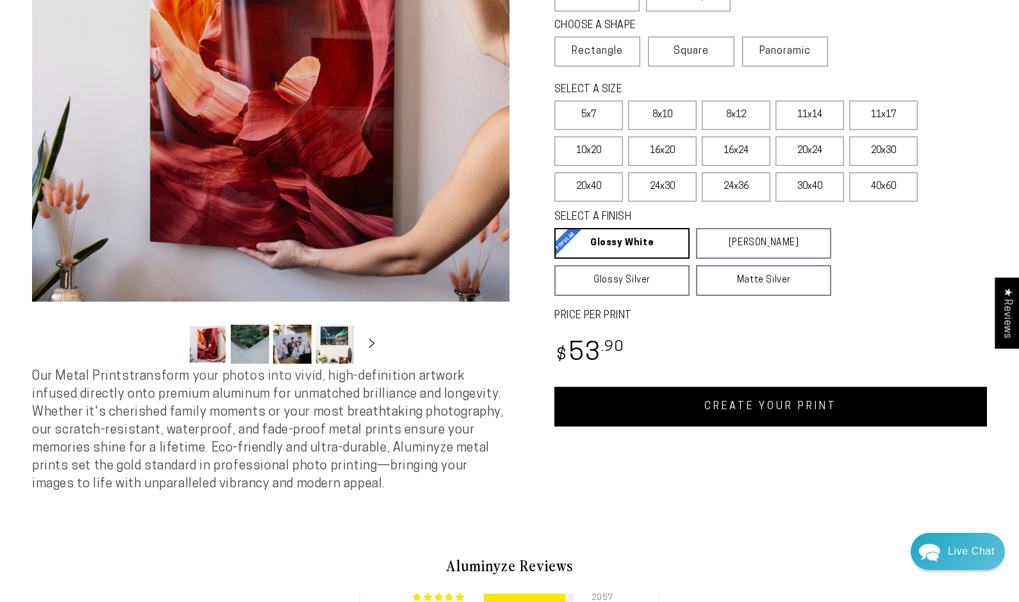
scroll to position [263, 0]
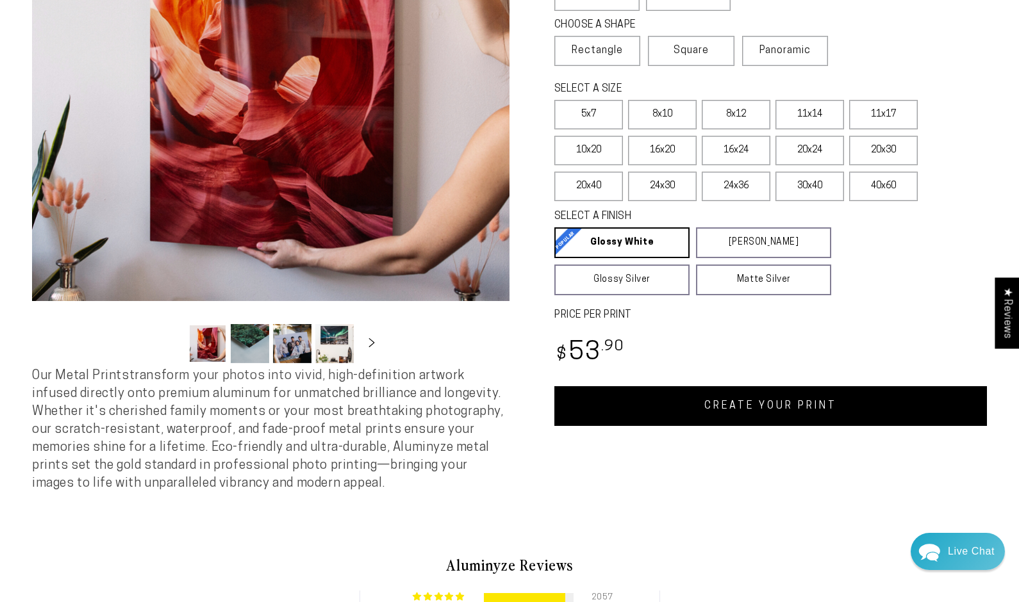
click at [778, 410] on link "CREATE YOUR PRINT" at bounding box center [770, 406] width 433 height 40
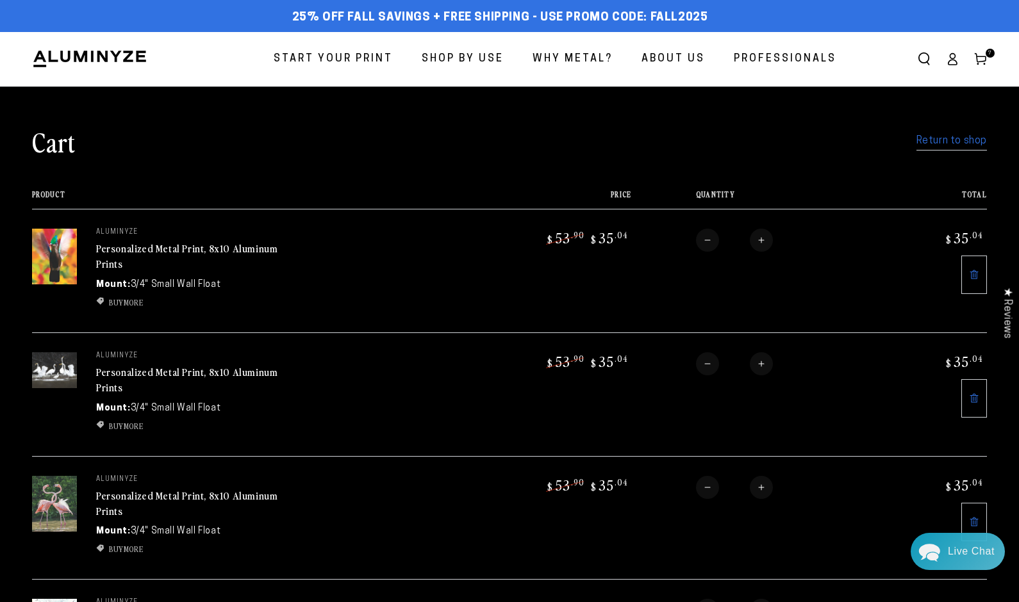
click at [946, 140] on link "Return to shop" at bounding box center [951, 141] width 70 height 19
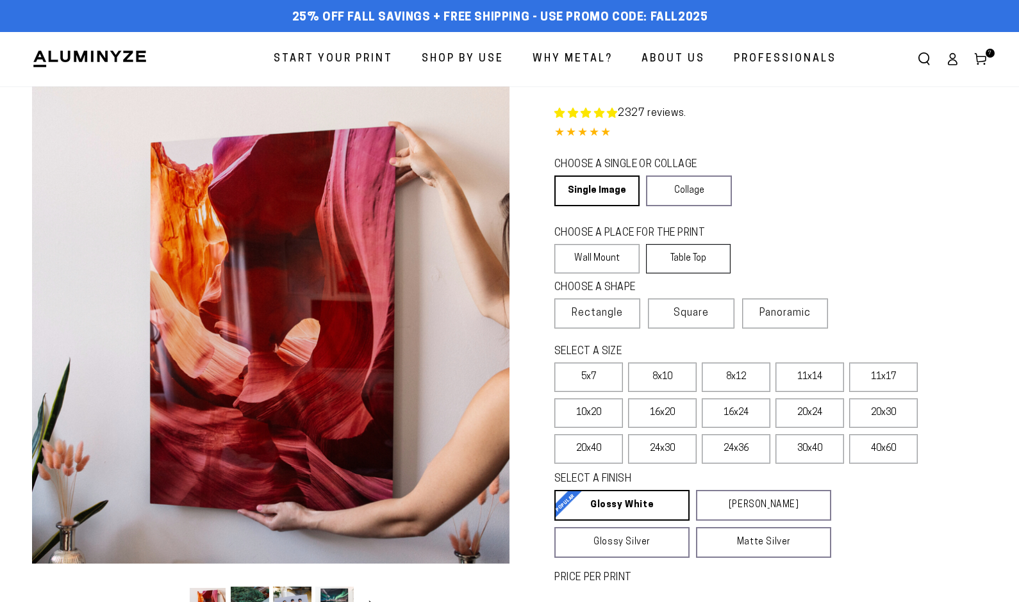
select select "**********"
click at [668, 379] on label "8x10" at bounding box center [662, 377] width 69 height 29
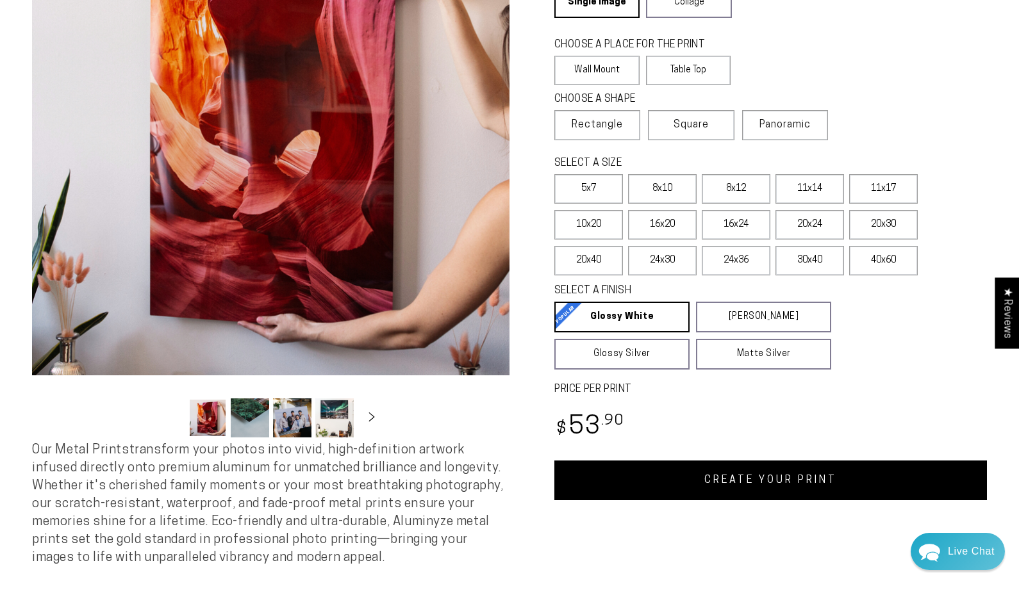
scroll to position [194, 0]
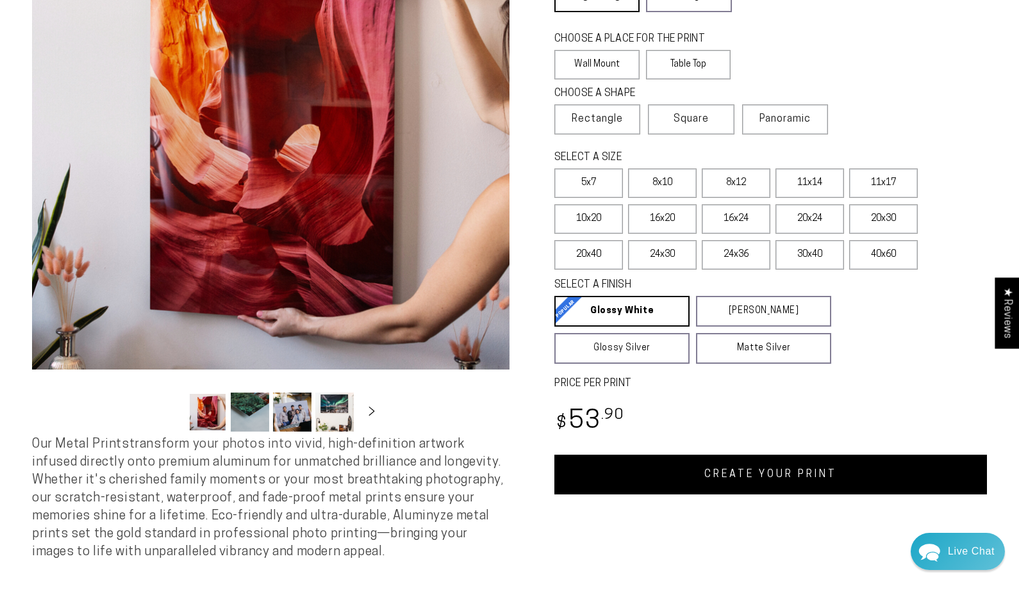
click at [802, 473] on link "CREATE YOUR PRINT" at bounding box center [770, 475] width 433 height 40
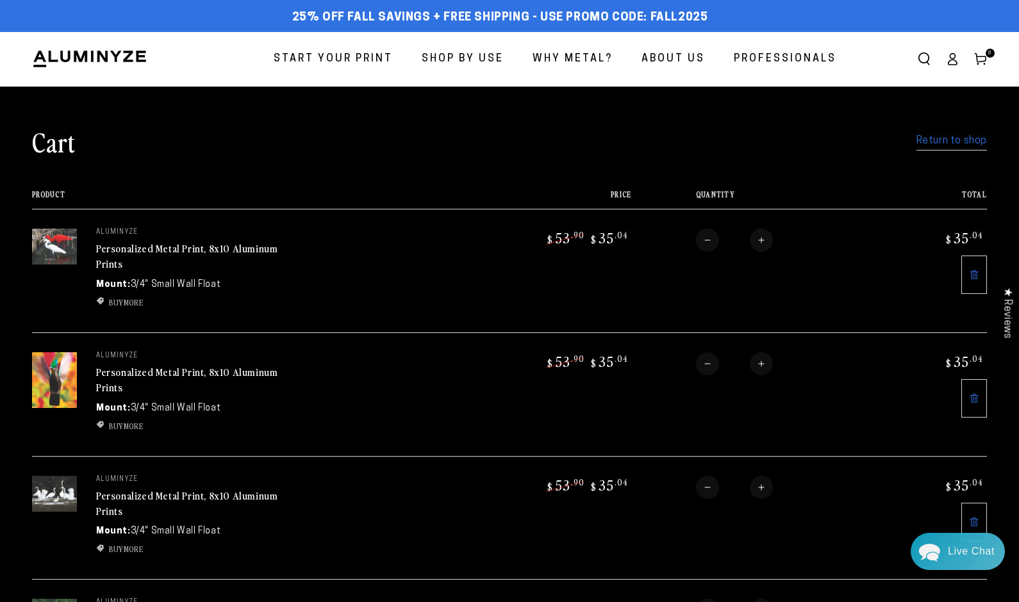
click at [966, 143] on link "Return to shop" at bounding box center [951, 141] width 70 height 19
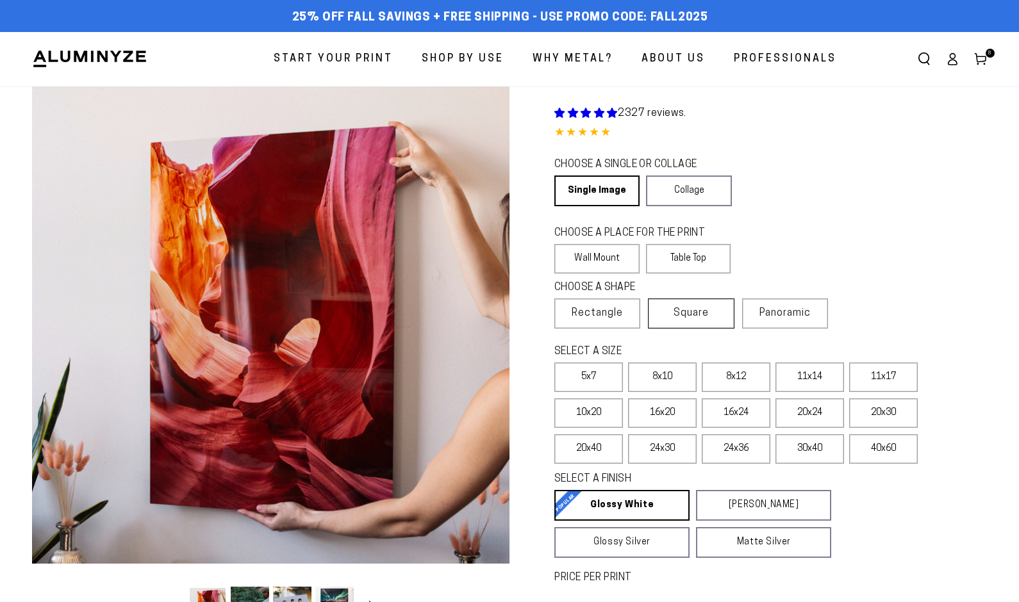
select select "**********"
click at [667, 377] on label "8x10" at bounding box center [662, 377] width 69 height 29
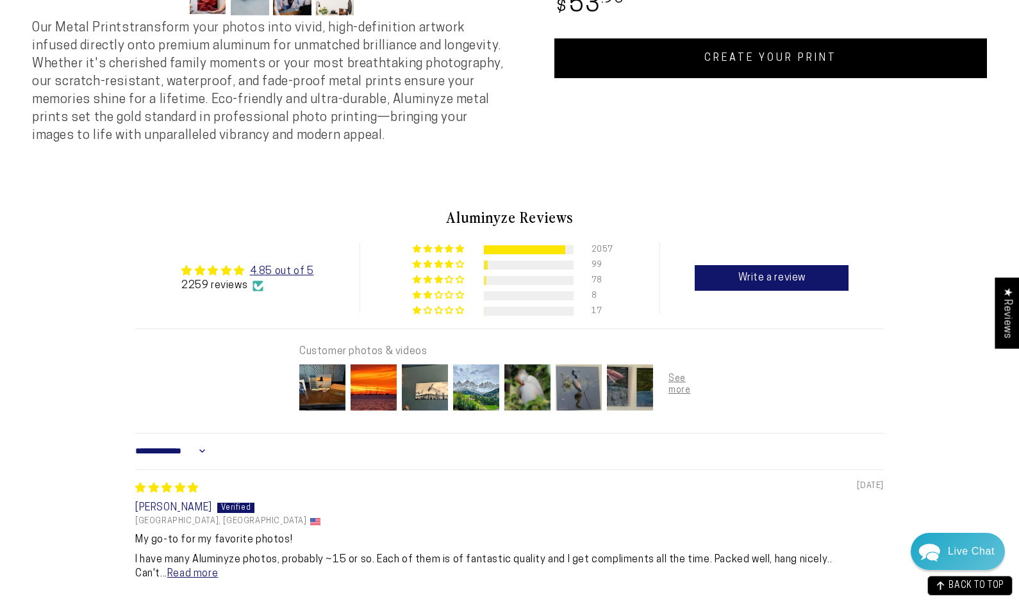
scroll to position [611, 0]
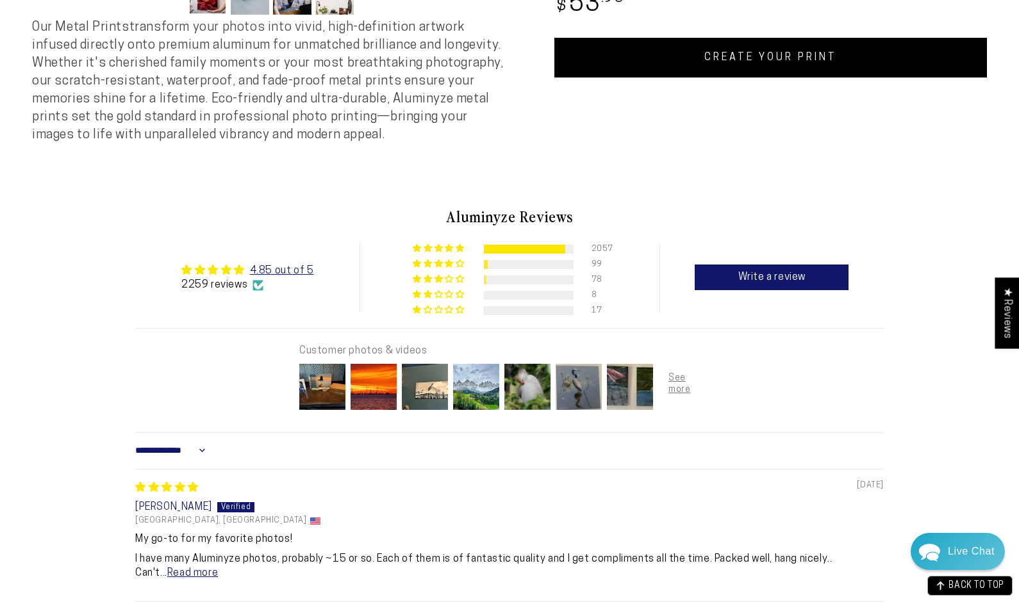
click at [745, 67] on link "CREATE YOUR PRINT" at bounding box center [770, 58] width 433 height 40
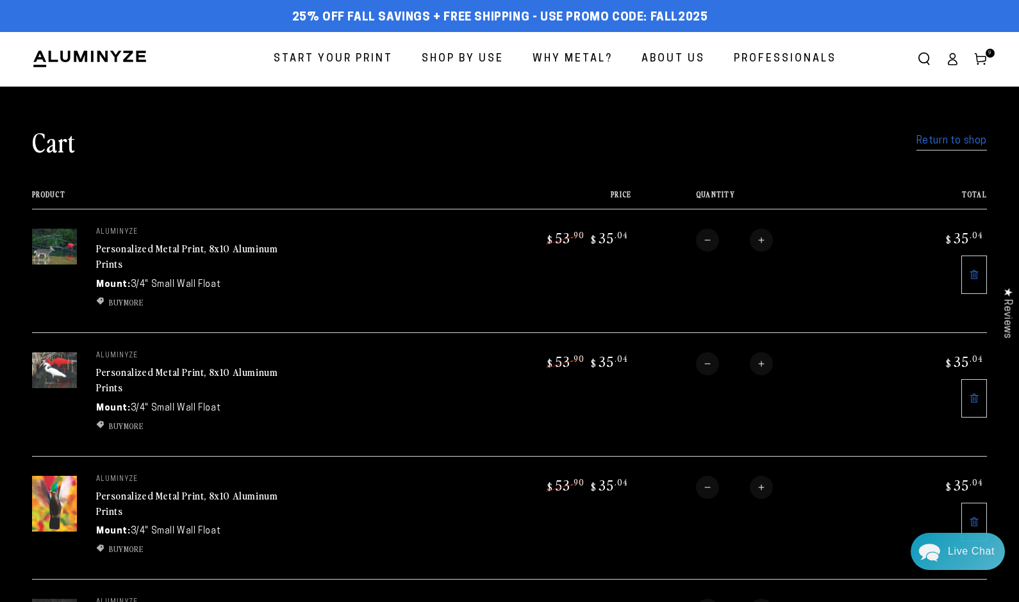
click at [950, 142] on link "Return to shop" at bounding box center [951, 141] width 70 height 19
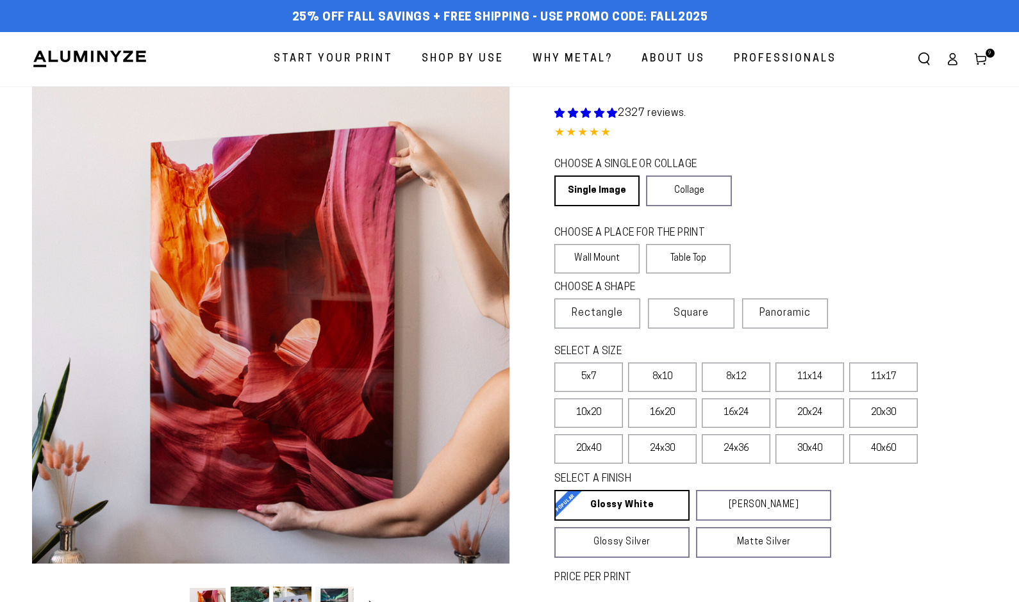
select select "**********"
click at [673, 379] on label "8x10" at bounding box center [662, 377] width 69 height 29
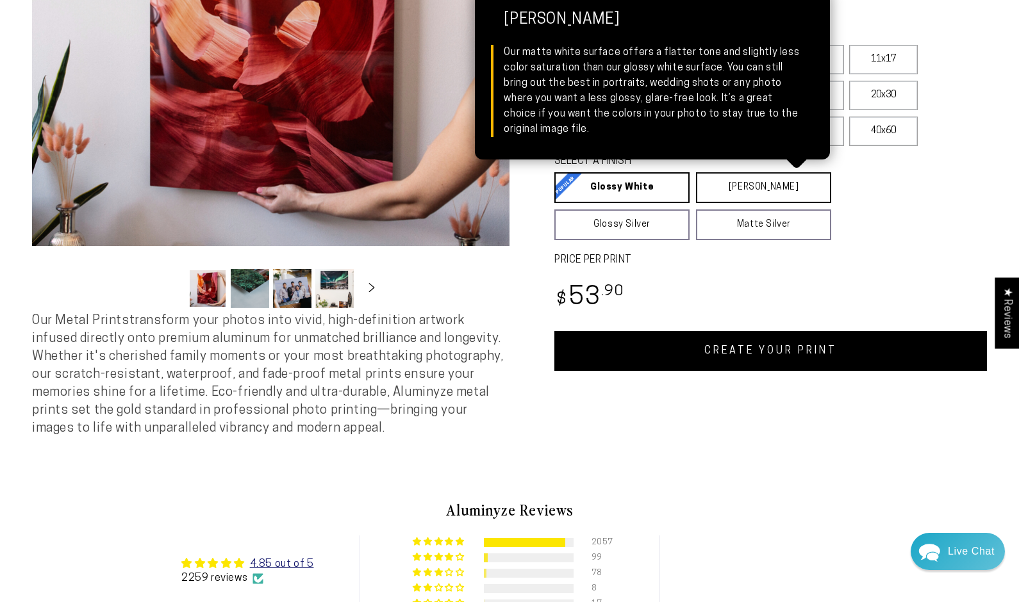
scroll to position [325, 0]
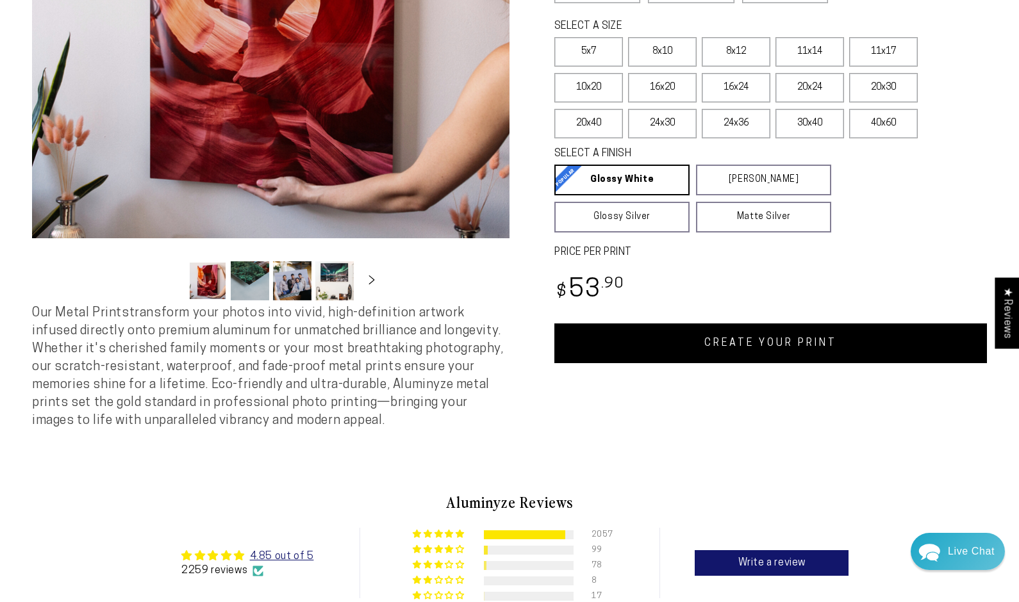
click at [750, 340] on link "CREATE YOUR PRINT" at bounding box center [770, 344] width 433 height 40
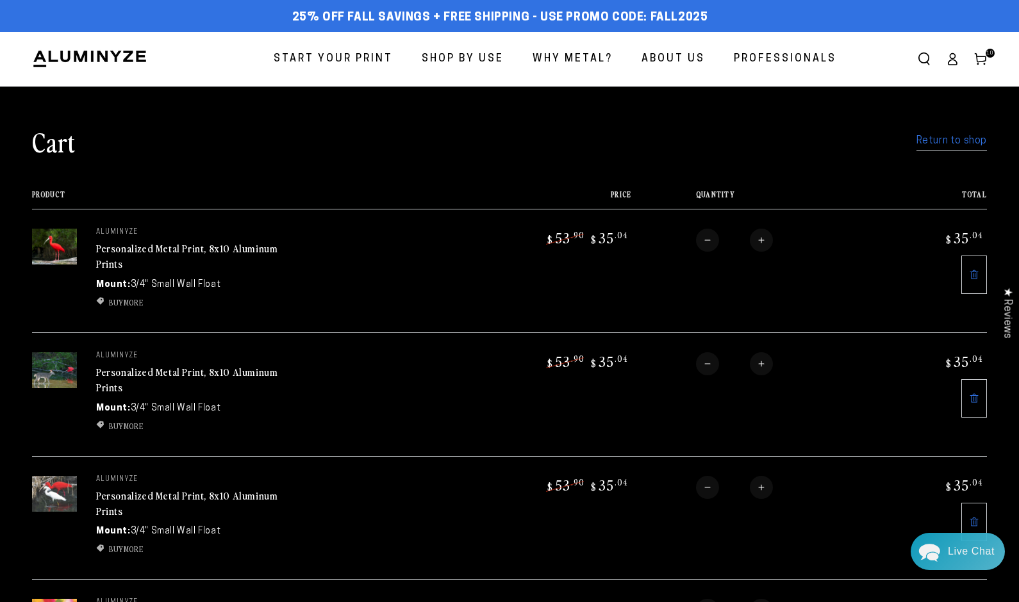
click at [939, 139] on link "Return to shop" at bounding box center [951, 141] width 70 height 19
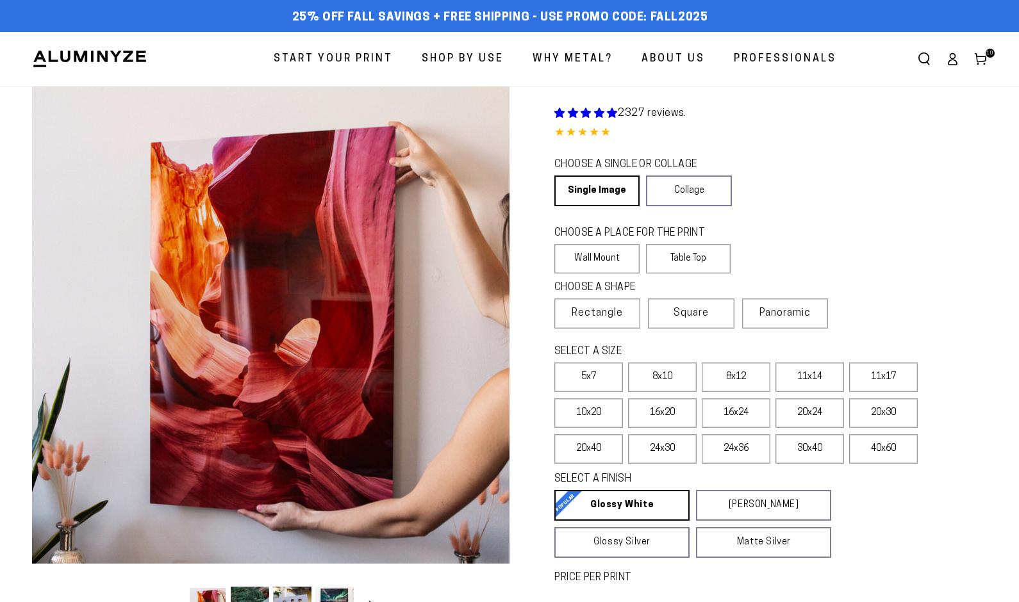
select select "**********"
click at [663, 376] on label "8x10" at bounding box center [662, 377] width 69 height 29
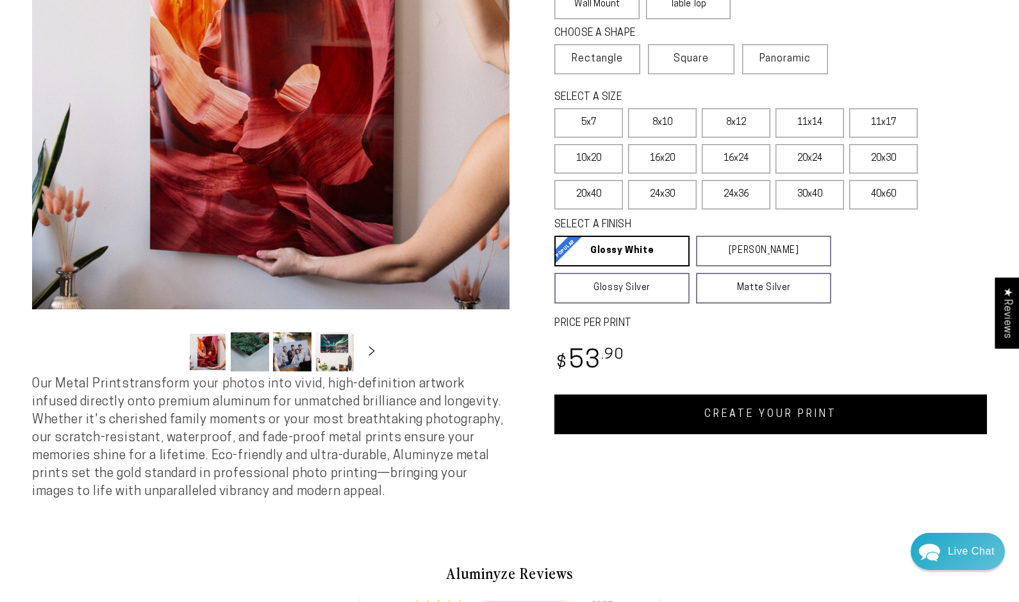
scroll to position [256, 0]
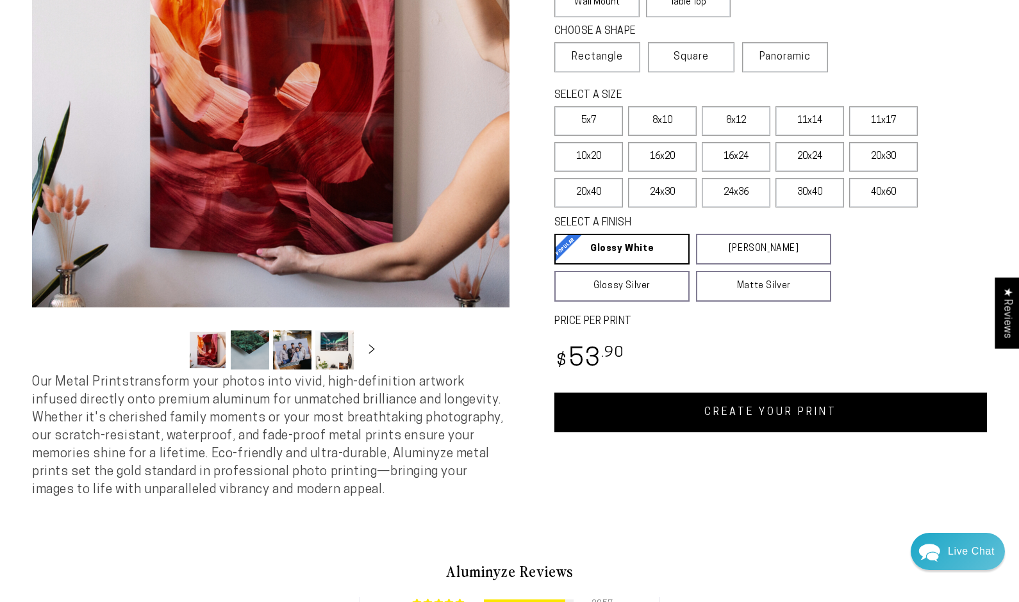
click at [786, 418] on link "CREATE YOUR PRINT" at bounding box center [770, 413] width 433 height 40
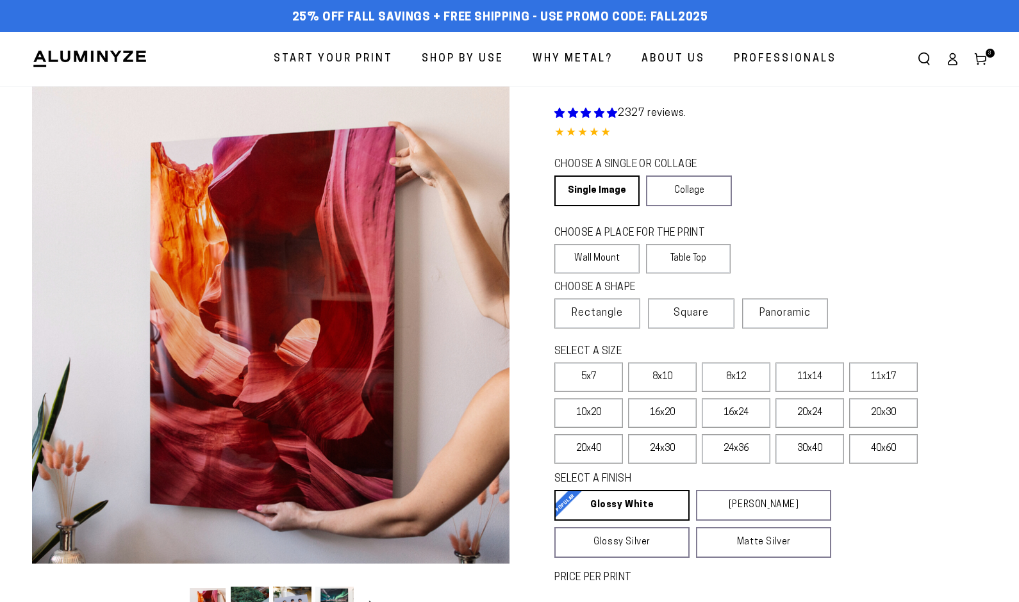
select select "**********"
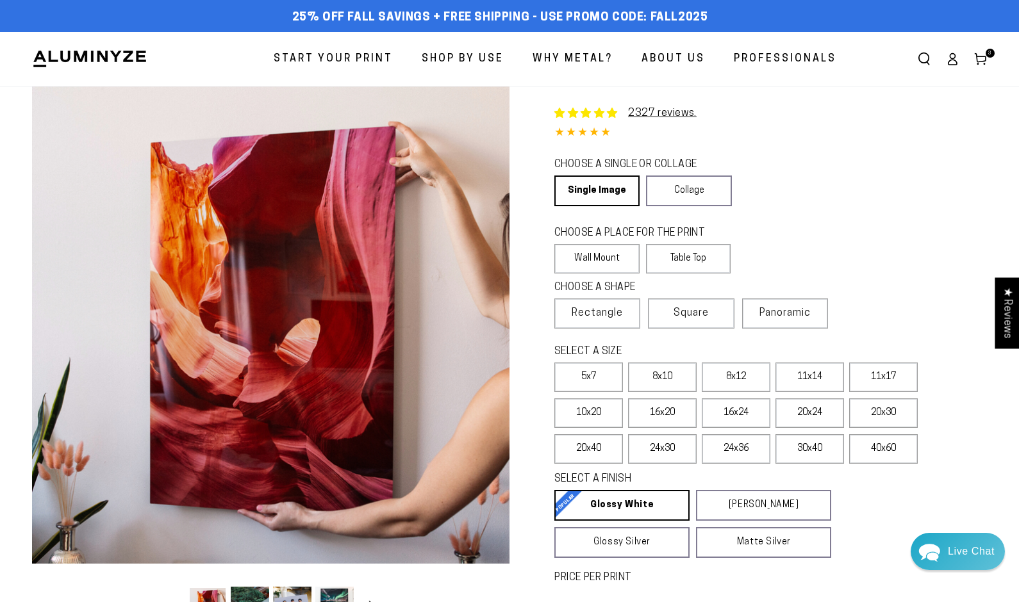
click at [982, 56] on use at bounding box center [980, 60] width 11 height 12
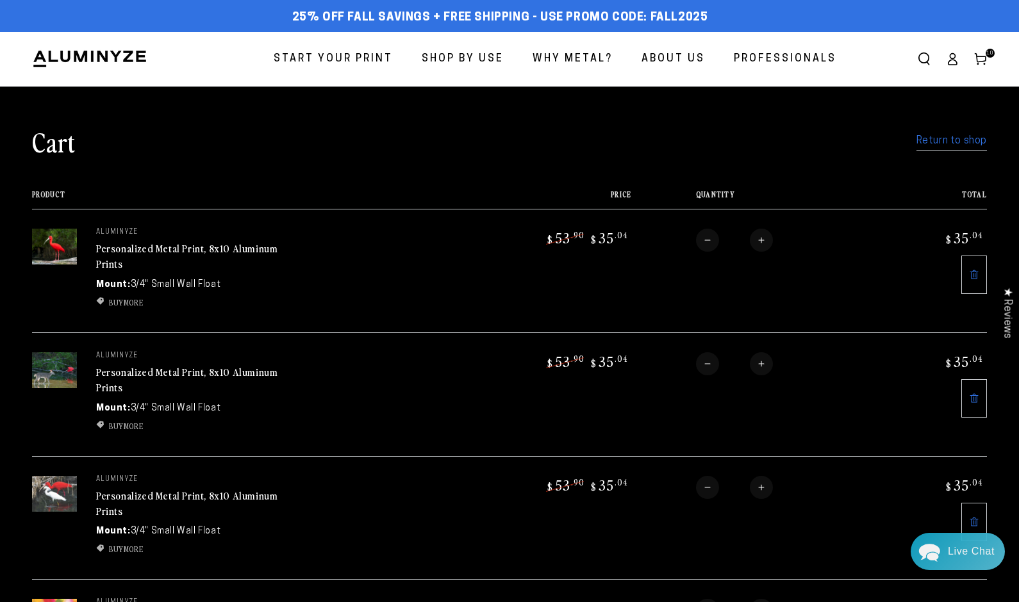
click at [757, 363] on button "Increase quantity for Personalized Metal Print, 8x10 Aluminum Prints" at bounding box center [761, 363] width 23 height 23
type input "*"
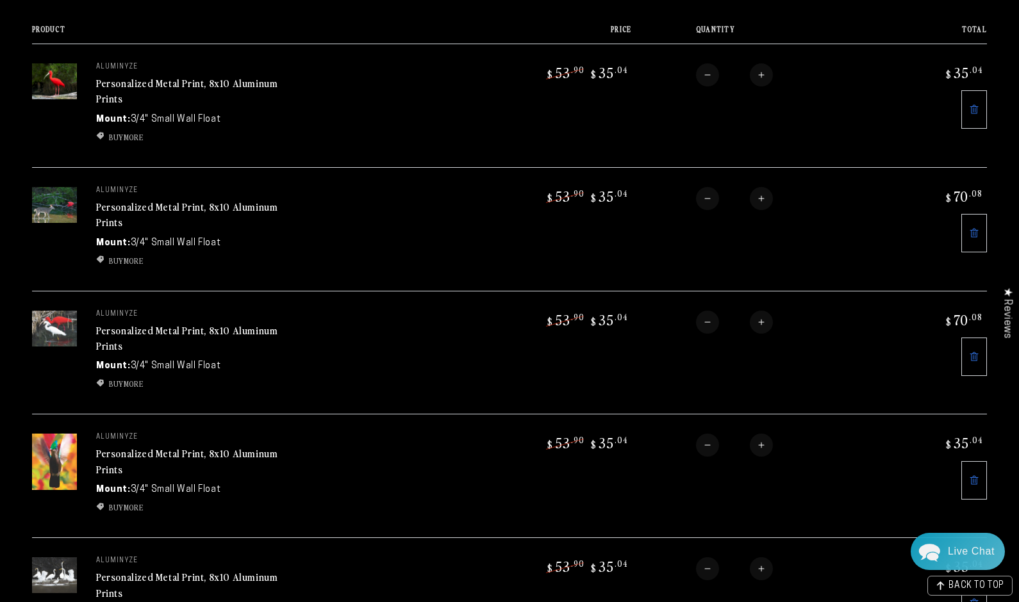
scroll to position [166, 0]
click at [759, 443] on button "Increase quantity for Personalized Metal Print, 8x10 Aluminum Prints" at bounding box center [761, 444] width 23 height 23
type input "*"
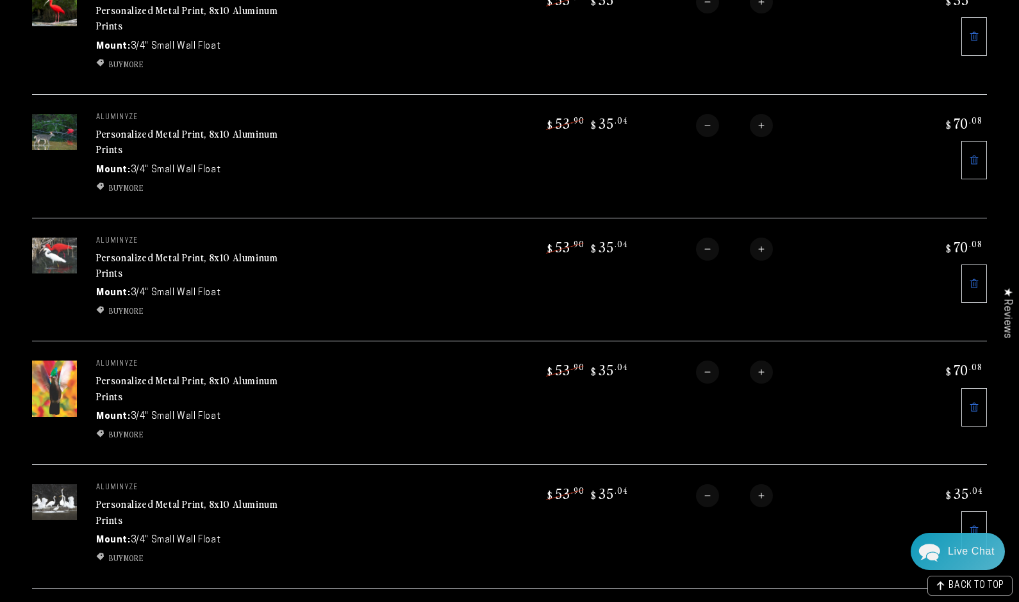
scroll to position [240, 0]
click at [758, 493] on button "Increase quantity for Personalized Metal Print, 8x10 Aluminum Prints" at bounding box center [761, 494] width 23 height 23
type input "*"
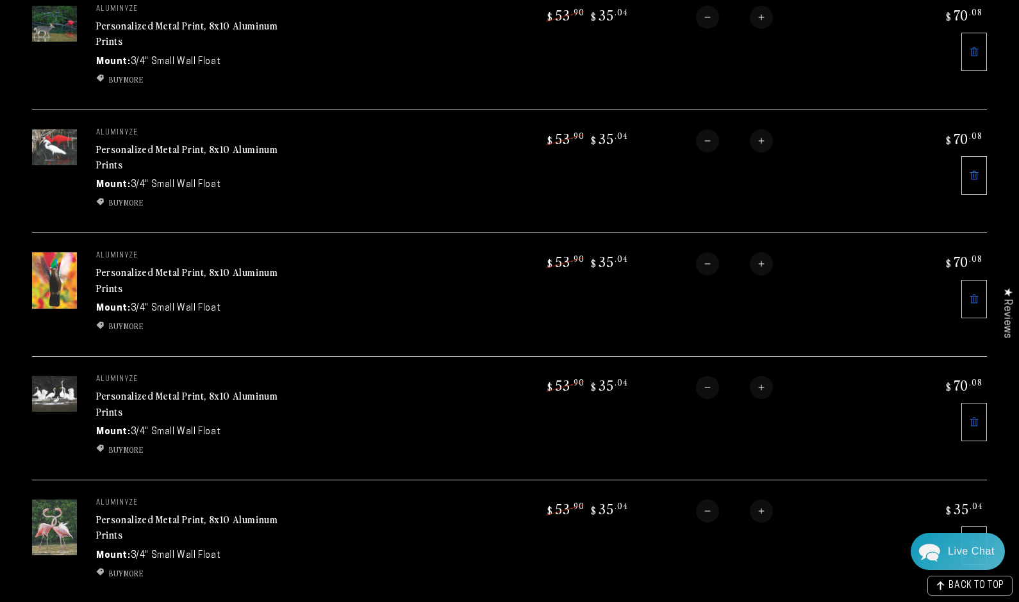
click at [760, 509] on button "Increase quantity for Personalized Metal Print, 8x10 Aluminum Prints" at bounding box center [761, 511] width 23 height 23
type input "*"
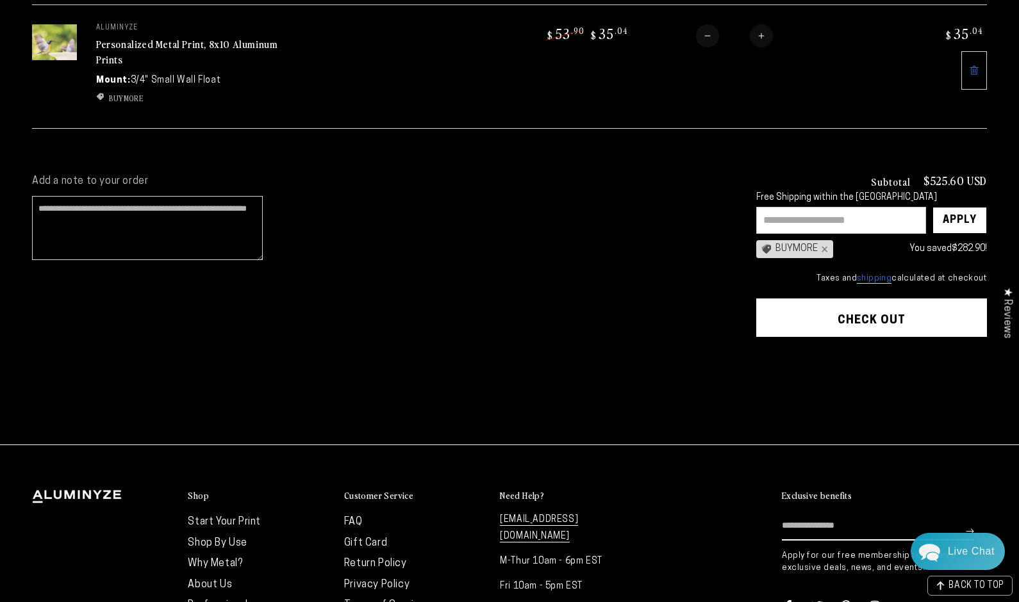
click at [873, 314] on button "Check out" at bounding box center [871, 318] width 231 height 38
